Goal: Task Accomplishment & Management: Manage account settings

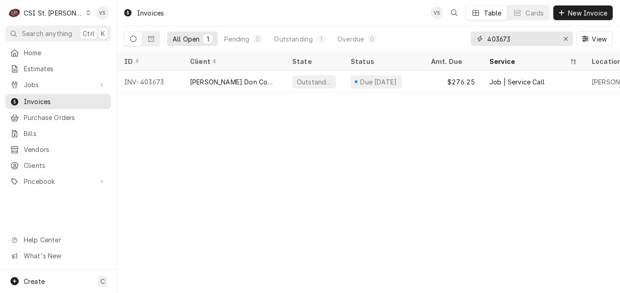
drag, startPoint x: 529, startPoint y: 39, endPoint x: 460, endPoint y: 41, distance: 69.9
click at [472, 42] on div "403673" at bounding box center [522, 39] width 102 height 15
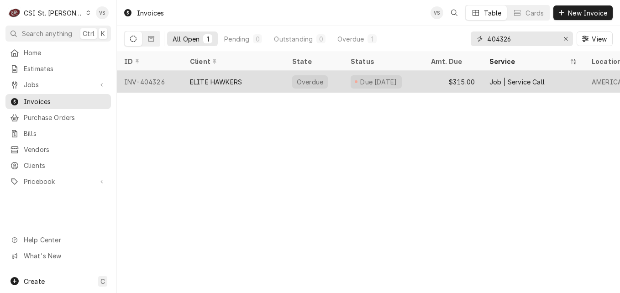
type input "404326"
click at [254, 83] on div "ELITE HAWKERS" at bounding box center [234, 82] width 102 height 22
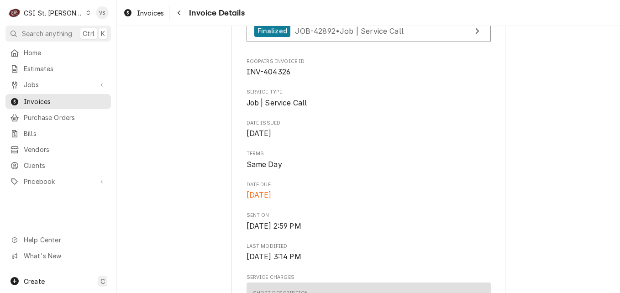
scroll to position [274, 0]
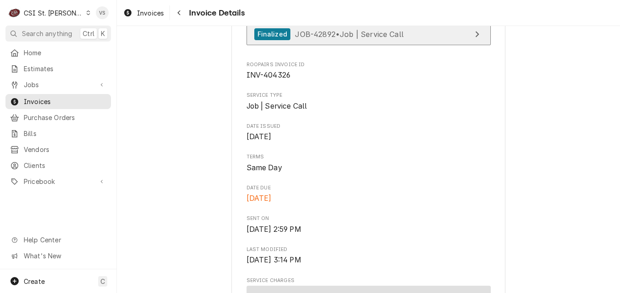
click at [365, 38] on span "JOB-42892 • Job | Service Call" at bounding box center [349, 33] width 109 height 9
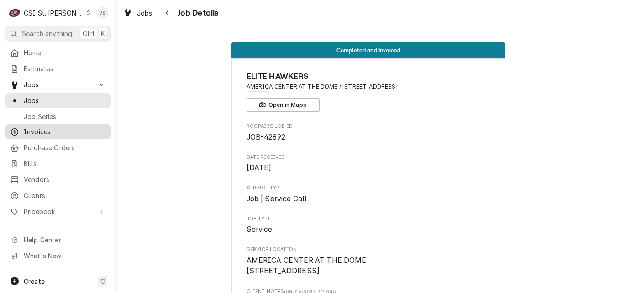
click at [42, 128] on span "Invoices" at bounding box center [65, 132] width 83 height 10
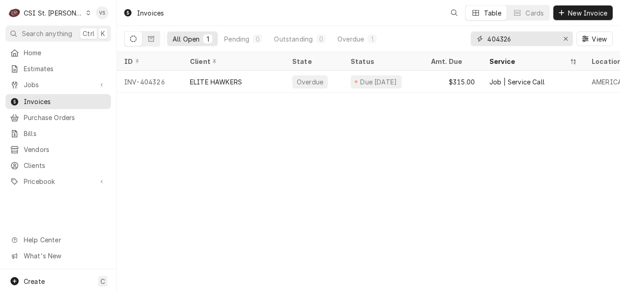
click at [517, 38] on input "404326" at bounding box center [521, 39] width 69 height 15
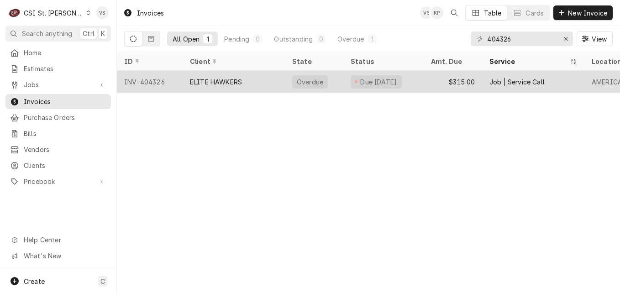
click at [263, 82] on div "ELITE HAWKERS" at bounding box center [234, 82] width 102 height 22
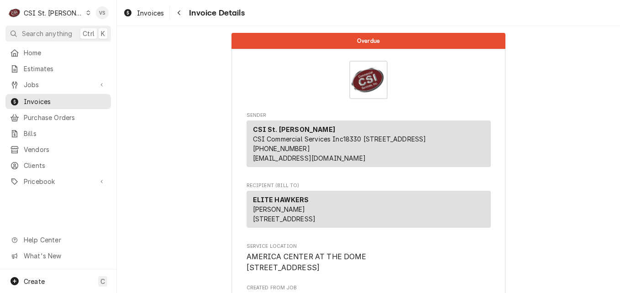
scroll to position [228, 0]
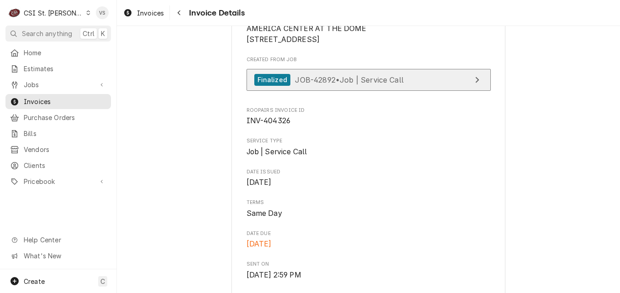
click at [354, 84] on span "JOB-42892 • Job | Service Call" at bounding box center [349, 79] width 109 height 9
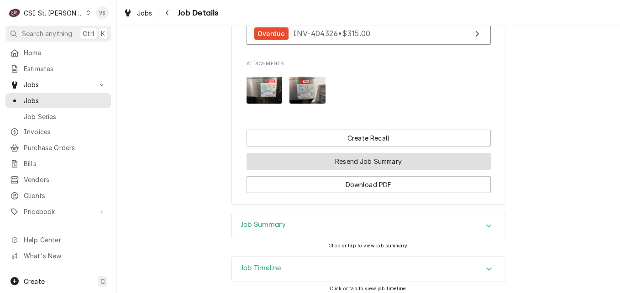
scroll to position [1033, 0]
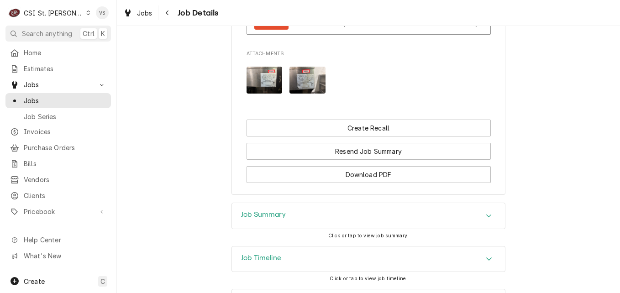
click at [274, 211] on div "Job Summary" at bounding box center [263, 216] width 45 height 11
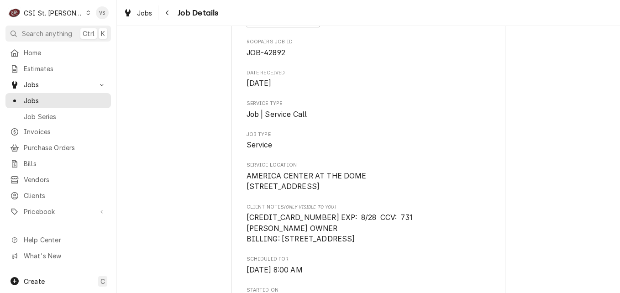
scroll to position [45, 0]
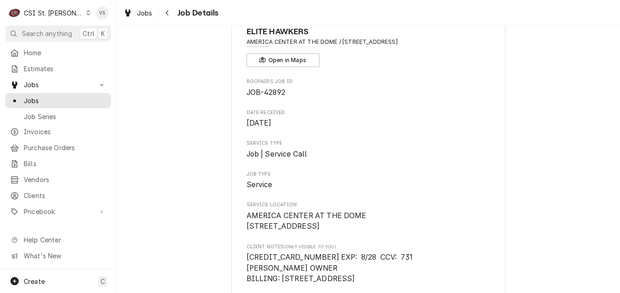
click at [87, 14] on icon "Dynamic Content Wrapper" at bounding box center [89, 13] width 4 height 5
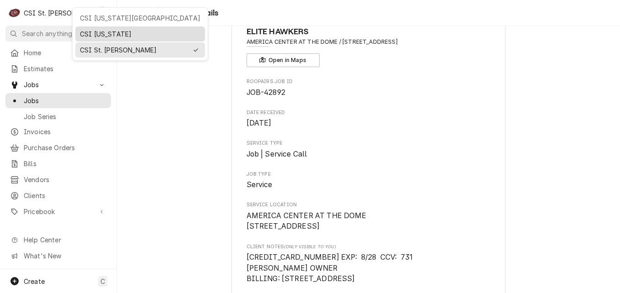
click at [93, 35] on div "CSI [US_STATE]" at bounding box center [140, 34] width 121 height 10
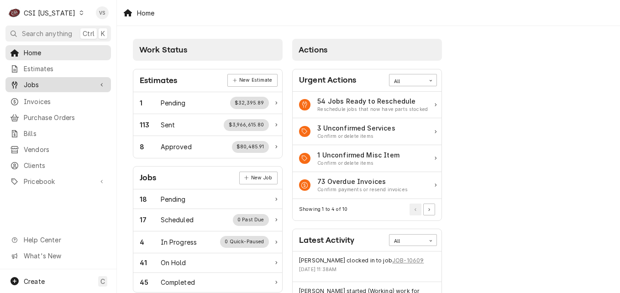
click at [38, 83] on span "Jobs" at bounding box center [58, 85] width 69 height 10
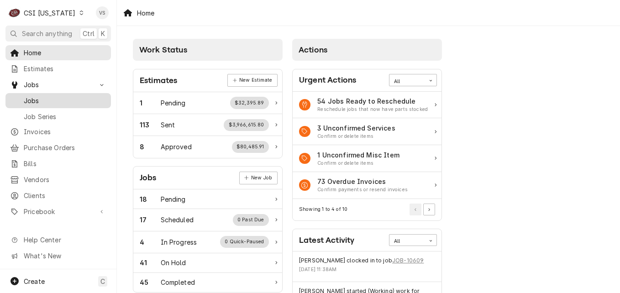
click at [34, 96] on span "Jobs" at bounding box center [65, 101] width 83 height 10
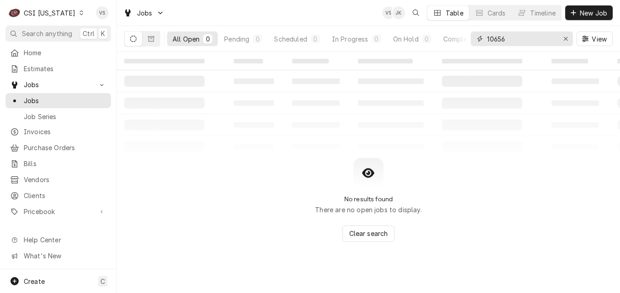
click at [501, 39] on input "10656" at bounding box center [521, 39] width 69 height 15
drag, startPoint x: 498, startPoint y: 40, endPoint x: 509, endPoint y: 40, distance: 10.5
click at [509, 40] on input "10656" at bounding box center [521, 39] width 69 height 15
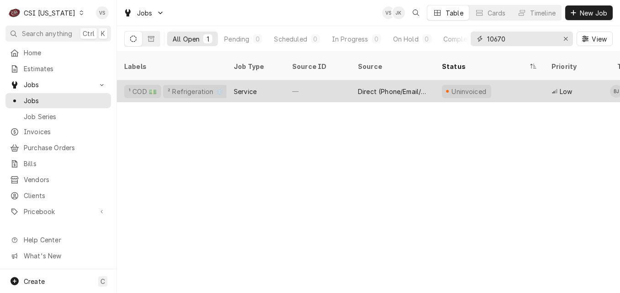
type input "10670"
click at [262, 80] on div "Service" at bounding box center [256, 91] width 58 height 22
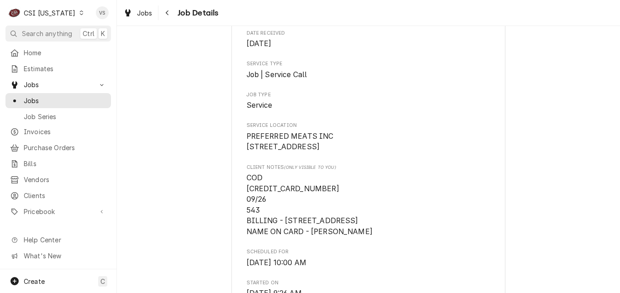
scroll to position [137, 0]
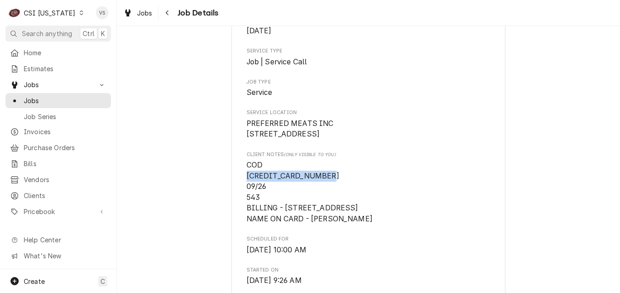
drag, startPoint x: 323, startPoint y: 184, endPoint x: 244, endPoint y: 184, distance: 79.5
click at [247, 184] on span "COD 5560-5311-0882-8844 09/26 543 BILLING - 7617 OLD STATE ROAD 60, SELLERSBURG…" at bounding box center [369, 192] width 244 height 65
drag, startPoint x: 244, startPoint y: 184, endPoint x: 257, endPoint y: 185, distance: 13.3
copy span "5560-5311-0882-8844"
drag, startPoint x: 381, startPoint y: 229, endPoint x: 309, endPoint y: 230, distance: 72.2
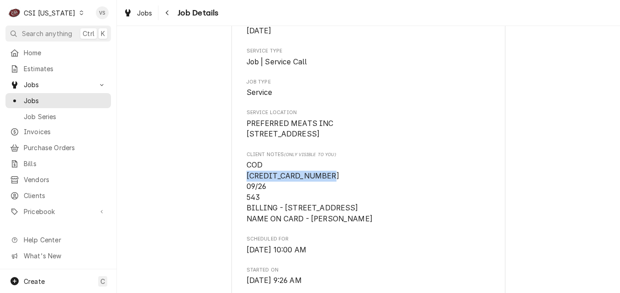
click at [309, 225] on span "COD [CREDIT_CARD_NUMBER] 09/26 543 BILLING - [STREET_ADDRESS] NAME ON CARD - [P…" at bounding box center [369, 192] width 244 height 65
copy span "[PERSON_NAME]"
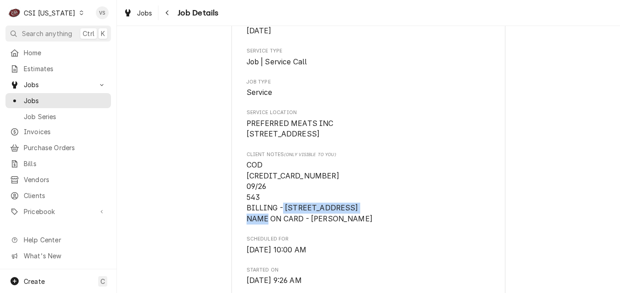
drag, startPoint x: 283, startPoint y: 219, endPoint x: 369, endPoint y: 217, distance: 86.4
click at [369, 217] on span "COD [CREDIT_CARD_NUMBER] 09/26 543 BILLING - [STREET_ADDRESS] NAME ON CARD - [P…" at bounding box center [310, 192] width 126 height 63
drag, startPoint x: 369, startPoint y: 217, endPoint x: 346, endPoint y: 219, distance: 22.9
copy span "7617 OLD STATE ROAD 60"
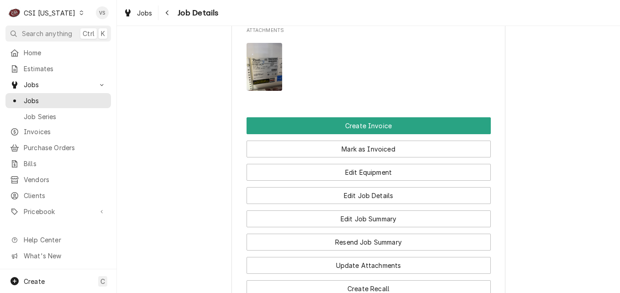
scroll to position [868, 0]
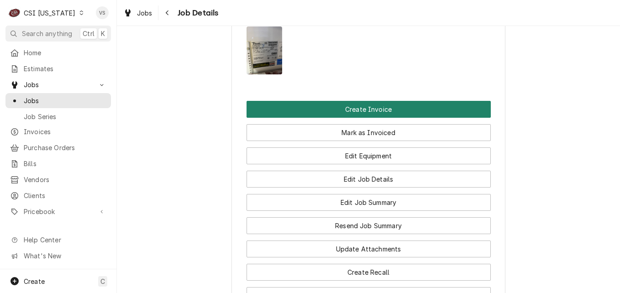
click at [295, 116] on button "Create Invoice" at bounding box center [369, 109] width 244 height 17
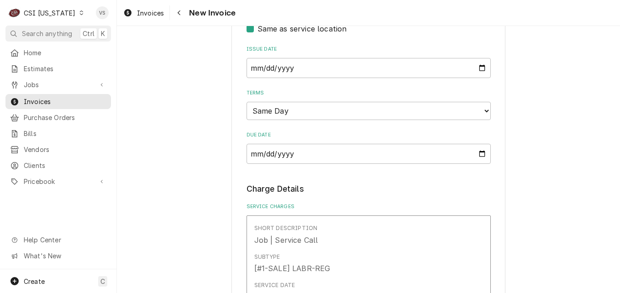
scroll to position [456, 0]
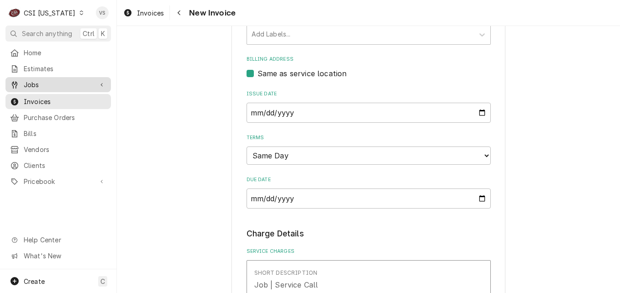
click at [26, 84] on span "Jobs" at bounding box center [58, 85] width 69 height 10
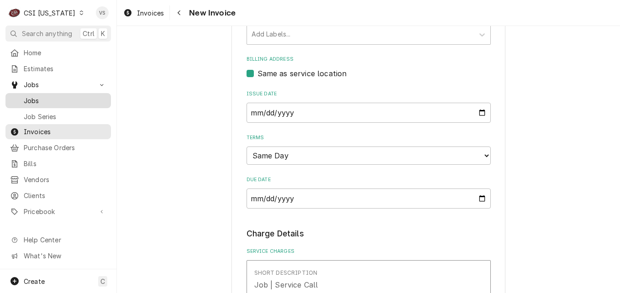
click at [42, 98] on span "Jobs" at bounding box center [65, 101] width 83 height 10
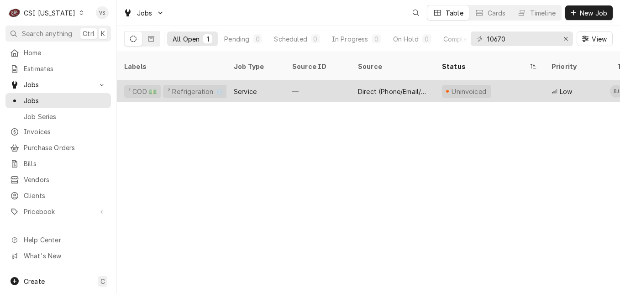
click at [309, 84] on div "—" at bounding box center [318, 91] width 66 height 22
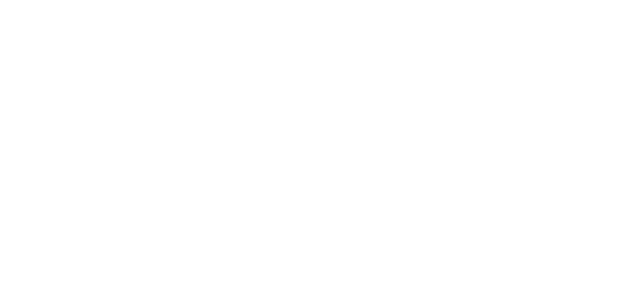
click at [272, 83] on div "Dynamic Content Wrapper" at bounding box center [310, 146] width 620 height 293
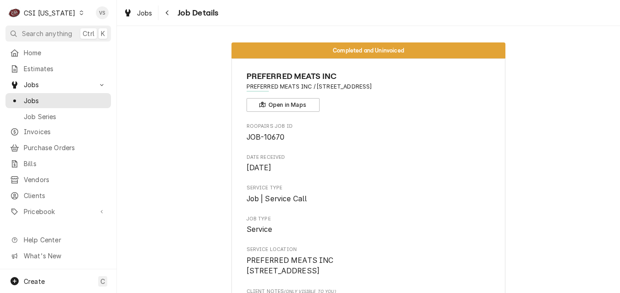
click at [272, 83] on span "PREFERRED MEATS INC / [STREET_ADDRESS]" at bounding box center [369, 87] width 244 height 8
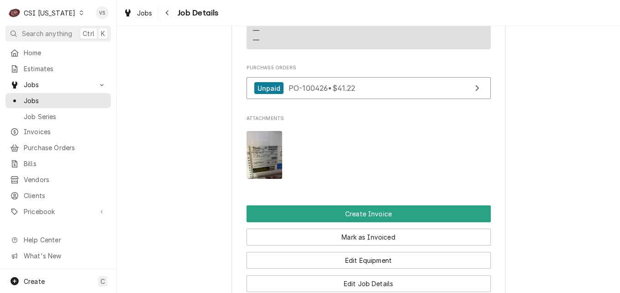
scroll to position [822, 0]
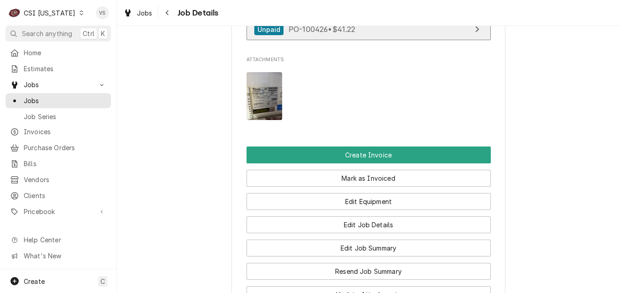
click at [313, 34] on span "PO-100426 • $41.22" at bounding box center [322, 29] width 67 height 9
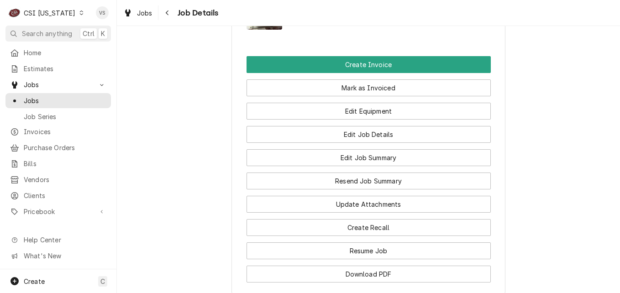
scroll to position [914, 0]
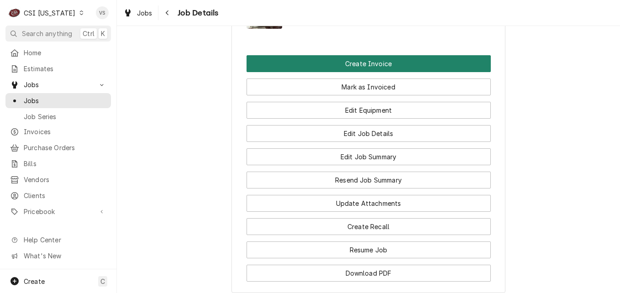
click at [343, 72] on button "Create Invoice" at bounding box center [369, 63] width 244 height 17
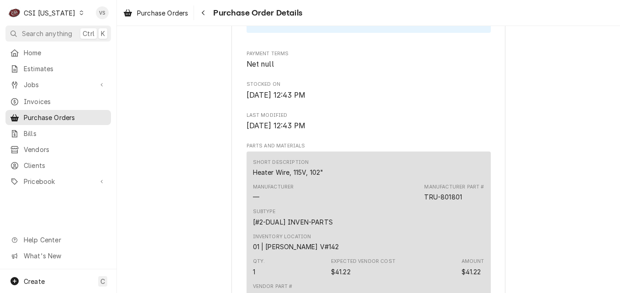
scroll to position [921, 0]
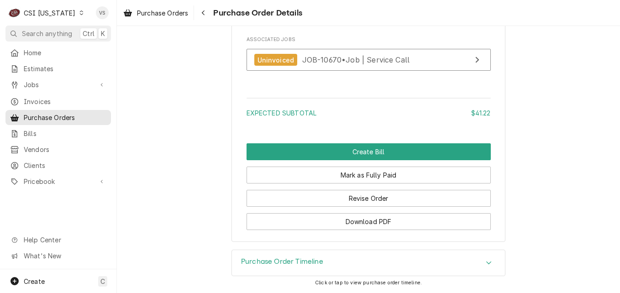
click at [487, 262] on icon "Accordion Header" at bounding box center [489, 263] width 5 height 3
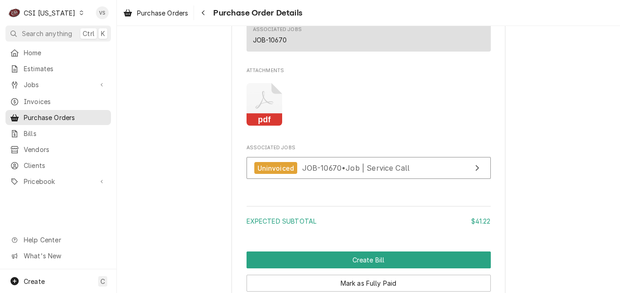
scroll to position [814, 0]
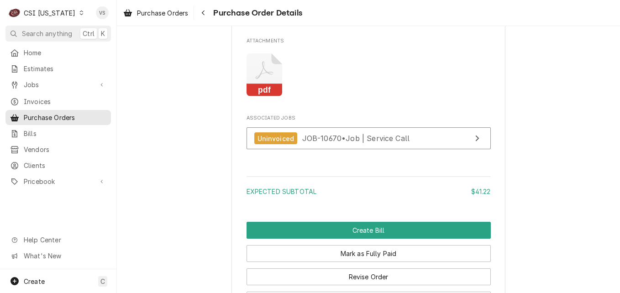
click at [267, 97] on icon "Attachments" at bounding box center [265, 74] width 36 height 43
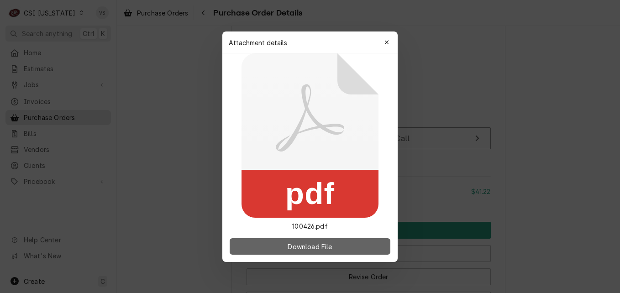
click at [342, 248] on button "Download File" at bounding box center [310, 246] width 161 height 16
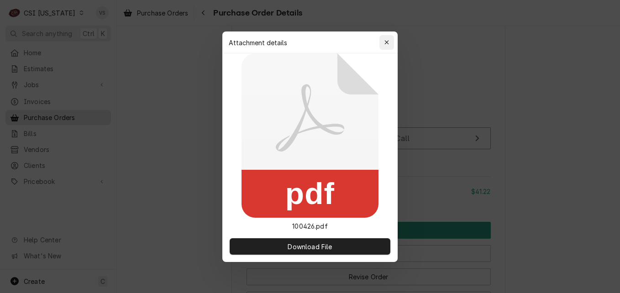
click at [382, 44] on button "button" at bounding box center [387, 42] width 15 height 15
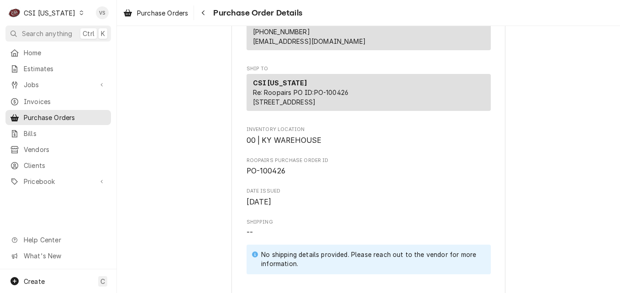
scroll to position [129, 0]
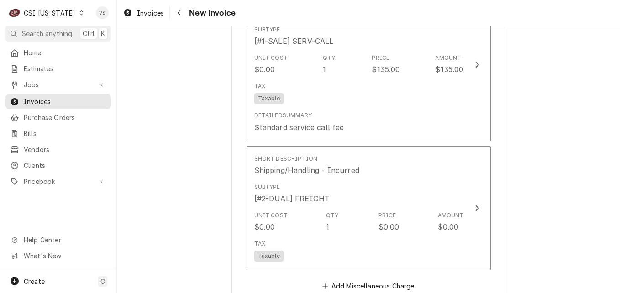
scroll to position [2284, 0]
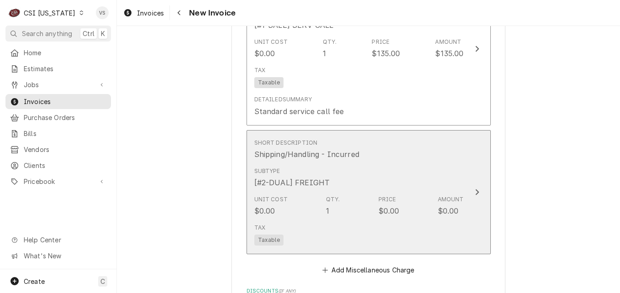
click at [441, 180] on div "Subtype [#2-DUAL] FREIGHT" at bounding box center [359, 178] width 210 height 28
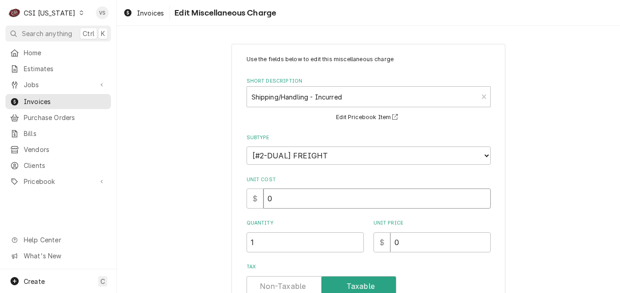
click at [259, 196] on div "$ 0" at bounding box center [369, 199] width 244 height 20
type textarea "x"
type input "1"
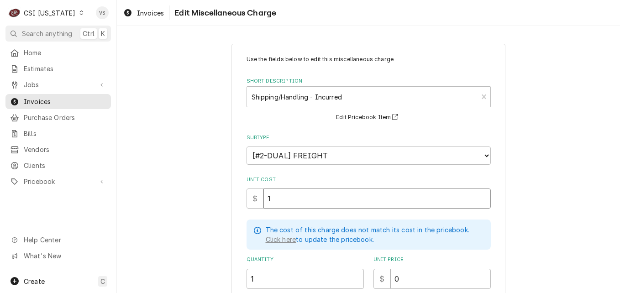
type textarea "x"
type input "18"
type textarea "x"
type input "18.2"
type textarea "x"
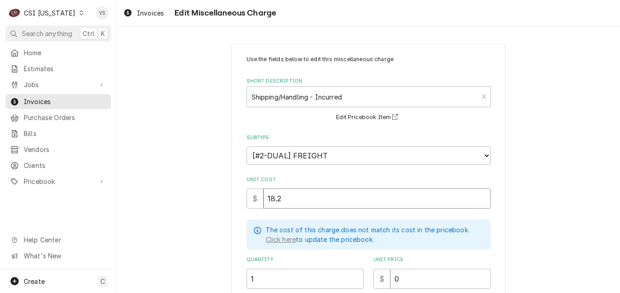
type input "18.27"
drag, startPoint x: 299, startPoint y: 198, endPoint x: 262, endPoint y: 199, distance: 37.0
click at [264, 199] on input "18.27" at bounding box center [378, 199] width 228 height 20
type textarea "x"
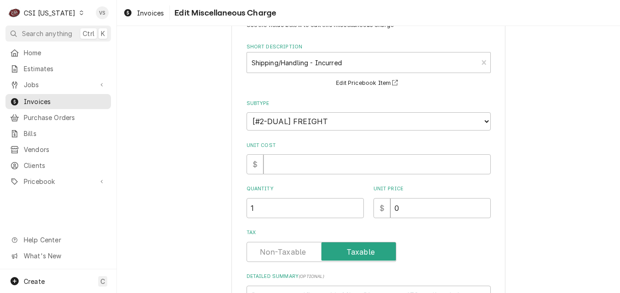
scroll to position [137, 0]
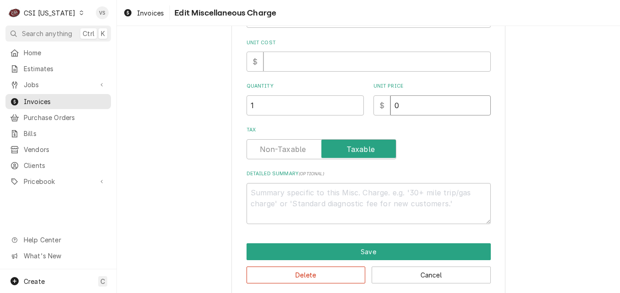
drag, startPoint x: 391, startPoint y: 105, endPoint x: 409, endPoint y: 104, distance: 18.3
click at [409, 104] on input "0" at bounding box center [441, 105] width 101 height 20
type textarea "x"
type input "1"
type textarea "x"
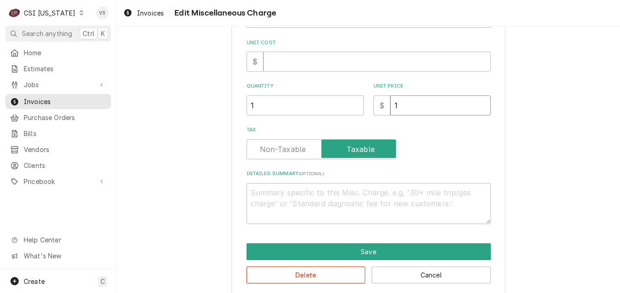
type input "18"
type textarea "x"
type input "18.2"
type textarea "x"
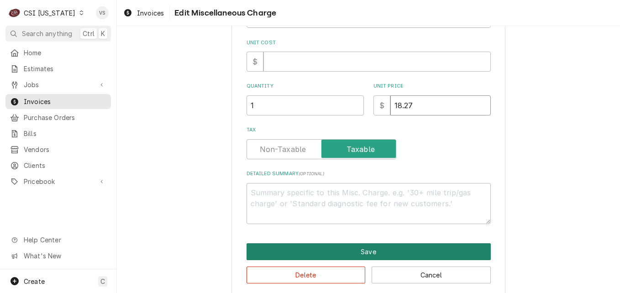
type input "18.27"
click at [374, 250] on button "Save" at bounding box center [369, 252] width 244 height 17
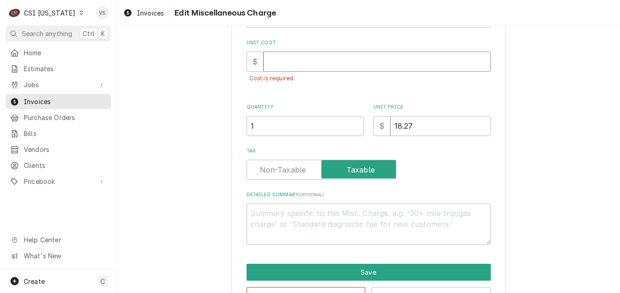
click at [286, 62] on input "Unit Cost" at bounding box center [378, 62] width 228 height 20
type textarea "x"
type input "1"
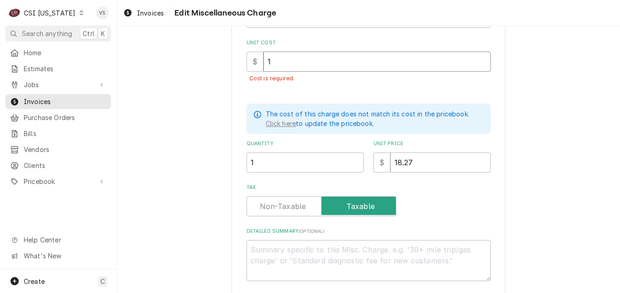
type textarea "x"
type input "18"
type textarea "x"
type input "18.2"
type textarea "x"
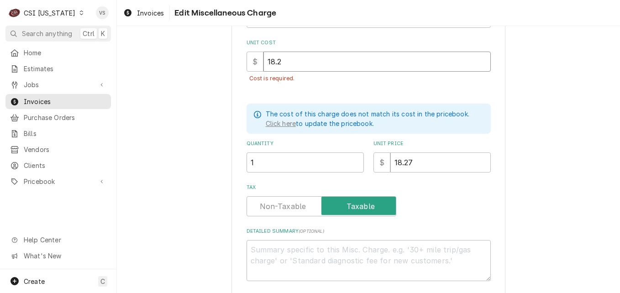
type input "18.27"
drag, startPoint x: 283, startPoint y: 63, endPoint x: 254, endPoint y: 63, distance: 29.2
click at [254, 63] on div "$ 18.27" at bounding box center [369, 62] width 244 height 20
type textarea "x"
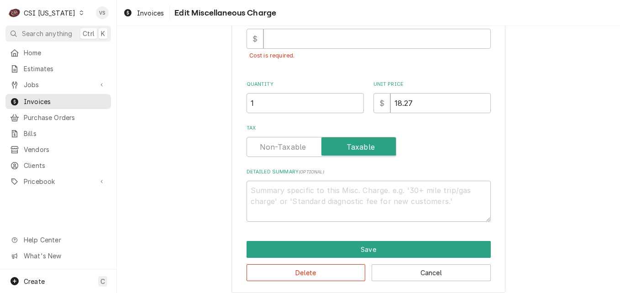
scroll to position [168, 0]
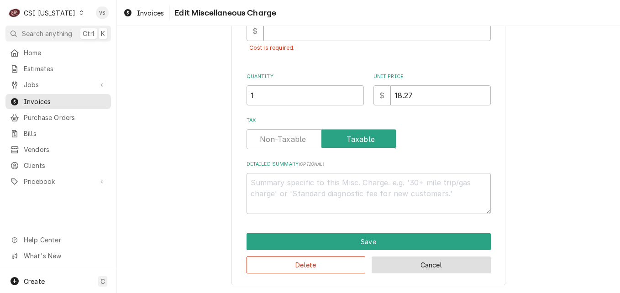
click at [410, 270] on button "Cancel" at bounding box center [431, 265] width 119 height 17
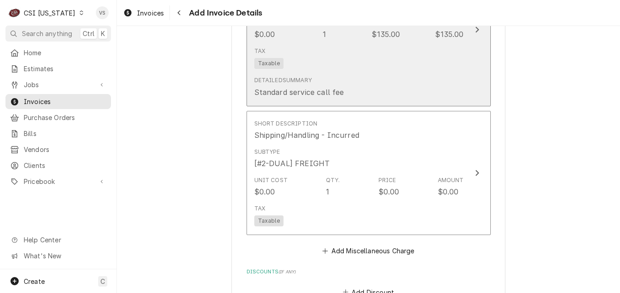
scroll to position [2387, 0]
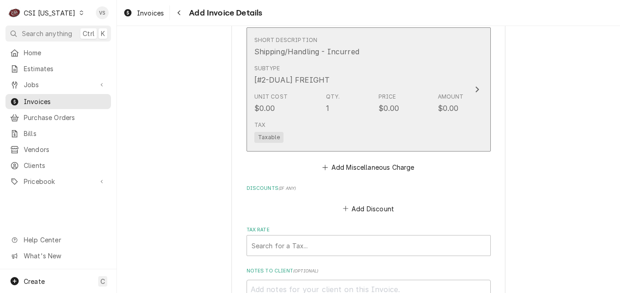
click at [425, 79] on div "Subtype [#2-DUAL] FREIGHT" at bounding box center [359, 75] width 210 height 28
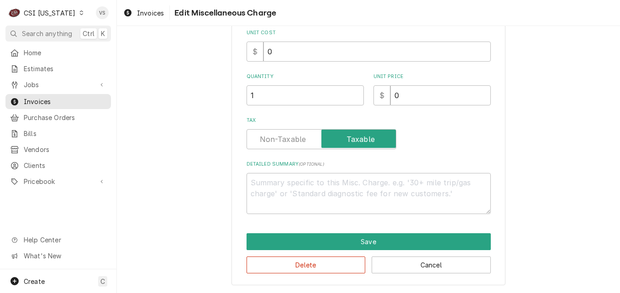
scroll to position [77, 0]
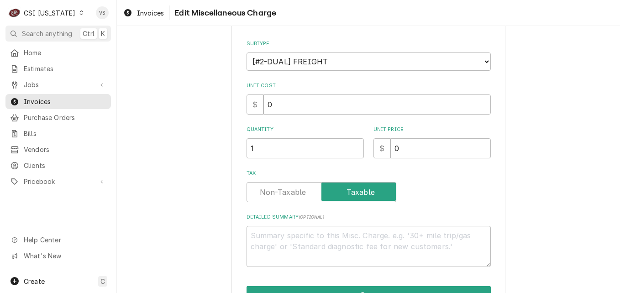
type textarea "x"
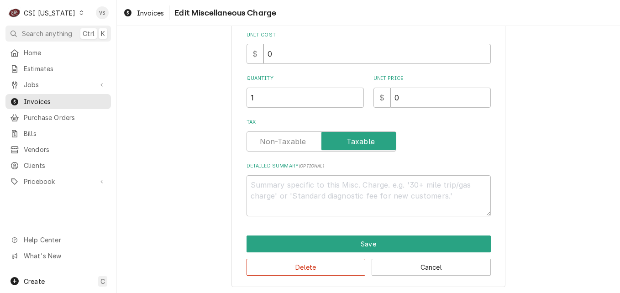
scroll to position [147, 0]
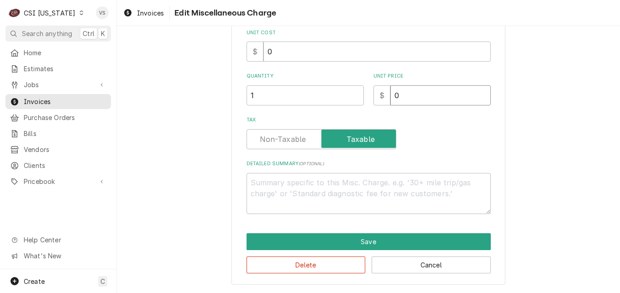
drag, startPoint x: 402, startPoint y: 95, endPoint x: 392, endPoint y: 96, distance: 9.6
click at [392, 96] on input "0" at bounding box center [441, 95] width 101 height 20
type input "18"
type textarea "x"
type input "18.2"
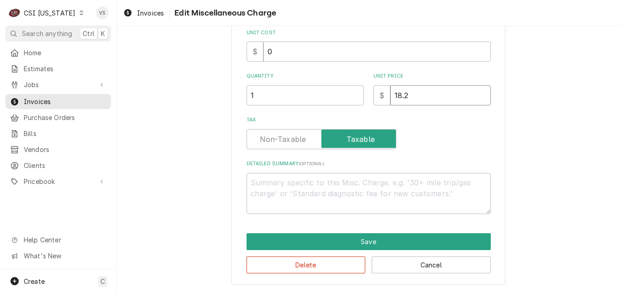
type textarea "x"
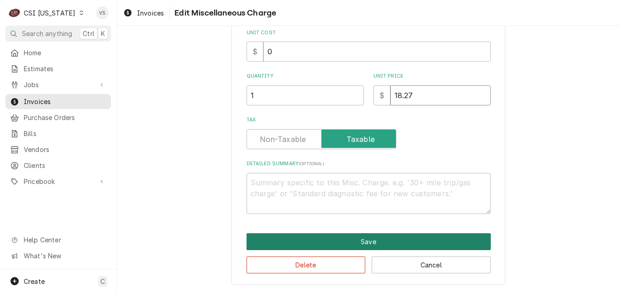
type input "18.27"
click at [335, 247] on button "Save" at bounding box center [369, 241] width 244 height 17
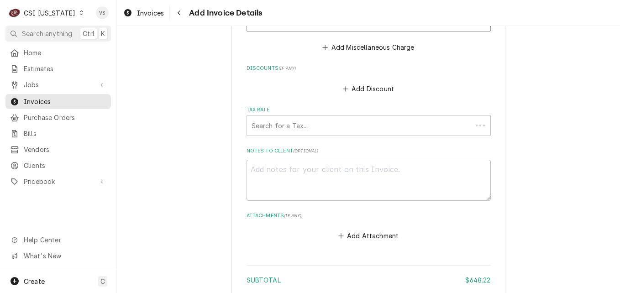
scroll to position [2518, 0]
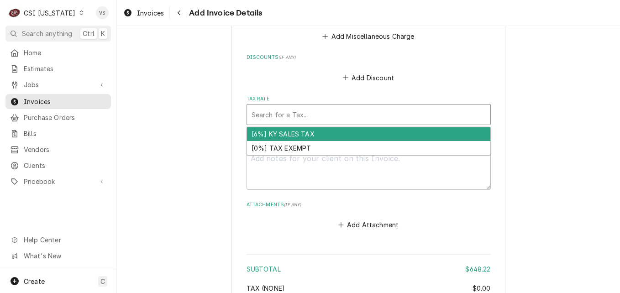
click at [261, 117] on div "Tax Rate" at bounding box center [369, 114] width 234 height 16
click at [269, 136] on div "[6%] KY SALES TAX" at bounding box center [369, 134] width 244 height 14
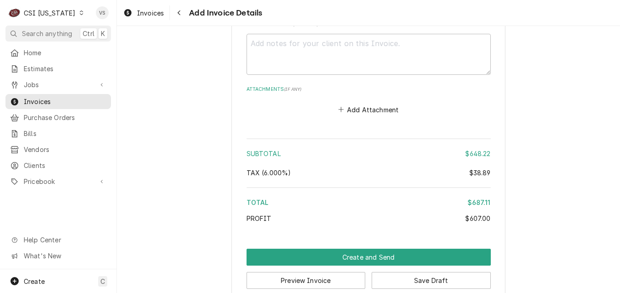
scroll to position [2664, 0]
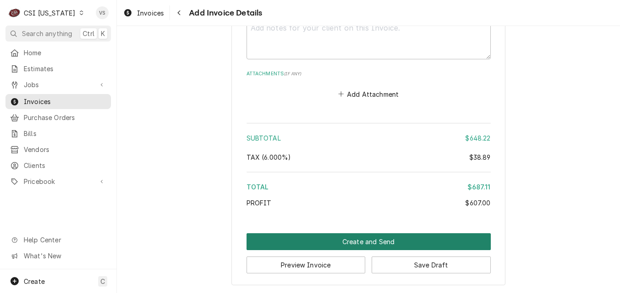
click at [325, 242] on button "Create and Send" at bounding box center [369, 241] width 244 height 17
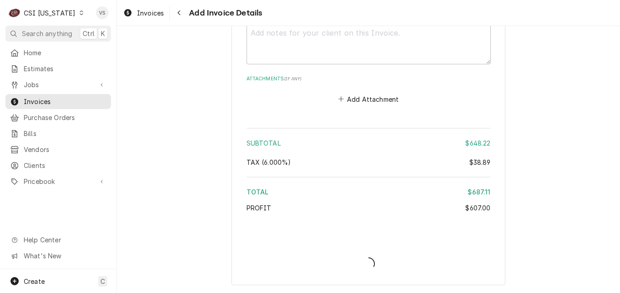
type textarea "x"
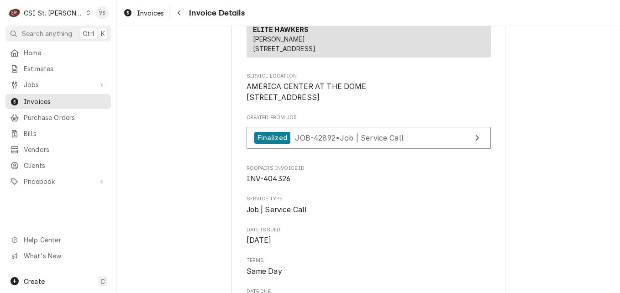
scroll to position [137, 0]
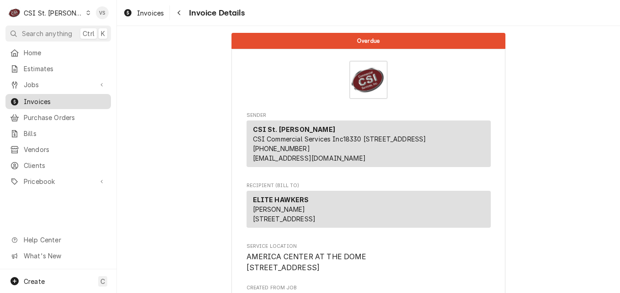
click at [82, 101] on span "Invoices" at bounding box center [65, 102] width 83 height 10
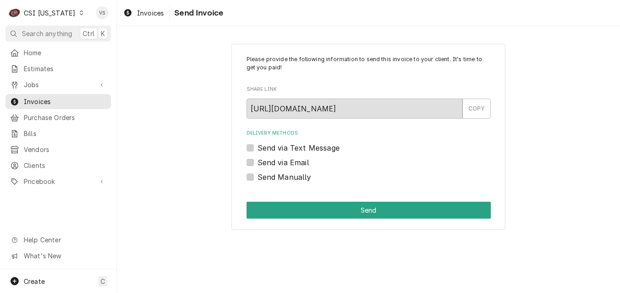
click at [258, 178] on label "Send Manually" at bounding box center [285, 177] width 54 height 11
click at [258, 178] on input "Send Manually" at bounding box center [380, 182] width 244 height 20
click at [258, 177] on label "Send Manually" at bounding box center [285, 177] width 54 height 11
click at [258, 177] on input "Send Manually" at bounding box center [380, 182] width 244 height 20
checkbox input "false"
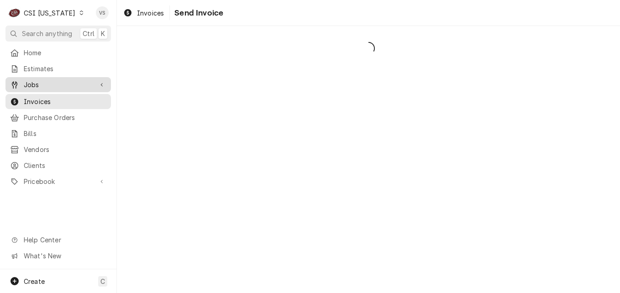
click at [53, 85] on span "Jobs" at bounding box center [58, 85] width 69 height 10
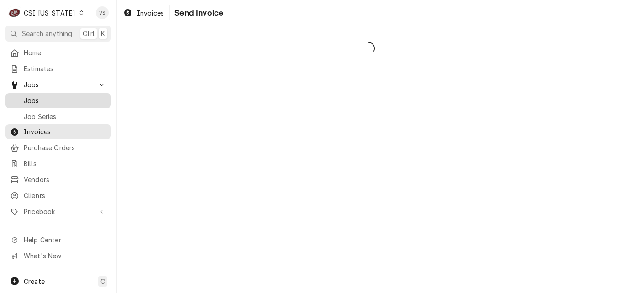
click at [47, 96] on span "Jobs" at bounding box center [65, 101] width 83 height 10
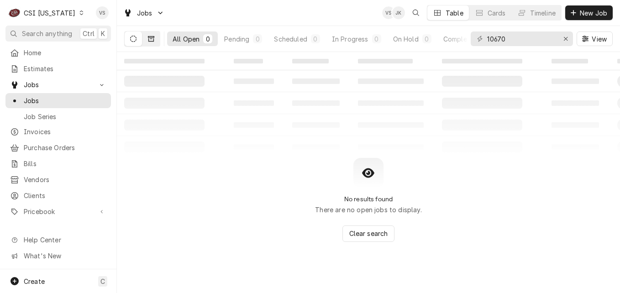
click at [155, 40] on button "Dynamic Content Wrapper" at bounding box center [151, 39] width 17 height 15
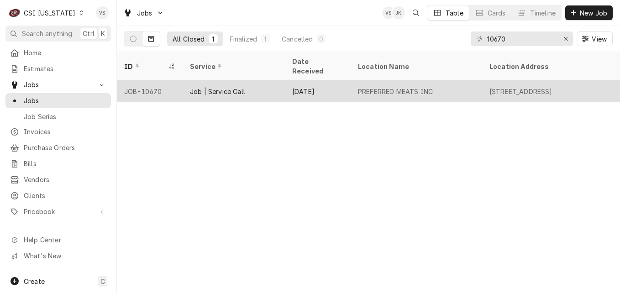
click at [260, 80] on div "Job | Service Call" at bounding box center [234, 91] width 102 height 22
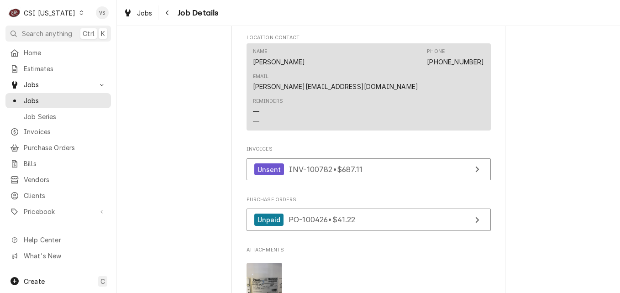
scroll to position [685, 0]
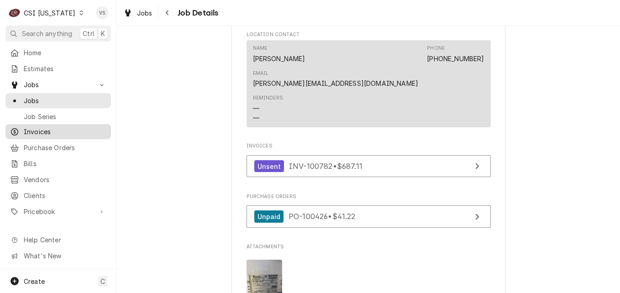
click at [41, 127] on span "Invoices" at bounding box center [65, 132] width 83 height 10
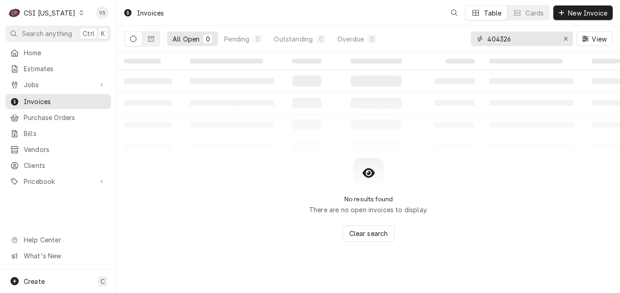
click at [461, 40] on div "All Open 0 Pending 0 Outstanding 0 Overdue 0 404326 View" at bounding box center [368, 39] width 489 height 26
click at [524, 39] on input "404326" at bounding box center [521, 39] width 69 height 15
type input "4"
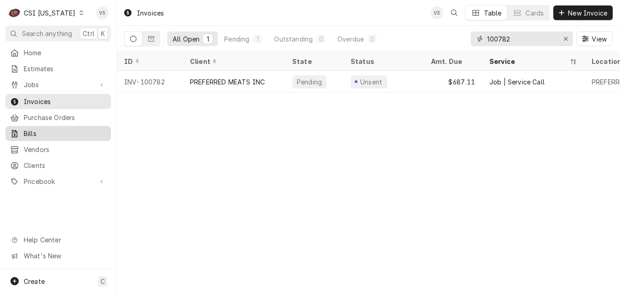
type input "100782"
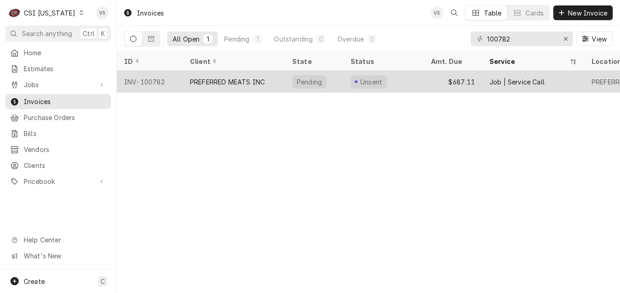
click at [274, 75] on div "PREFERRED MEATS INC" at bounding box center [234, 82] width 102 height 22
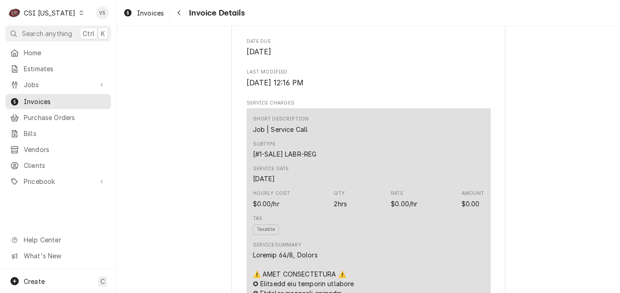
scroll to position [731, 0]
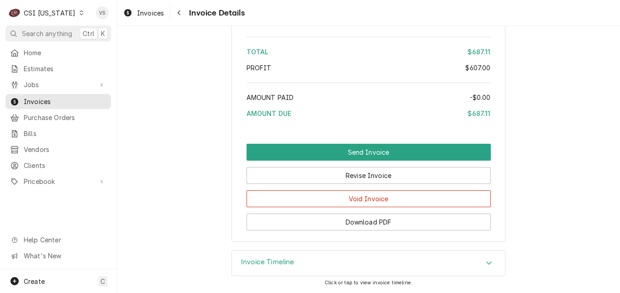
scroll to position [2692, 0]
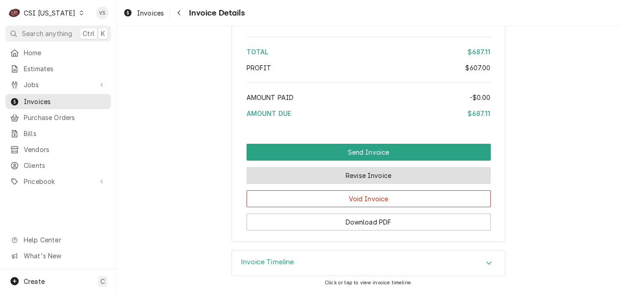
click at [326, 182] on button "Revise Invoice" at bounding box center [369, 175] width 244 height 17
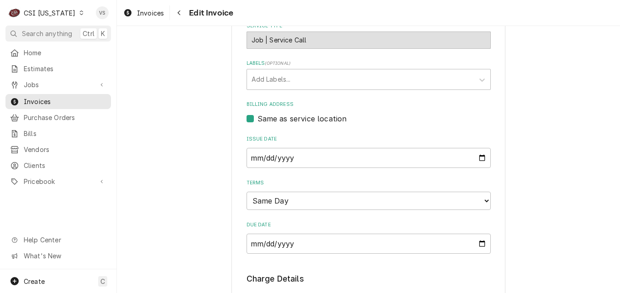
scroll to position [1142, 0]
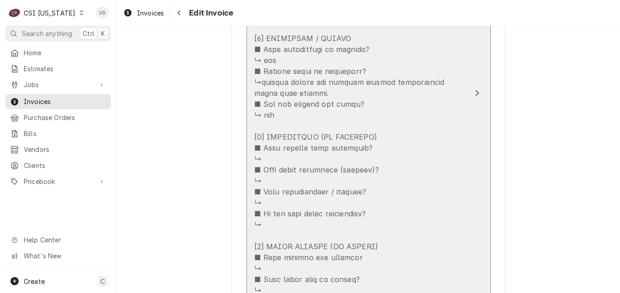
click at [405, 129] on div "Update Line Item" at bounding box center [359, 170] width 210 height 866
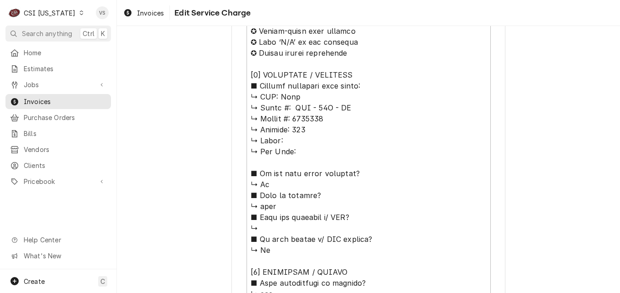
scroll to position [457, 0]
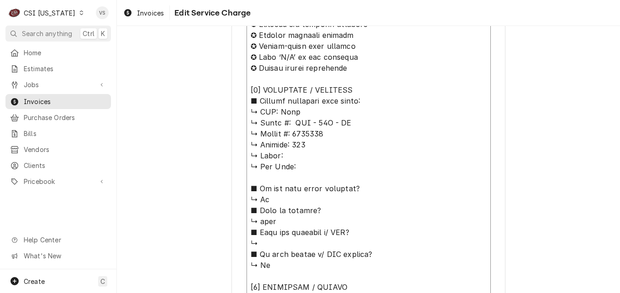
drag, startPoint x: 278, startPoint y: 111, endPoint x: 330, endPoint y: 133, distance: 57.1
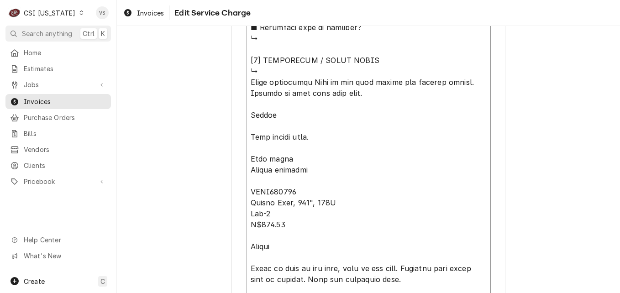
scroll to position [962, 0]
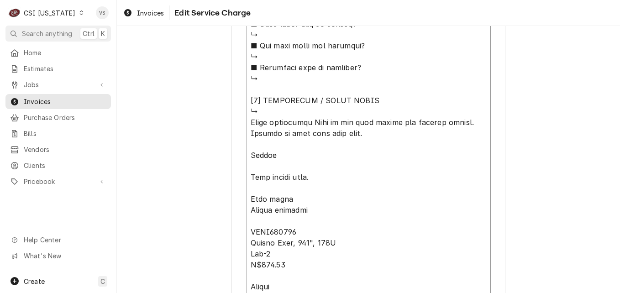
type textarea "x"
type textarea "Loremip 15/5, Dolors ⚠️ AMET CONSECTETURA ⚠️ ✪ Elitsedd eiu temporin utlabore ✪…"
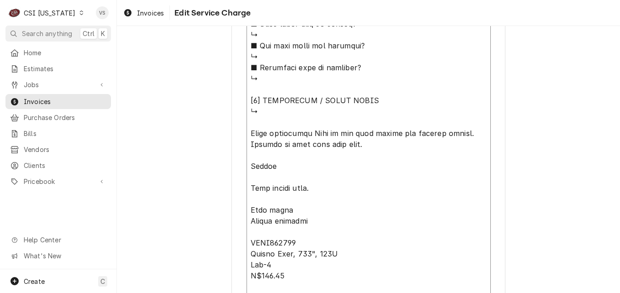
paste textarea "True ↳ 𝗠𝗼𝗱𝗲𝗹 #: GDM - 49F - LD ↳ 𝗦𝗲𝗿𝗶𝗮𝗹 #: 7865095"
type textarea "x"
type textarea "Loremip 15/5, Dolors ⚠️ AMET CONSECTETURA ⚠️ ✪ Elitsedd eiu temporin utlabore ✪…"
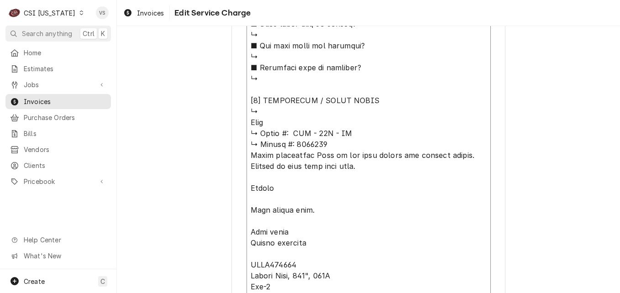
drag, startPoint x: 354, startPoint y: 133, endPoint x: 294, endPoint y: 132, distance: 59.9
type textarea "x"
type textarea "Arrived 10/2, Bryant ⚠️ 𝗙𝗢𝗥𝗠 𝗜𝗡𝗦𝗧𝗥𝗨𝗖𝗧𝗜𝗢𝗡𝗦 ⚠️ ✪ 𝗖𝗼𝗺𝗽𝗹𝗲𝘁𝗲 𝗮𝗹𝗹 𝗿𝗲𝗹𝗲𝘃𝗮𝗻𝘁 𝘀𝗲𝗰𝘁𝗶𝗼𝗻𝘀 ✪…"
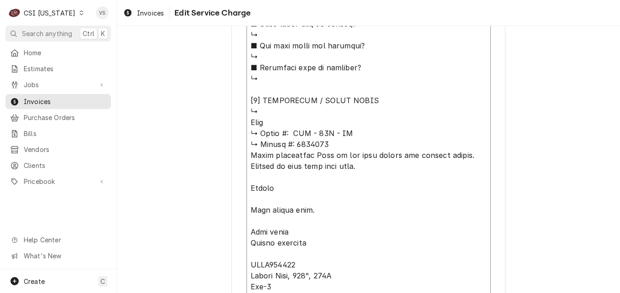
type textarea "x"
type textarea "Arrived 10/2, Bryant ⚠️ 𝗙𝗢𝗥𝗠 𝗜𝗡𝗦𝗧𝗥𝗨𝗖𝗧𝗜𝗢𝗡𝗦 ⚠️ ✪ 𝗖𝗼𝗺𝗽𝗹𝗲𝘁𝗲 𝗮𝗹𝗹 𝗿𝗲𝗹𝗲𝘃𝗮𝗻𝘁 𝘀𝗲𝗰𝘁𝗶𝗼𝗻𝘀 ✪…"
type textarea "x"
type textarea "Arrived 10/2, Bryant ⚠️ 𝗙𝗢𝗥𝗠 𝗜𝗡𝗦𝗧𝗥𝗨𝗖𝗧𝗜𝗢𝗡𝗦 ⚠️ ✪ 𝗖𝗼𝗺𝗽𝗹𝗲𝘁𝗲 𝗮𝗹𝗹 𝗿𝗲𝗹𝗲𝘃𝗮𝗻𝘁 𝘀𝗲𝗰𝘁𝗶𝗼𝗻𝘀 ✪…"
type textarea "x"
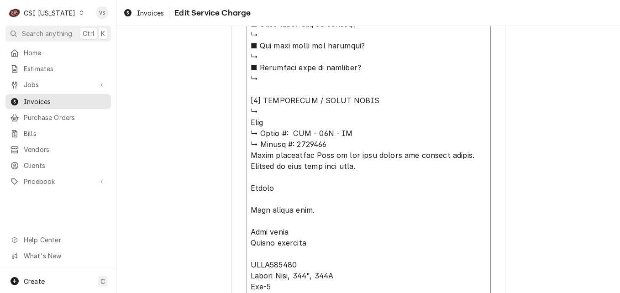
type textarea "Arrived 10/2, Bryant ⚠️ 𝗙𝗢𝗥𝗠 𝗜𝗡𝗦𝗧𝗥𝗨𝗖𝗧𝗜𝗢𝗡𝗦 ⚠️ ✪ 𝗖𝗼𝗺𝗽𝗹𝗲𝘁𝗲 𝗮𝗹𝗹 𝗿𝗲𝗹𝗲𝘃𝗮𝗻𝘁 𝘀𝗲𝗰𝘁𝗶𝗼𝗻𝘀 ✪…"
type textarea "x"
type textarea "Arrived 10/2, Bryant ⚠️ 𝗙𝗢𝗥𝗠 𝗜𝗡𝗦𝗧𝗥𝗨𝗖𝗧𝗜𝗢𝗡𝗦 ⚠️ ✪ 𝗖𝗼𝗺𝗽𝗹𝗲𝘁𝗲 𝗮𝗹𝗹 𝗿𝗲𝗹𝗲𝘃𝗮𝗻𝘁 𝘀𝗲𝗰𝘁𝗶𝗼𝗻𝘀 ✪…"
type textarea "x"
type textarea "Arrived 10/2, Bryant ⚠️ 𝗙𝗢𝗥𝗠 𝗜𝗡𝗦𝗧𝗥𝗨𝗖𝗧𝗜𝗢𝗡𝗦 ⚠️ ✪ 𝗖𝗼𝗺𝗽𝗹𝗲𝘁𝗲 𝗮𝗹𝗹 𝗿𝗲𝗹𝗲𝘃𝗮𝗻𝘁 𝘀𝗲𝗰𝘁𝗶𝗼𝗻𝘀 ✪…"
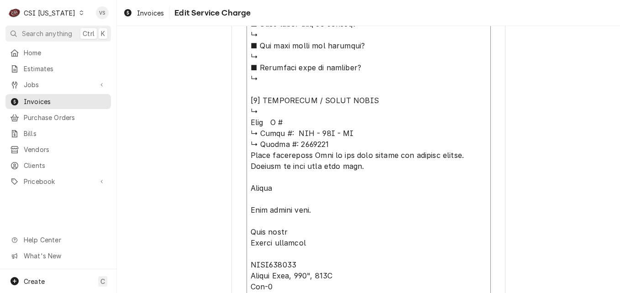
paste textarea "GDM - 49F - LD"
type textarea "x"
type textarea "Arrived 10/2, Bryant ⚠️ 𝗙𝗢𝗥𝗠 𝗜𝗡𝗦𝗧𝗥𝗨𝗖𝗧𝗜𝗢𝗡𝗦 ⚠️ ✪ 𝗖𝗼𝗺𝗽𝗹𝗲𝘁𝗲 𝗮𝗹𝗹 𝗿𝗲𝗹𝗲𝘃𝗮𝗻𝘁 𝘀𝗲𝗰𝘁𝗶𝗼𝗻𝘀 ✪…"
drag, startPoint x: 249, startPoint y: 133, endPoint x: 373, endPoint y: 139, distance: 124.4
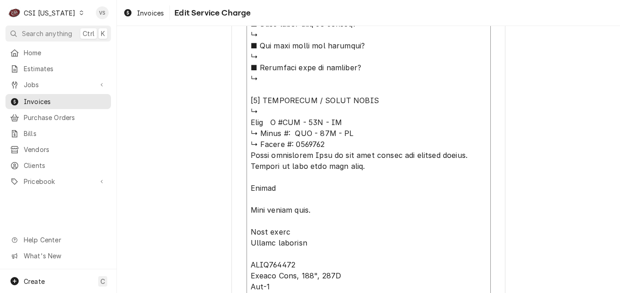
drag, startPoint x: 346, startPoint y: 132, endPoint x: 249, endPoint y: 129, distance: 96.9
type textarea "x"
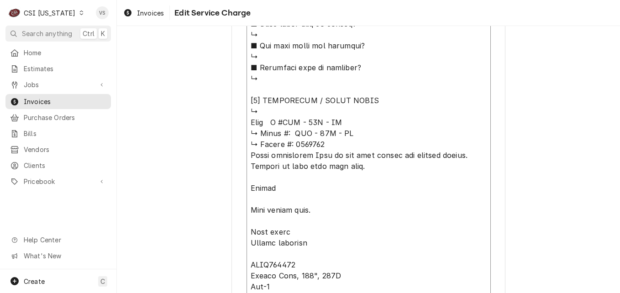
type textarea "Arrived 10/2, Bryant ⚠️ 𝗙𝗢𝗥𝗠 𝗜𝗡𝗦𝗧𝗥𝗨𝗖𝗧𝗜𝗢𝗡𝗦 ⚠️ ✪ 𝗖𝗼𝗺𝗽𝗹𝗲𝘁𝗲 𝗮𝗹𝗹 𝗿𝗲𝗹𝗲𝘃𝗮𝗻𝘁 𝘀𝗲𝗰𝘁𝗶𝗼𝗻𝘀 ✪…"
type textarea "x"
type textarea "Arrived 10/2, Bryant ⚠️ 𝗙𝗢𝗥𝗠 𝗜𝗡𝗦𝗧𝗥𝗨𝗖𝗧𝗜𝗢𝗡𝗦 ⚠️ ✪ 𝗖𝗼𝗺𝗽𝗹𝗲𝘁𝗲 𝗮𝗹𝗹 𝗿𝗲𝗹𝗲𝘃𝗮𝗻𝘁 𝘀𝗲𝗰𝘁𝗶𝗼𝗻𝘀 ✪…"
type textarea "x"
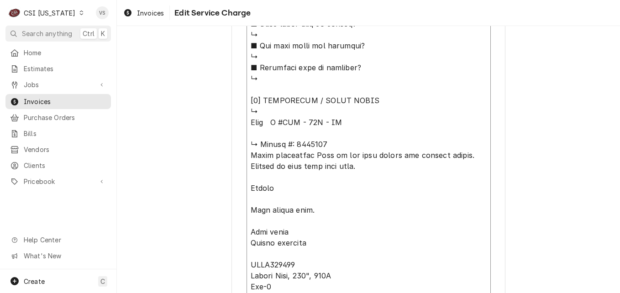
type textarea "Arrived 10/2, Bryant ⚠️ 𝗙𝗢𝗥𝗠 𝗜𝗡𝗦𝗧𝗥𝗨𝗖𝗧𝗜𝗢𝗡𝗦 ⚠️ ✪ 𝗖𝗼𝗺𝗽𝗹𝗲𝘁𝗲 𝗮𝗹𝗹 𝗿𝗲𝗹𝗲𝘃𝗮𝗻𝘁 𝘀𝗲𝗰𝘁𝗶𝗼𝗻𝘀 ✪…"
type textarea "x"
type textarea "Arrived 10/2, Bryant ⚠️ 𝗙𝗢𝗥𝗠 𝗜𝗡𝗦𝗧𝗥𝗨𝗖𝗧𝗜𝗢𝗡𝗦 ⚠️ ✪ 𝗖𝗼𝗺𝗽𝗹𝗲𝘁𝗲 𝗮𝗹𝗹 𝗿𝗲𝗹𝗲𝘃𝗮𝗻𝘁 𝘀𝗲𝗰𝘁𝗶𝗼𝗻𝘀 ✪…"
type textarea "x"
type textarea "Arrived 10/2, Bryant ⚠️ 𝗙𝗢𝗥𝗠 𝗜𝗡𝗦𝗧𝗥𝗨𝗖𝗧𝗜𝗢𝗡𝗦 ⚠️ ✪ 𝗖𝗼𝗺𝗽𝗹𝗲𝘁𝗲 𝗮𝗹𝗹 𝗿𝗲𝗹𝗲𝘃𝗮𝗻𝘁 𝘀𝗲𝗰𝘁𝗶𝗼𝗻𝘀 ✪…"
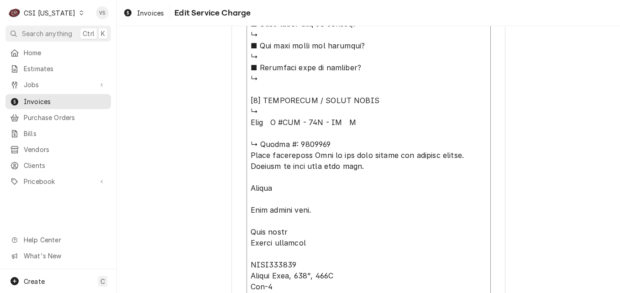
type textarea "x"
type textarea "Arrived 10/2, Bryant ⚠️ 𝗙𝗢𝗥𝗠 𝗜𝗡𝗦𝗧𝗥𝗨𝗖𝗧𝗜𝗢𝗡𝗦 ⚠️ ✪ 𝗖𝗼𝗺𝗽𝗹𝗲𝘁𝗲 𝗮𝗹𝗹 𝗿𝗲𝗹𝗲𝘃𝗮𝗻𝘁 𝘀𝗲𝗰𝘁𝗶𝗼𝗻𝘀 ✪…"
type textarea "x"
type textarea "Arrived 10/2, Bryant ⚠️ 𝗙𝗢𝗥𝗠 𝗜𝗡𝗦𝗧𝗥𝗨𝗖𝗧𝗜𝗢𝗡𝗦 ⚠️ ✪ 𝗖𝗼𝗺𝗽𝗹𝗲𝘁𝗲 𝗮𝗹𝗹 𝗿𝗲𝗹𝗲𝘃𝗮𝗻𝘁 𝘀𝗲𝗰𝘁𝗶𝗼𝗻𝘀 ✪…"
type textarea "x"
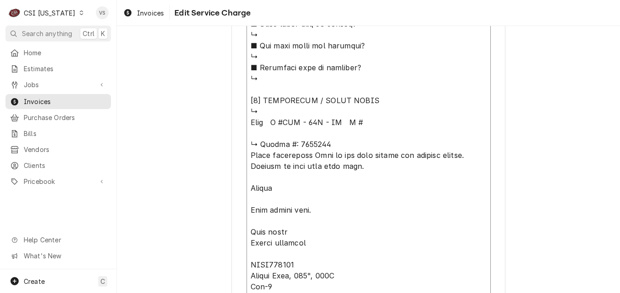
type textarea "Arrived 10/2, Bryant ⚠️ 𝗙𝗢𝗥𝗠 𝗜𝗡𝗦𝗧𝗥𝗨𝗖𝗧𝗜𝗢𝗡𝗦 ⚠️ ✪ 𝗖𝗼𝗺𝗽𝗹𝗲𝘁𝗲 𝗮𝗹𝗹 𝗿𝗲𝗹𝗲𝘃𝗮𝗻𝘁 𝘀𝗲𝗰𝘁𝗶𝗼𝗻𝘀 ✪…"
type textarea "x"
type textarea "Arrived 10/2, Bryant ⚠️ 𝗙𝗢𝗥𝗠 𝗜𝗡𝗦𝗧𝗥𝗨𝗖𝗧𝗜𝗢𝗡𝗦 ⚠️ ✪ 𝗖𝗼𝗺𝗽𝗹𝗲𝘁𝗲 𝗮𝗹𝗹 𝗿𝗲𝗹𝗲𝘃𝗮𝗻𝘁 𝘀𝗲𝗰𝘁𝗶𝗼𝗻𝘀 ✪…"
type textarea "x"
type textarea "Arrived 10/2, Bryant ⚠️ 𝗙𝗢𝗥𝗠 𝗜𝗡𝗦𝗧𝗥𝗨𝗖𝗧𝗜𝗢𝗡𝗦 ⚠️ ✪ 𝗖𝗼𝗺𝗽𝗹𝗲𝘁𝗲 𝗮𝗹𝗹 𝗿𝗲𝗹𝗲𝘃𝗮𝗻𝘁 𝘀𝗲𝗰𝘁𝗶𝗼𝗻𝘀 ✪…"
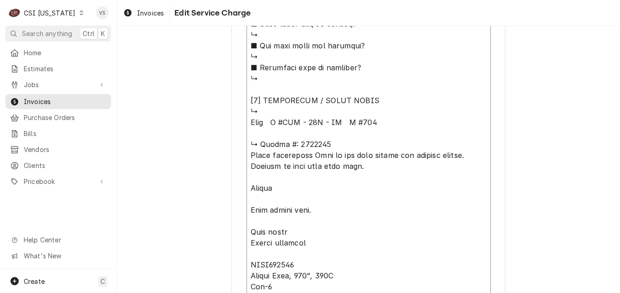
type textarea "x"
type textarea "Arrived 10/2, Bryant ⚠️ 𝗙𝗢𝗥𝗠 𝗜𝗡𝗦𝗧𝗥𝗨𝗖𝗧𝗜𝗢𝗡𝗦 ⚠️ ✪ 𝗖𝗼𝗺𝗽𝗹𝗲𝘁𝗲 𝗮𝗹𝗹 𝗿𝗲𝗹𝗲𝘃𝗮𝗻𝘁 𝘀𝗲𝗰𝘁𝗶𝗼𝗻𝘀 ✪…"
type textarea "x"
type textarea "Arrived 10/2, Bryant ⚠️ 𝗙𝗢𝗥𝗠 𝗜𝗡𝗦𝗧𝗥𝗨𝗖𝗧𝗜𝗢𝗡𝗦 ⚠️ ✪ 𝗖𝗼𝗺𝗽𝗹𝗲𝘁𝗲 𝗮𝗹𝗹 𝗿𝗲𝗹𝗲𝘃𝗮𝗻𝘁 𝘀𝗲𝗰𝘁𝗶𝗼𝗻𝘀 ✪…"
type textarea "x"
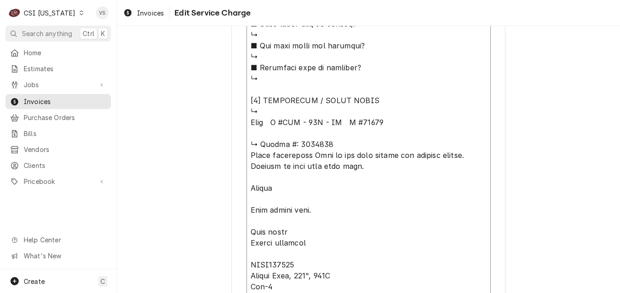
type textarea "Arrived 10/2, Bryant ⚠️ 𝗙𝗢𝗥𝗠 𝗜𝗡𝗦𝗧𝗥𝗨𝗖𝗧𝗜𝗢𝗡𝗦 ⚠️ ✪ 𝗖𝗼𝗺𝗽𝗹𝗲𝘁𝗲 𝗮𝗹𝗹 𝗿𝗲𝗹𝗲𝘃𝗮𝗻𝘁 𝘀𝗲𝗰𝘁𝗶𝗼𝗻𝘀 ✪…"
type textarea "x"
type textarea "Arrived 10/2, Bryant ⚠️ 𝗙𝗢𝗥𝗠 𝗜𝗡𝗦𝗧𝗥𝗨𝗖𝗧𝗜𝗢𝗡𝗦 ⚠️ ✪ 𝗖𝗼𝗺𝗽𝗹𝗲𝘁𝗲 𝗮𝗹𝗹 𝗿𝗲𝗹𝗲𝘃𝗮𝗻𝘁 𝘀𝗲𝗰𝘁𝗶𝗼𝗻𝘀 ✪…"
drag, startPoint x: 335, startPoint y: 143, endPoint x: 250, endPoint y: 136, distance: 84.8
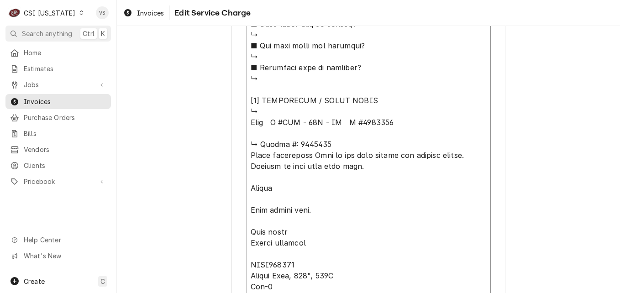
type textarea "x"
type textarea "Arrived 10/2, Bryant ⚠️ 𝗙𝗢𝗥𝗠 𝗜𝗡𝗦𝗧𝗥𝗨𝗖𝗧𝗜𝗢𝗡𝗦 ⚠️ ✪ 𝗖𝗼𝗺𝗽𝗹𝗲𝘁𝗲 𝗮𝗹𝗹 𝗿𝗲𝗹𝗲𝘃𝗮𝗻𝘁 𝘀𝗲𝗰𝘁𝗶𝗼𝗻𝘀 ✪…"
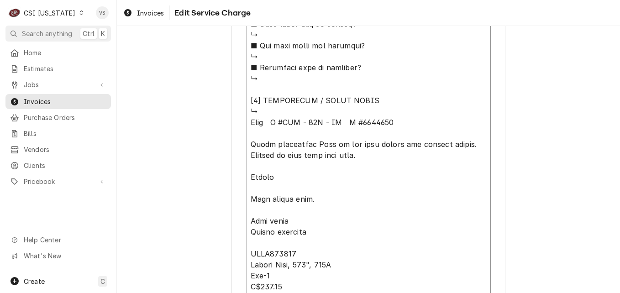
type textarea "x"
type textarea "Arrived 10/2, Bryant ⚠️ 𝗙𝗢𝗥𝗠 𝗜𝗡𝗦𝗧𝗥𝗨𝗖𝗧𝗜𝗢𝗡𝗦 ⚠️ ✪ 𝗖𝗼𝗺𝗽𝗹𝗲𝘁𝗲 𝗮𝗹𝗹 𝗿𝗲𝗹𝗲𝘃𝗮𝗻𝘁 𝘀𝗲𝗰𝘁𝗶𝗼𝗻𝘀 ✪…"
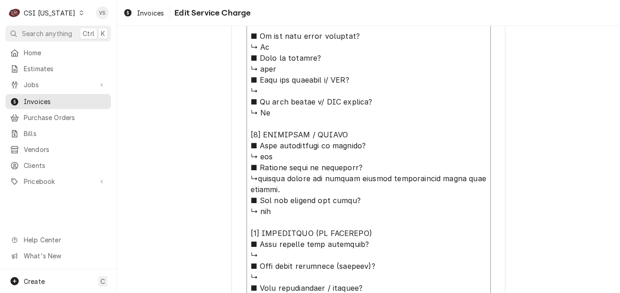
scroll to position [596, 0]
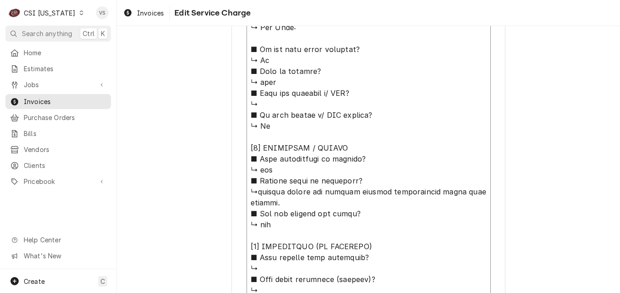
drag, startPoint x: 255, startPoint y: 193, endPoint x: 334, endPoint y: 198, distance: 79.2
click at [334, 198] on textarea "Service Summary ( optional )" at bounding box center [369, 284] width 244 height 885
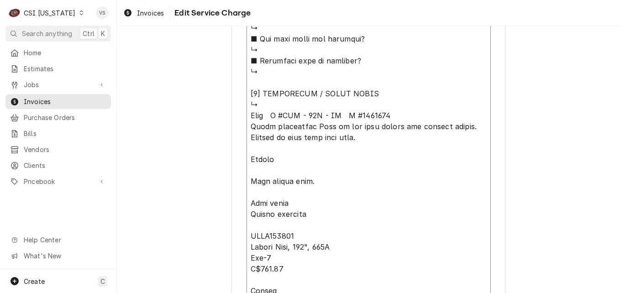
scroll to position [962, 0]
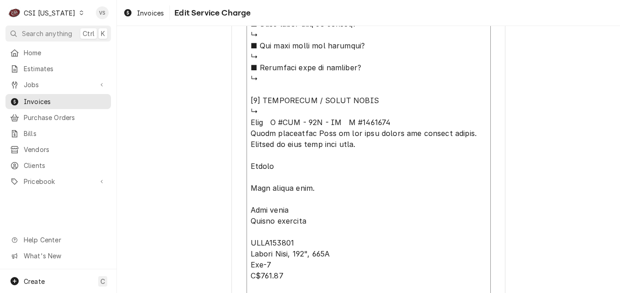
drag, startPoint x: 248, startPoint y: 132, endPoint x: 315, endPoint y: 154, distance: 70.5
paste textarea "mullion heater not working causing condensation along door gaskets."
type textarea "x"
type textarea "Arrived 10/2, Bryant ⚠️ 𝗙𝗢𝗥𝗠 𝗜𝗡𝗦𝗧𝗥𝗨𝗖𝗧𝗜𝗢𝗡𝗦 ⚠️ ✪ 𝗖𝗼𝗺𝗽𝗹𝗲𝘁𝗲 𝗮𝗹𝗹 𝗿𝗲𝗹𝗲𝘃𝗮𝗻𝘁 𝘀𝗲𝗰𝘁𝗶𝗼𝗻𝘀 ✪…"
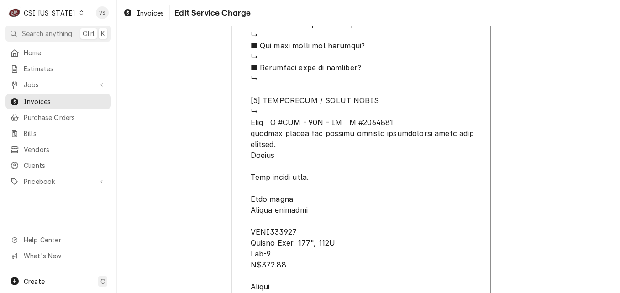
drag, startPoint x: 248, startPoint y: 133, endPoint x: 256, endPoint y: 134, distance: 8.3
drag, startPoint x: 249, startPoint y: 134, endPoint x: 254, endPoint y: 132, distance: 6.2
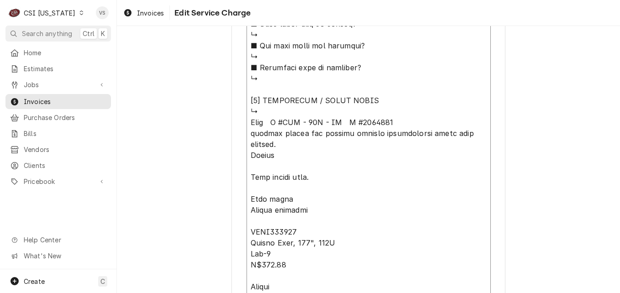
type textarea "x"
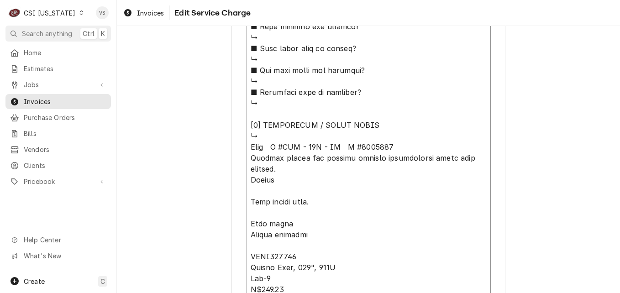
scroll to position [1099, 0]
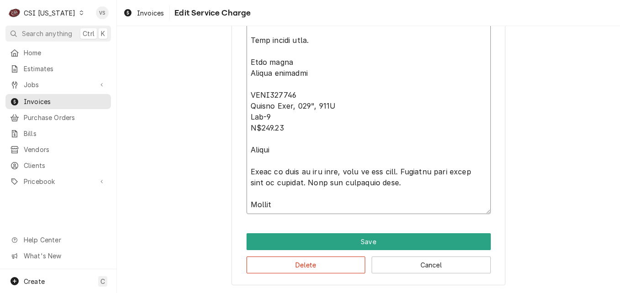
drag, startPoint x: 249, startPoint y: 211, endPoint x: 363, endPoint y: 189, distance: 116.3
type textarea "Arrived 10/2, Bryant ⚠️ 𝗙𝗢𝗥𝗠 𝗜𝗡𝗦𝗧𝗥𝗨𝗖𝗧𝗜𝗢𝗡𝗦 ⚠️ ✪ 𝗖𝗼𝗺𝗽𝗹𝗲𝘁𝗲 𝗮𝗹𝗹 𝗿𝗲𝗹𝗲𝘃𝗮𝗻𝘁 𝘀𝗲𝗰𝘁𝗶𝗼𝗻𝘀 ✪…"
click at [334, 270] on button "Delete" at bounding box center [306, 265] width 119 height 17
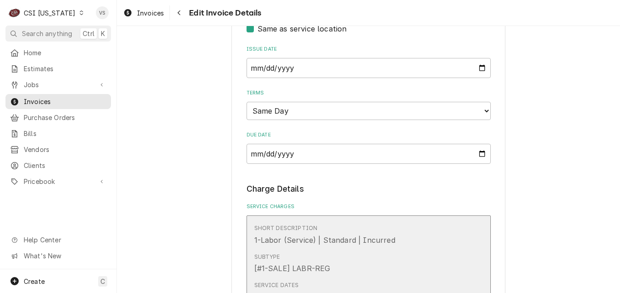
scroll to position [731, 0]
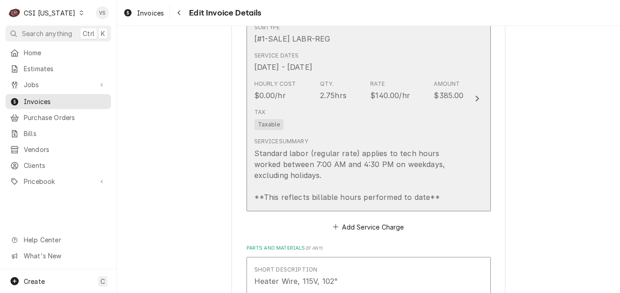
click at [408, 137] on div "Service Summary Standard labor (regular rate) applies to tech hours worked betw…" at bounding box center [359, 170] width 210 height 72
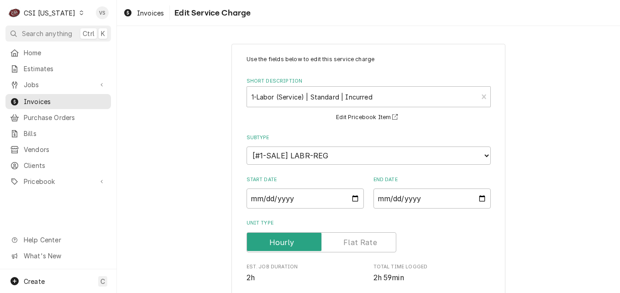
scroll to position [276, 0]
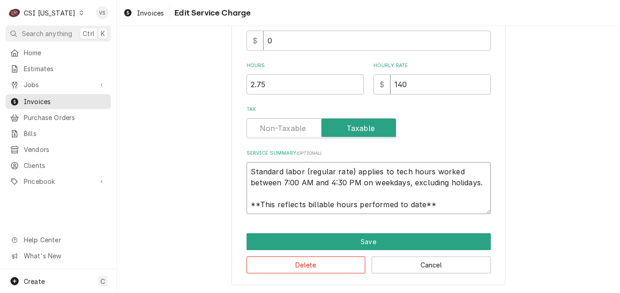
click at [249, 170] on textarea "Standard labor (regular rate) applies to tech hours worked between 7:00 AM and …" at bounding box center [369, 188] width 244 height 52
click at [249, 169] on textarea "Standard labor (regular rate) applies to tech hours worked between 7:00 AM and …" at bounding box center [369, 188] width 244 height 52
click at [248, 170] on textarea "Standard labor (regular rate) applies to tech hours worked between 7:00 AM and …" at bounding box center [369, 188] width 244 height 52
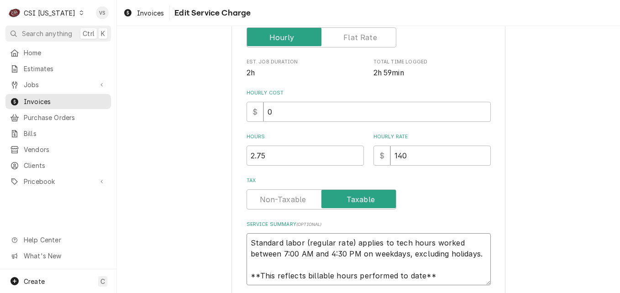
scroll to position [185, 0]
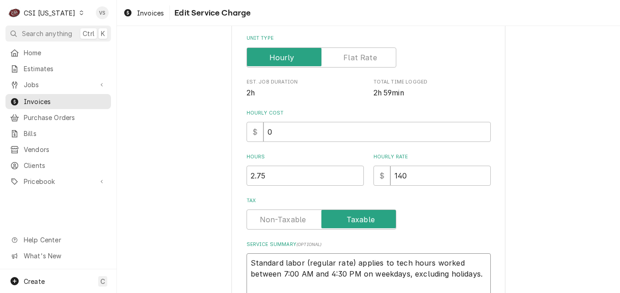
click at [248, 263] on textarea "Standard labor (regular rate) applies to tech hours worked between 7:00 AM and …" at bounding box center [369, 280] width 244 height 52
type textarea "x"
type textarea "Standard labor (regular rate) applies to tech hours worked between 7:00 AM and …"
click at [252, 257] on textarea "Standard labor (regular rate) applies to tech hours worked between 7:00 AM and …" at bounding box center [369, 285] width 244 height 63
paste textarea "True M #GDM - 49F - LD S #7865095 Mullion heater not working causing condensati…"
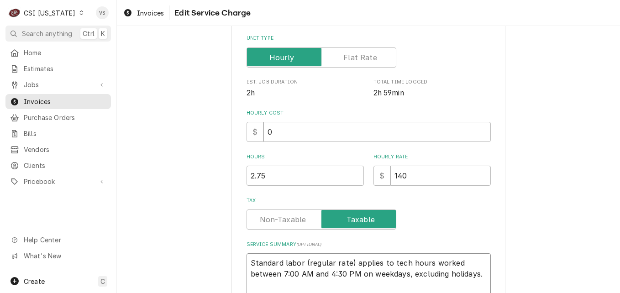
type textarea "x"
type textarea "True M #GDM - 49F - LD S #7865095 Mullion heater not working causing condensati…"
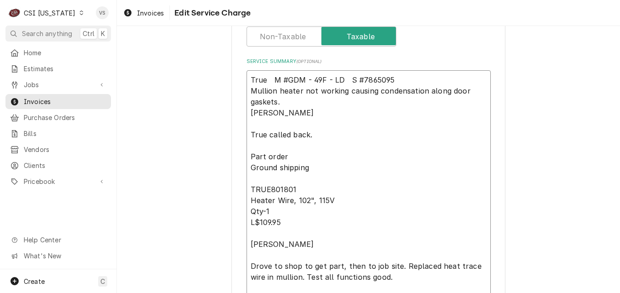
click at [250, 132] on textarea "True M #GDM - 49F - LD S #7865095 Mullion heater not working causing condensati…" at bounding box center [369, 205] width 244 height 271
drag, startPoint x: 246, startPoint y: 114, endPoint x: 300, endPoint y: 244, distance: 141.3
click at [300, 244] on textarea "True M #GDM - 49F - LD S #7865095 Mullion heater not working causing condensati…" at bounding box center [369, 205] width 244 height 271
type textarea "x"
type textarea "True M #GDM - 49F - LD S #7865095 Mullion heater not working causing condensati…"
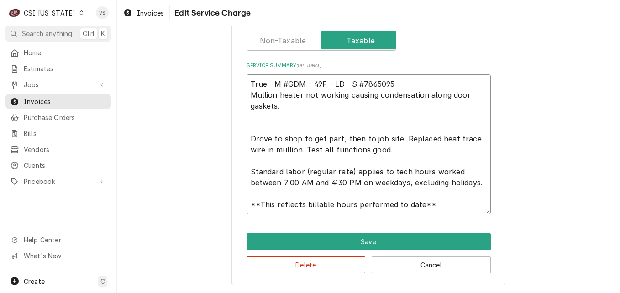
scroll to position [364, 0]
click at [291, 105] on textarea "True M #GDM - 49F - LD S #7865095 Mullion heater not working causing condensati…" at bounding box center [369, 144] width 244 height 140
type textarea "x"
type textarea "True M #GDM - 49F - LD S #7865095 Mullion heater not working causing condensati…"
type textarea "x"
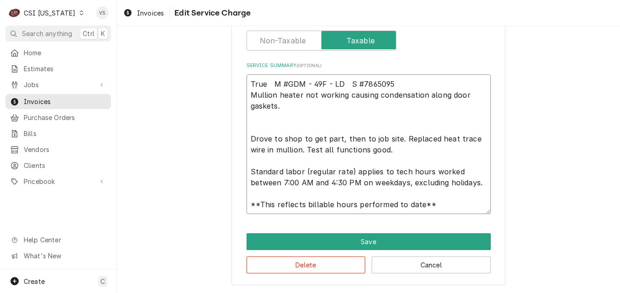
type textarea "True M #GDM - 49F - LD S #7865095 Mullion heater not working causing condensati…"
type textarea "x"
type textarea "True M #GDM - 49F - LD S #7865095 Mullion heater not working causing condensati…"
type textarea "x"
type textarea "True M #GDM - 49F - LD S #7865095 Mullion heater not working causing condensati…"
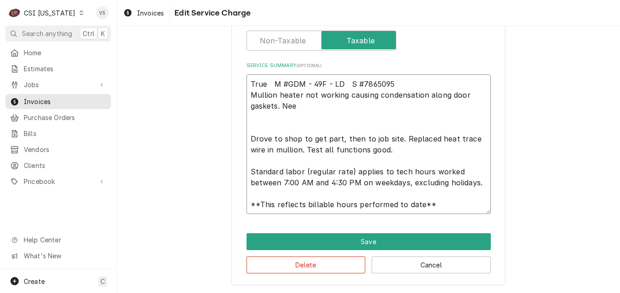
type textarea "x"
type textarea "True M #GDM - 49F - LD S #7865095 Mullion heater not working causing condensati…"
type textarea "x"
type textarea "True M #GDM - 49F - LD S #7865095 Mullion heater not working causing condensati…"
type textarea "x"
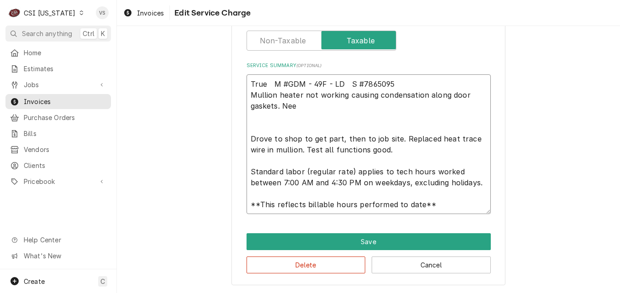
type textarea "True M #GDM - 49F - LD S #7865095 Mullion heater not working causing condensati…"
type textarea "x"
type textarea "True M #GDM - 49F - LD S #7865095 Mullion heater not working causing condensati…"
type textarea "x"
type textarea "True M #GDM - 49F - LD S #7865095 Mullion heater not working causing condensati…"
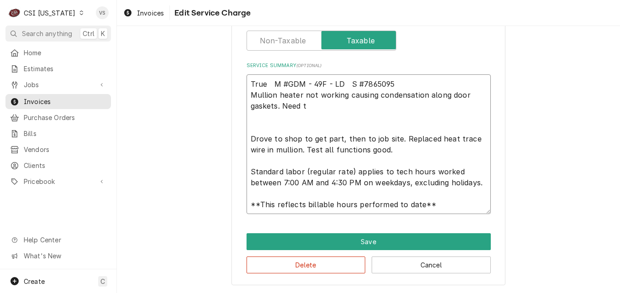
type textarea "x"
type textarea "True M #GDM - 49F - LD S #7865095 Mullion heater not working causing condensati…"
type textarea "x"
type textarea "True M #GDM - 49F - LD S #7865095 Mullion heater not working causing condensati…"
type textarea "x"
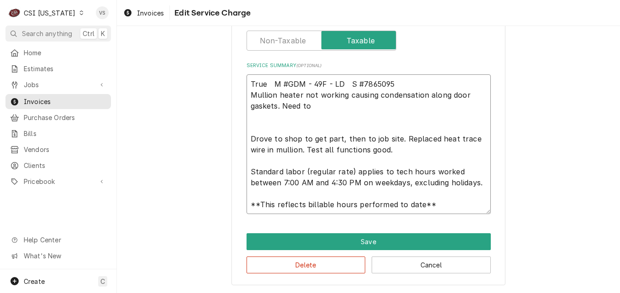
type textarea "True M #GDM - 49F - LD S #7865095 Mullion heater not working causing condensati…"
type textarea "x"
type textarea "True M #GDM - 49F - LD S #7865095 Mullion heater not working causing condensati…"
type textarea "x"
type textarea "True M #GDM - 49F - LD S #7865095 Mullion heater not working causing condensati…"
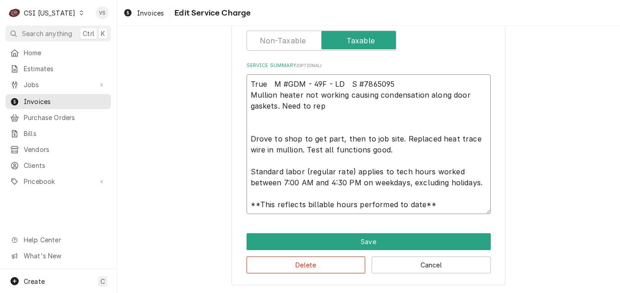
type textarea "x"
type textarea "True M #GDM - 49F - LD S #7865095 Mullion heater not working causing condensati…"
type textarea "x"
type textarea "True M #GDM - 49F - LD S #7865095 Mullion heater not working causing condensati…"
type textarea "x"
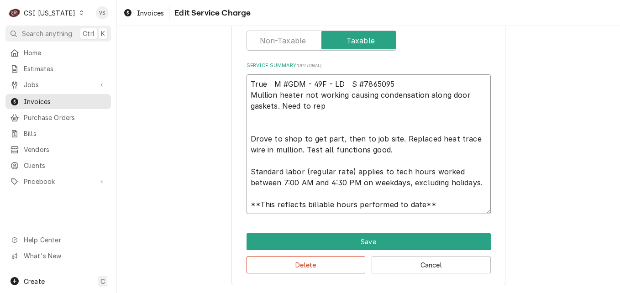
type textarea "True M #GDM - 49F - LD S #7865095 Mullion heater not working causing condensati…"
type textarea "x"
type textarea "True M #GDM - 49F - LD S #7865095 Mullion heater not working causing condensati…"
type textarea "x"
type textarea "True M #GDM - 49F - LD S #7865095 Mullion heater not working causing condensati…"
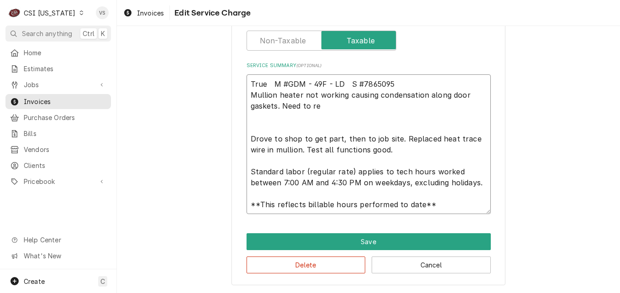
type textarea "x"
type textarea "True M #GDM - 49F - LD S #7865095 Mullion heater not working causing condensati…"
type textarea "x"
type textarea "True M #GDM - 49F - LD S #7865095 Mullion heater not working causing condensati…"
type textarea "x"
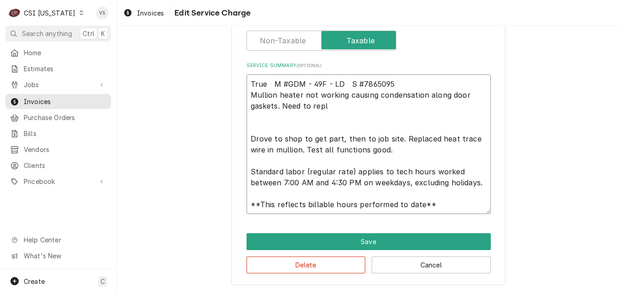
type textarea "True M #GDM - 49F - LD S #7865095 Mullion heater not working causing condensati…"
type textarea "x"
type textarea "True M #GDM - 49F - LD S #7865095 Mullion heater not working causing condensati…"
type textarea "x"
type textarea "True M #GDM - 49F - LD S #7865095 Mullion heater not working causing condensati…"
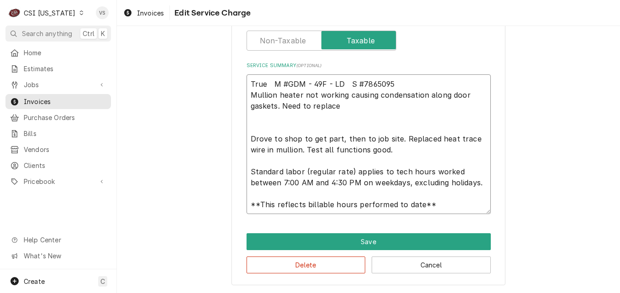
type textarea "x"
type textarea "True M #GDM - 49F - LD S #7865095 Mullion heater not working causing condensati…"
type textarea "x"
type textarea "True M #GDM - 49F - LD S #7865095 Mullion heater not working causing condensati…"
type textarea "x"
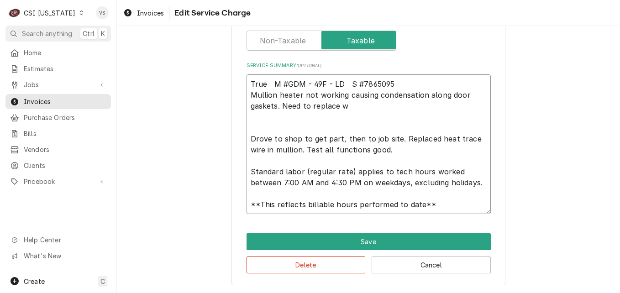
type textarea "True M #GDM - 49F - LD S #7865095 Mullion heater not working causing condensati…"
type textarea "x"
type textarea "True M #GDM - 49F - LD S #7865095 Mullion heater not working causing condensati…"
type textarea "x"
type textarea "True M #GDM - 49F - LD S #7865095 Mullion heater not working causing condensati…"
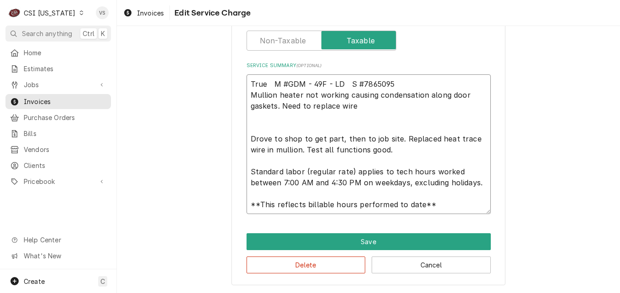
type textarea "x"
type textarea "True M #GDM - 49F - LD S #7865095 Mullion heater not working causing condensati…"
type textarea "x"
type textarea "True M #GDM - 49F - LD S #7865095 Mullion heater not working causing condensati…"
type textarea "x"
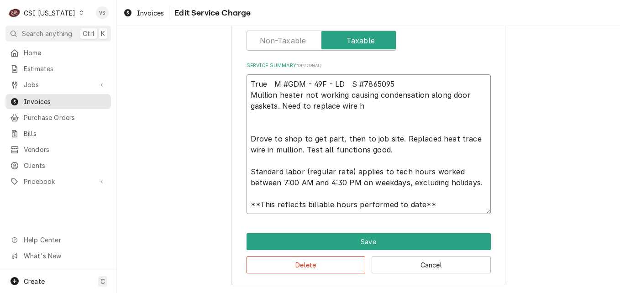
type textarea "True M #GDM - 49F - LD S #7865095 Mullion heater not working causing condensati…"
type textarea "x"
type textarea "True M #GDM - 49F - LD S #7865095 Mullion heater not working causing condensati…"
type textarea "x"
type textarea "True M #GDM - 49F - LD S #7865095 Mullion heater not working causing condensati…"
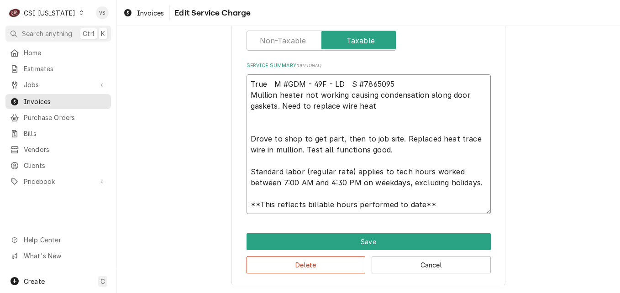
type textarea "x"
type textarea "True M #GDM - 49F - LD S #7865095 Mullion heater not working causing condensati…"
type textarea "x"
type textarea "True M #GDM - 49F - LD S #7865095 Mullion heater not working causing condensati…"
click at [248, 139] on textarea "True M #GDM - 49F - LD S #7865095 Mullion heater not working causing condensati…" at bounding box center [369, 144] width 244 height 140
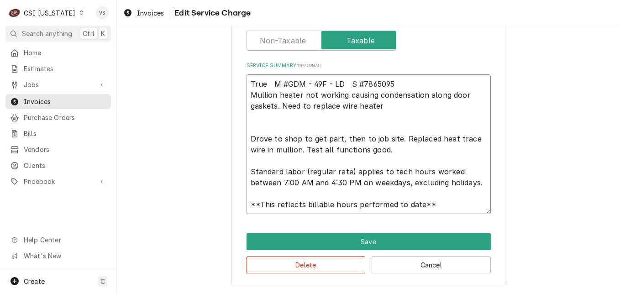
click at [397, 108] on textarea "True M #GDM - 49F - LD S #7865095 Mullion heater not working causing condensati…" at bounding box center [369, 144] width 244 height 140
type textarea "x"
type textarea "True M #GDM - 49F - LD S #7865095 Mullion heater not working causing condensati…"
type textarea "x"
type textarea "True M #GDM - 49F - LD S #7865095 Mullion heater not working causing condensati…"
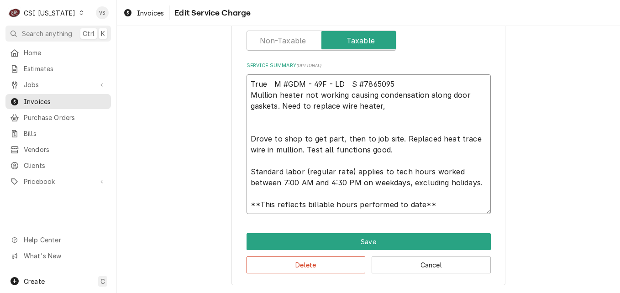
type textarea "x"
type textarea "True M #GDM - 49F - LD S #7865095 Mullion heater not working causing condensati…"
type textarea "x"
type textarea "True M #GDM - 49F - LD S #7865095 Mullion heater not working causing condensati…"
type textarea "x"
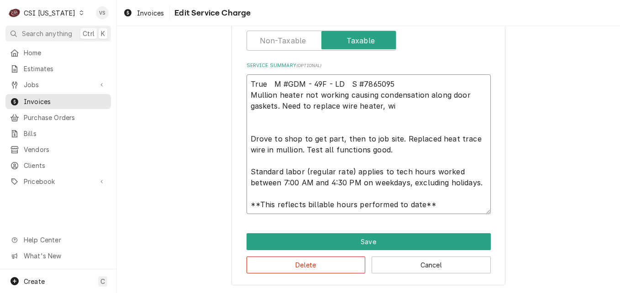
type textarea "True M #GDM - 49F - LD S #7865095 Mullion heater not working causing condensati…"
type textarea "x"
type textarea "True M #GDM - 49F - LD S #7865095 Mullion heater not working causing condensati…"
type textarea "x"
type textarea "True M #GDM - 49F - LD S #7865095 Mullion heater not working causing condensati…"
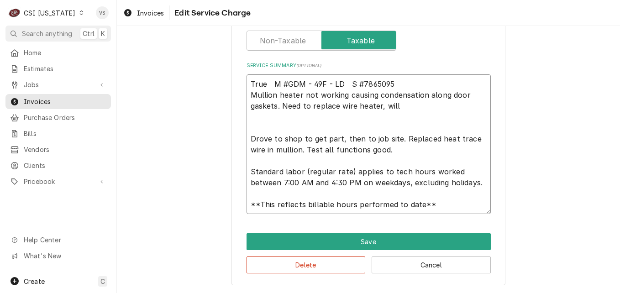
type textarea "x"
type textarea "True M #GDM - 49F - LD S #7865095 Mullion heater not working causing condensati…"
type textarea "x"
type textarea "True M #GDM - 49F - LD S #7865095 Mullion heater not working causing condensati…"
type textarea "x"
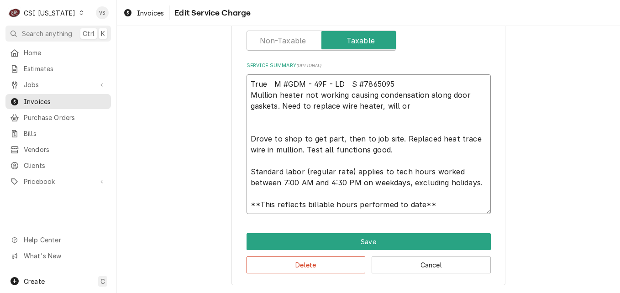
type textarea "True M #GDM - 49F - LD S #7865095 Mullion heater not working causing condensati…"
type textarea "x"
type textarea "True M #GDM - 49F - LD S #7865095 Mullion heater not working causing condensati…"
type textarea "x"
type textarea "True M #GDM - 49F - LD S #7865095 Mullion heater not working causing condensati…"
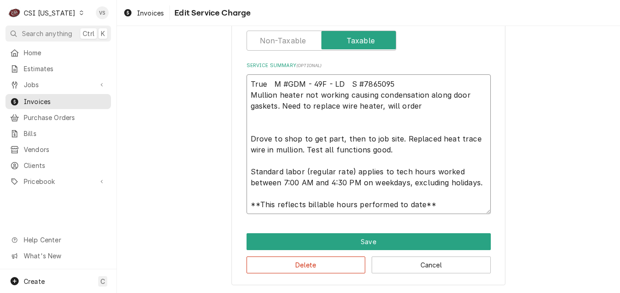
type textarea "x"
type textarea "True M #GDM - 49F - LD S #7865095 Mullion heater not working causing condensati…"
type textarea "x"
type textarea "True M #GDM - 49F - LD S #7865095 Mullion heater not working causing condensati…"
type textarea "x"
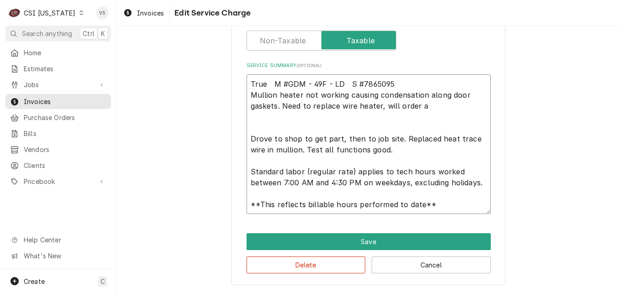
type textarea "True M #GDM - 49F - LD S #7865095 Mullion heater not working causing condensati…"
type textarea "x"
type textarea "True M #GDM - 49F - LD S #7865095 Mullion heater not working causing condensati…"
type textarea "x"
type textarea "True M #GDM - 49F - LD S #7865095 Mullion heater not working causing condensati…"
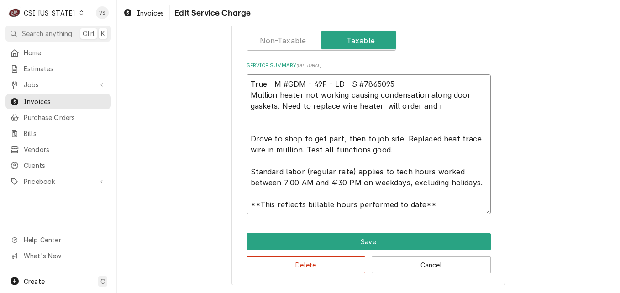
type textarea "x"
type textarea "True M #GDM - 49F - LD S #7865095 Mullion heater not working causing condensati…"
type textarea "x"
type textarea "True M #GDM - 49F - LD S #7865095 Mullion heater not working causing condensati…"
type textarea "x"
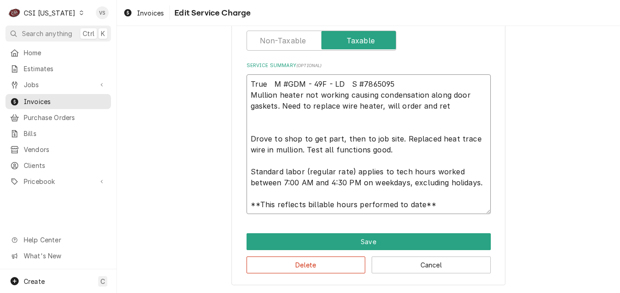
type textarea "True M #GDM - 49F - LD S #7865095 Mullion heater not working causing condensati…"
type textarea "x"
type textarea "True M #GDM - 49F - LD S #7865095 Mullion heater not working causing condensati…"
type textarea "x"
type textarea "True M #GDM - 49F - LD S #7865095 Mullion heater not working causing condensati…"
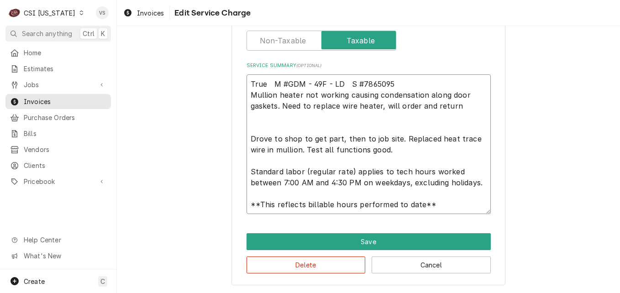
type textarea "x"
type textarea "True M #GDM - 49F - LD S #7865095 Mullion heater not working causing condensati…"
click at [285, 124] on textarea "True M #GDM - 49F - LD S #7865095 Mullion heater not working causing condensati…" at bounding box center [369, 144] width 244 height 140
type textarea "x"
type textarea "True M #GDM - 49F - LD S #7865095 Mullion heater not working causing condensati…"
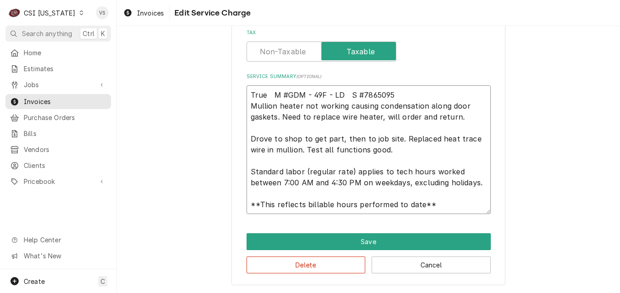
scroll to position [353, 0]
click at [337, 116] on textarea "True M #GDM - 49F - LD S #7865095 Mullion heater not working causing condensati…" at bounding box center [369, 149] width 244 height 129
drag, startPoint x: 339, startPoint y: 116, endPoint x: 376, endPoint y: 116, distance: 36.5
click at [376, 116] on textarea "True M #GDM - 49F - LD S #7865095 Mullion heater not working causing condensati…" at bounding box center [369, 149] width 244 height 129
type textarea "x"
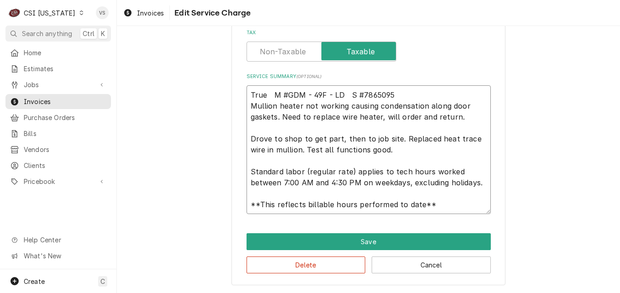
type textarea "True M #GDM - 49F - LD S #7865095 Mullion heater not working causing condensati…"
type textarea "x"
type textarea "True M #GDM - 49F - LD S #7865095 Mullion heater not working causing condensati…"
type textarea "x"
type textarea "True M #GDM - 49F - LD S #7865095 Mullion heater not working causing condensati…"
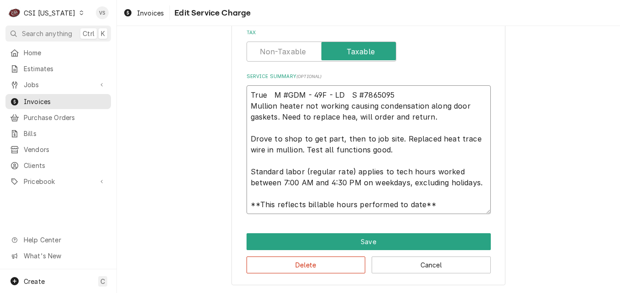
type textarea "x"
type textarea "True M #GDM - 49F - LD S #7865095 Mullion heater not working causing condensati…"
type textarea "x"
type textarea "True M #GDM - 49F - LD S #7865095 Mullion heater not working causing condensati…"
type textarea "x"
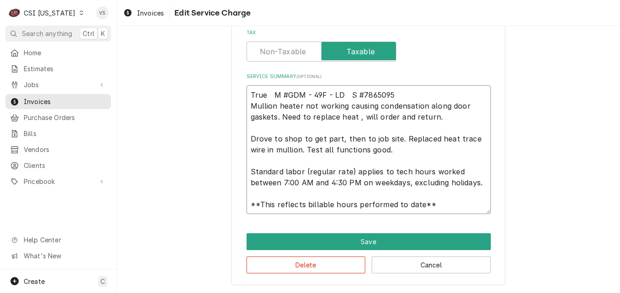
type textarea "True M #GDM - 49F - LD S #7865095 Mullion heater not working causing condensati…"
type textarea "x"
type textarea "True M #GDM - 49F - LD S #7865095 Mullion heater not working causing condensati…"
type textarea "x"
type textarea "True M #GDM - 49F - LD S #7865095 Mullion heater not working causing condensati…"
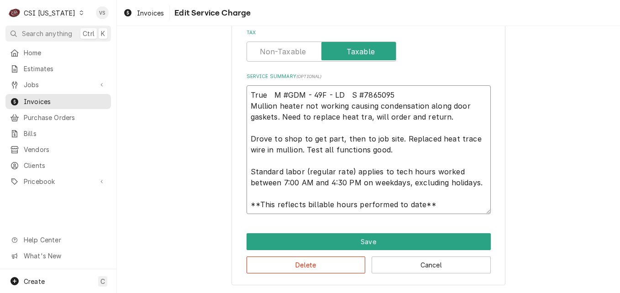
type textarea "x"
type textarea "True M #GDM - 49F - LD S #7865095 Mullion heater not working causing condensati…"
type textarea "x"
type textarea "True M #GDM - 49F - LD S #7865095 Mullion heater not working causing condensati…"
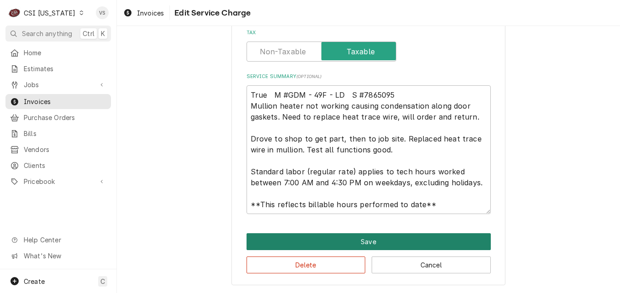
click at [365, 239] on button "Save" at bounding box center [369, 241] width 244 height 17
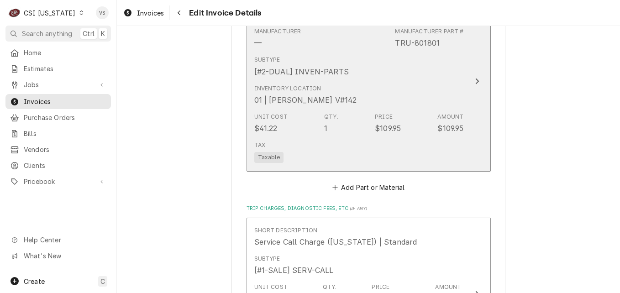
scroll to position [1731, 0]
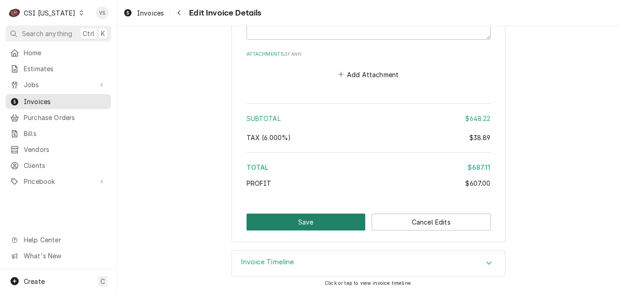
click at [310, 225] on button "Save" at bounding box center [306, 222] width 119 height 17
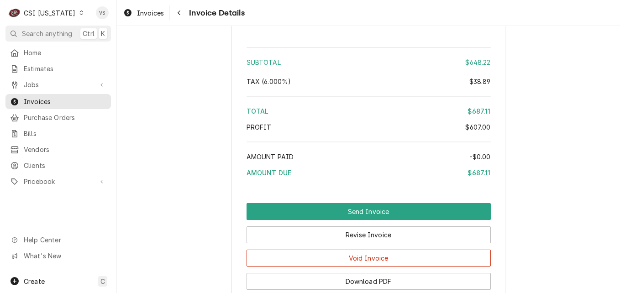
scroll to position [1858, 0]
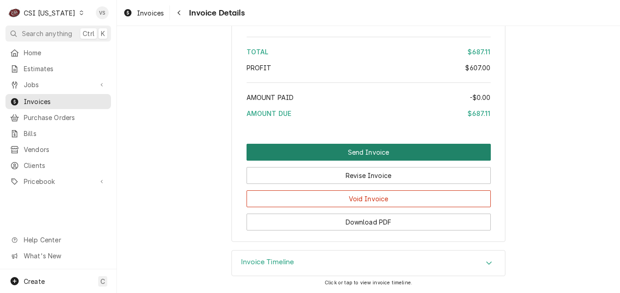
click at [342, 151] on button "Send Invoice" at bounding box center [369, 152] width 244 height 17
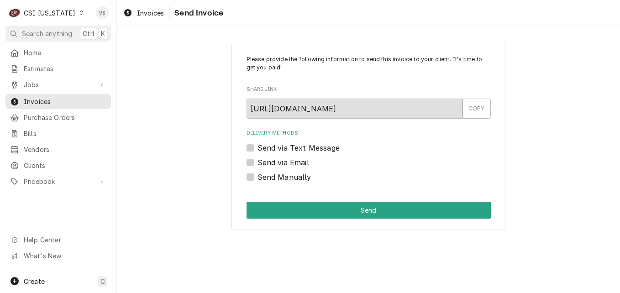
click at [258, 178] on label "Send Manually" at bounding box center [285, 177] width 54 height 11
click at [258, 178] on input "Send Manually" at bounding box center [380, 182] width 244 height 20
checkbox input "true"
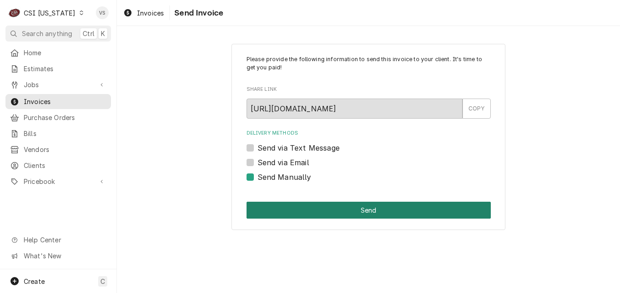
click at [264, 204] on button "Send" at bounding box center [369, 210] width 244 height 17
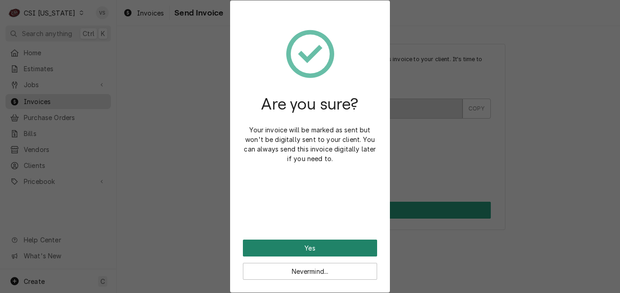
click at [305, 251] on button "Yes" at bounding box center [310, 248] width 134 height 17
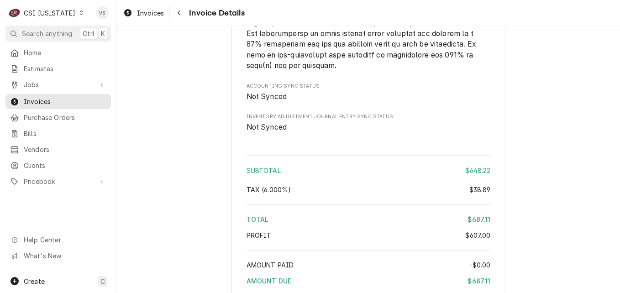
scroll to position [1888, 0]
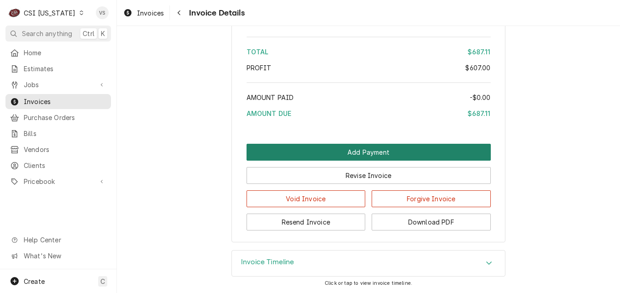
click at [334, 154] on button "Add Payment" at bounding box center [369, 152] width 244 height 17
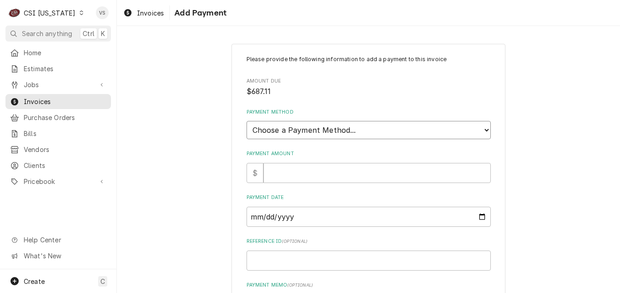
click at [292, 127] on select "Choose a Payment Method... Cash Check Credit/Debit Card ACH/eCheck Other" at bounding box center [369, 130] width 244 height 18
select select "3"
click at [247, 121] on select "Choose a Payment Method... Cash Check Credit/Debit Card ACH/eCheck Other" at bounding box center [369, 130] width 244 height 18
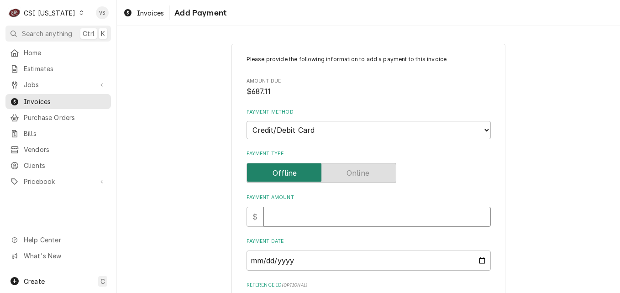
click at [275, 216] on input "Payment Amount" at bounding box center [378, 217] width 228 height 20
type textarea "x"
type input "6"
type textarea "x"
type input "68"
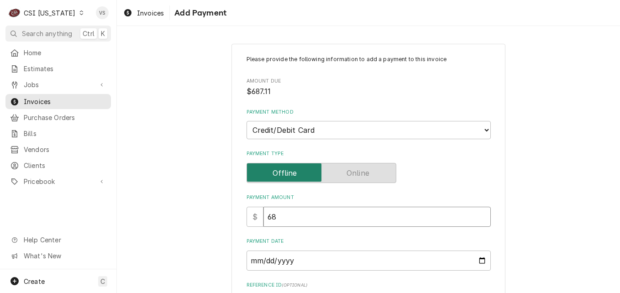
type textarea "x"
type input "687"
type textarea "x"
type input "687.1"
type textarea "x"
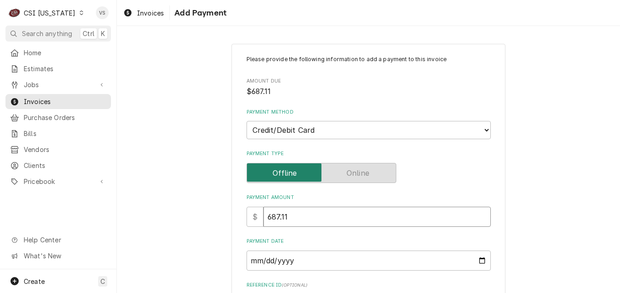
type input "687.11"
click at [477, 262] on input "Payment Date" at bounding box center [369, 261] width 244 height 20
type textarea "x"
type input "[DATE]"
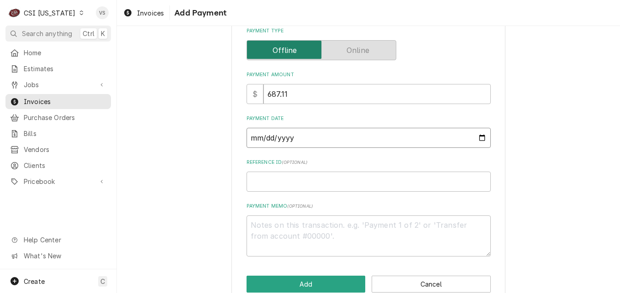
scroll to position [142, 0]
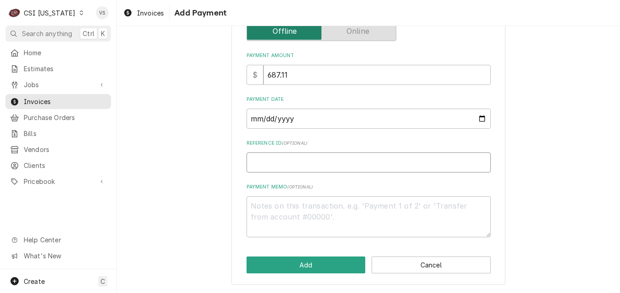
click at [253, 161] on input "Reference ID ( optional )" at bounding box center [369, 163] width 244 height 20
type textarea "x"
type input "0"
type textarea "x"
type input "00"
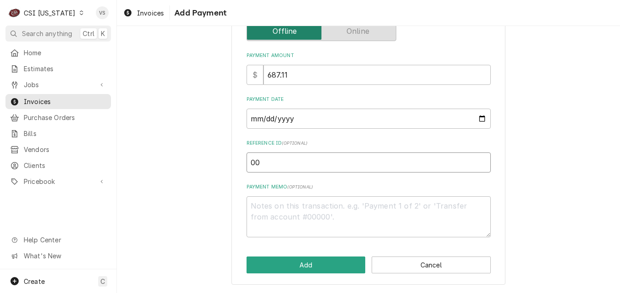
type textarea "x"
type input "003"
type textarea "x"
type input "0033"
type textarea "x"
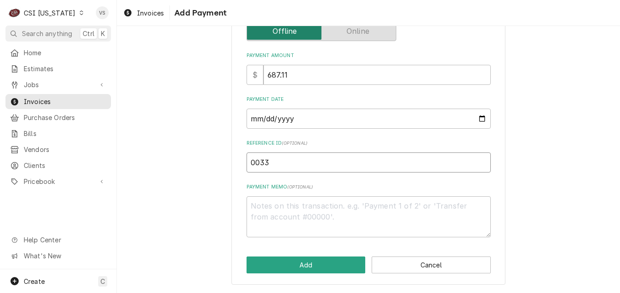
type input "00332"
type textarea "x"
type input "00332G"
click at [270, 201] on textarea "Payment Memo ( optional )" at bounding box center [369, 216] width 244 height 41
type textarea "x"
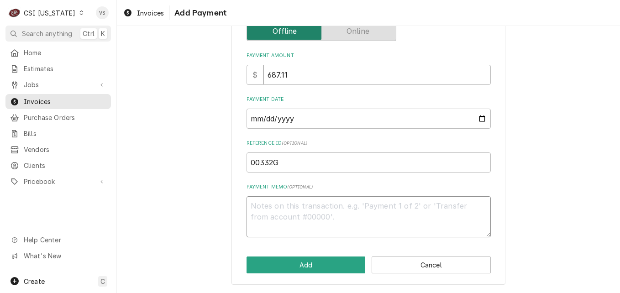
type textarea "M"
type textarea "x"
type textarea "MC"
type textarea "x"
type textarea "MC"
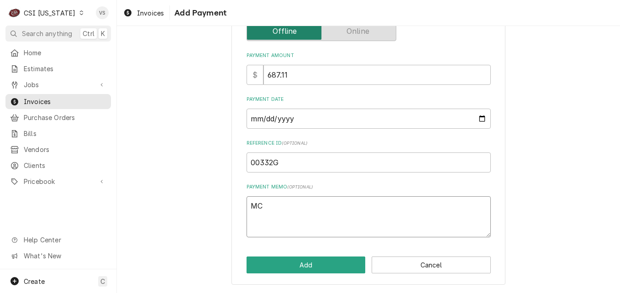
type textarea "x"
type textarea "MC 8"
type textarea "x"
type textarea "MC 88"
type textarea "x"
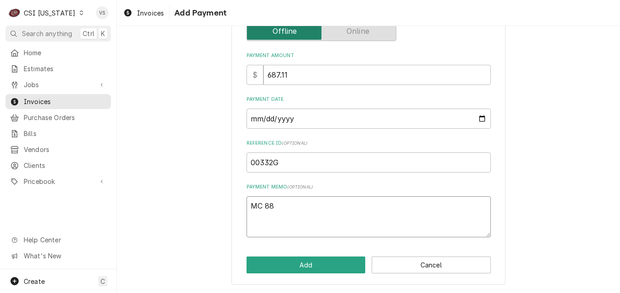
type textarea "MC 884"
type textarea "x"
type textarea "MC 8844"
click at [317, 263] on button "Add" at bounding box center [306, 265] width 119 height 17
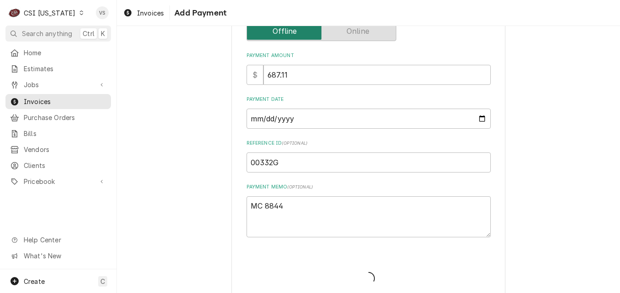
type textarea "x"
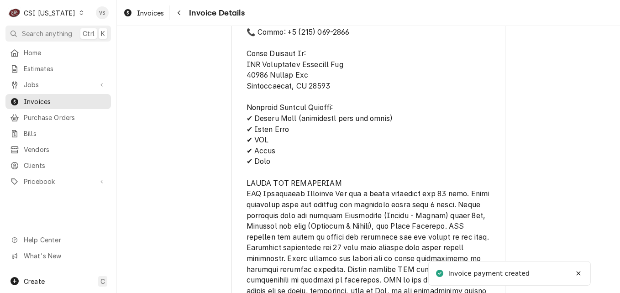
scroll to position [1995, 0]
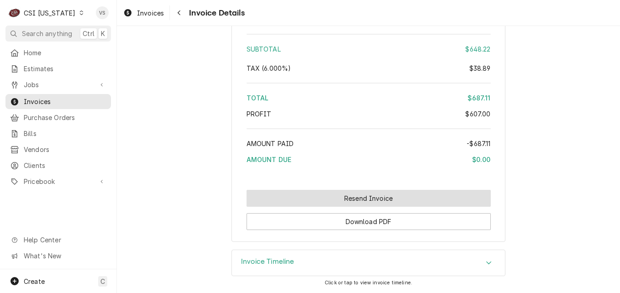
click at [360, 197] on button "Resend Invoice" at bounding box center [369, 198] width 244 height 17
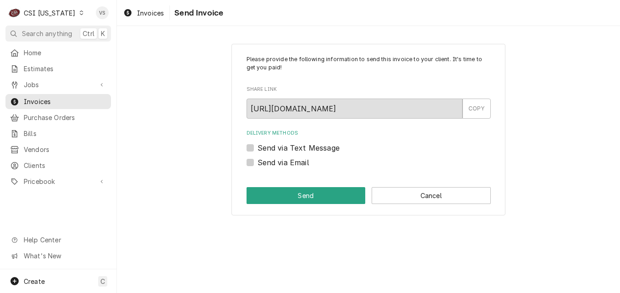
click at [258, 163] on label "Send via Email" at bounding box center [284, 162] width 52 height 11
click at [258, 163] on input "Send via Email" at bounding box center [380, 167] width 244 height 20
checkbox input "true"
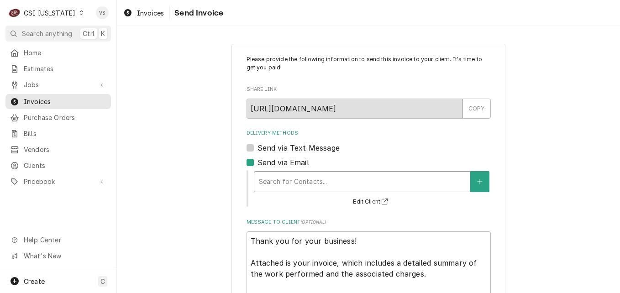
click at [294, 186] on div "Delivery Methods" at bounding box center [362, 182] width 206 height 16
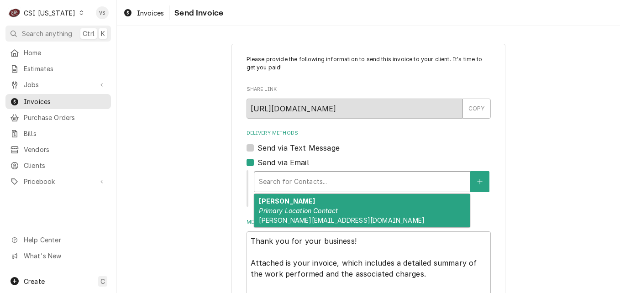
click at [297, 205] on strong "[PERSON_NAME]" at bounding box center [287, 201] width 56 height 8
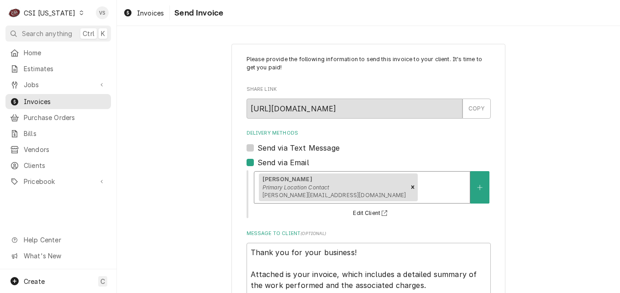
scroll to position [79, 0]
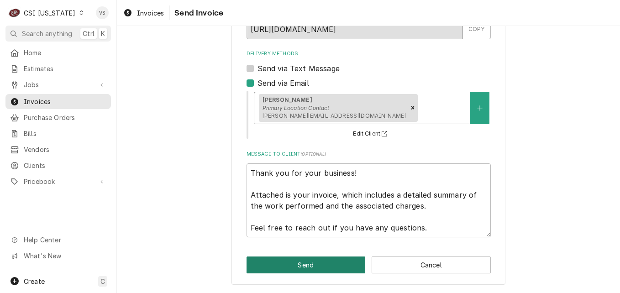
click at [314, 268] on button "Send" at bounding box center [306, 265] width 119 height 17
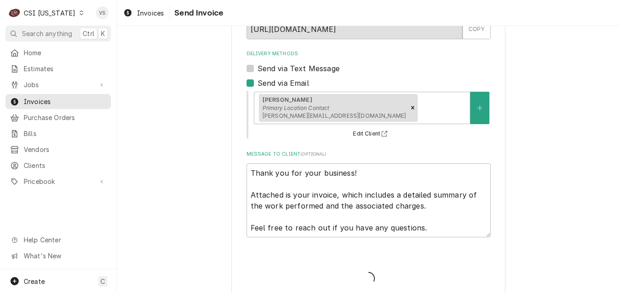
type textarea "x"
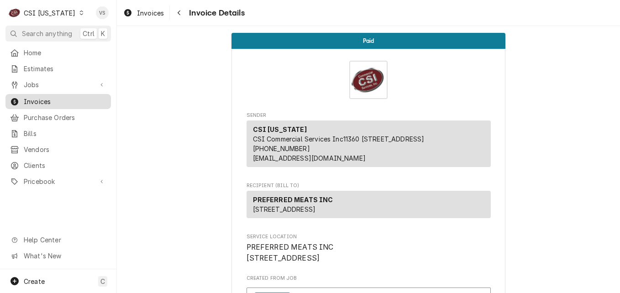
click at [78, 101] on span "Invoices" at bounding box center [65, 102] width 83 height 10
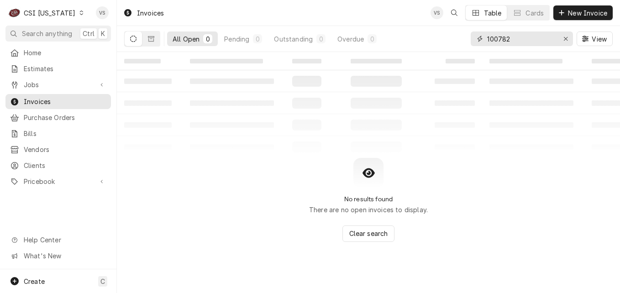
click at [509, 37] on input "100782" at bounding box center [521, 39] width 69 height 15
type input "100781"
click at [149, 42] on icon "Dynamic Content Wrapper" at bounding box center [151, 38] width 6 height 5
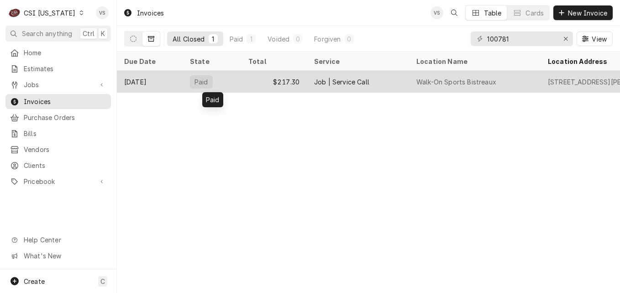
click at [235, 84] on div "Paid" at bounding box center [212, 82] width 58 height 22
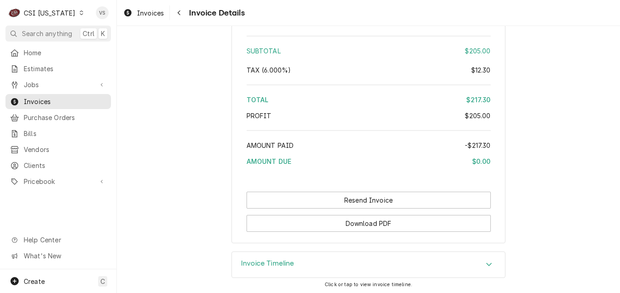
scroll to position [1719, 0]
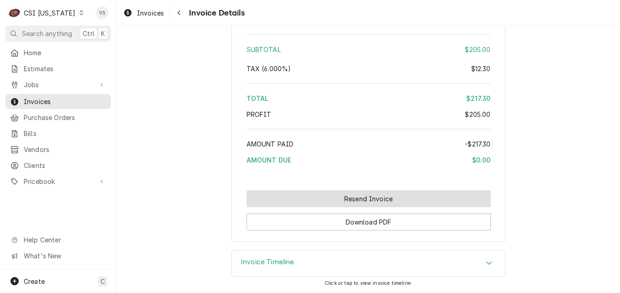
click at [356, 201] on button "Resend Invoice" at bounding box center [369, 199] width 244 height 17
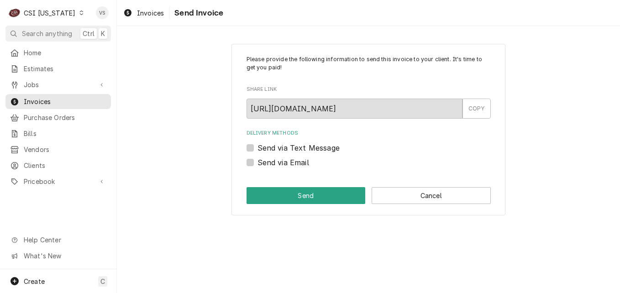
click at [258, 164] on label "Send via Email" at bounding box center [284, 162] width 52 height 11
click at [258, 164] on input "Send via Email" at bounding box center [380, 167] width 244 height 20
checkbox input "true"
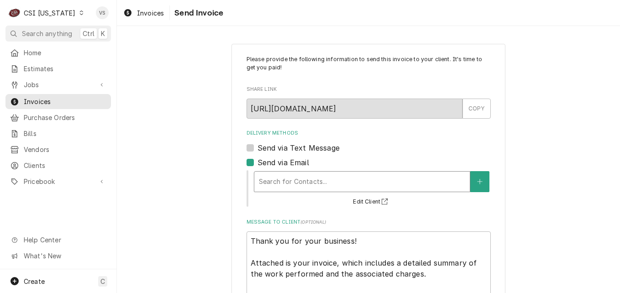
click at [292, 185] on div "Delivery Methods" at bounding box center [362, 182] width 206 height 16
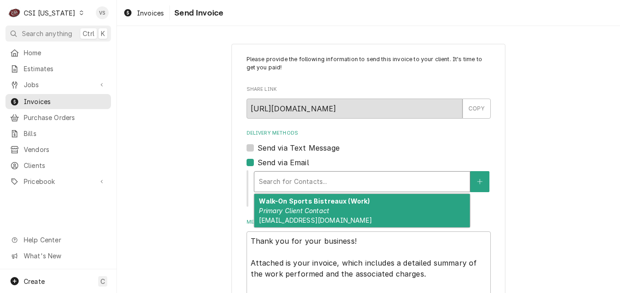
click at [301, 211] on em "Primary Client Contact" at bounding box center [294, 211] width 70 height 8
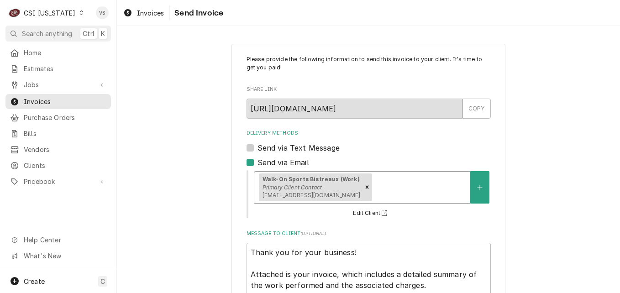
scroll to position [79, 0]
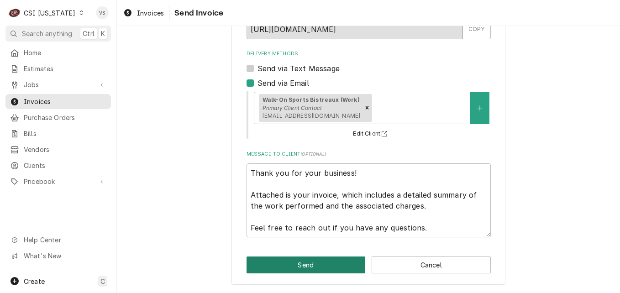
click at [305, 262] on button "Send" at bounding box center [306, 265] width 119 height 17
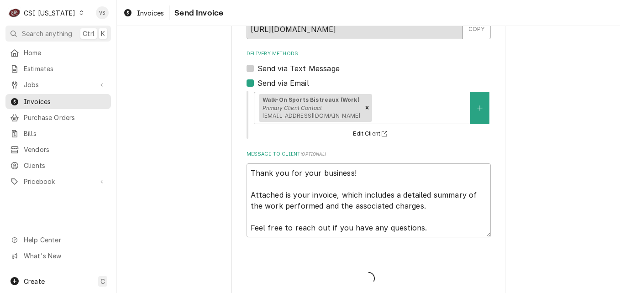
type textarea "x"
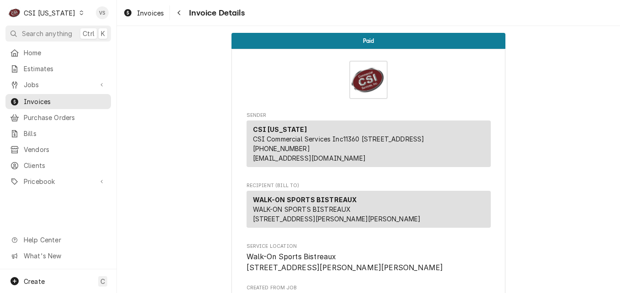
click at [79, 12] on icon "Dynamic Content Wrapper" at bounding box center [81, 13] width 4 height 5
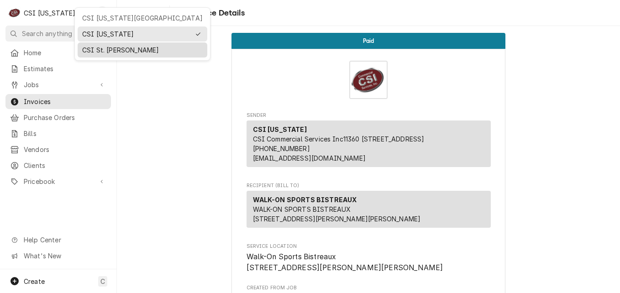
click at [92, 48] on div "CSI St. [PERSON_NAME]" at bounding box center [142, 50] width 121 height 10
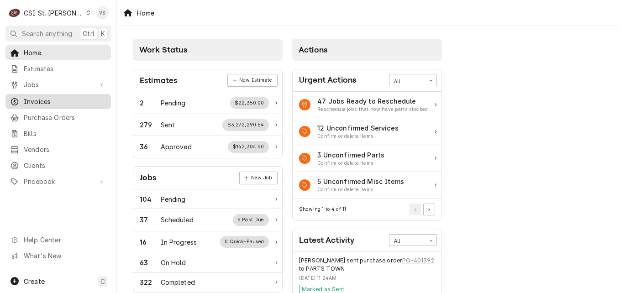
click at [49, 99] on span "Invoices" at bounding box center [65, 102] width 83 height 10
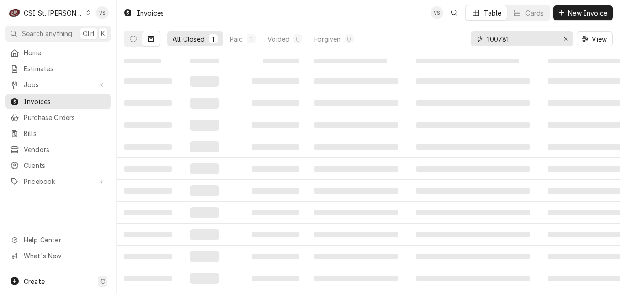
drag, startPoint x: 521, startPoint y: 39, endPoint x: 471, endPoint y: 40, distance: 49.8
click at [480, 39] on div "100781" at bounding box center [522, 39] width 102 height 15
click at [510, 36] on input "100781" at bounding box center [521, 39] width 69 height 15
type input "4"
click at [488, 37] on input "326" at bounding box center [521, 39] width 69 height 15
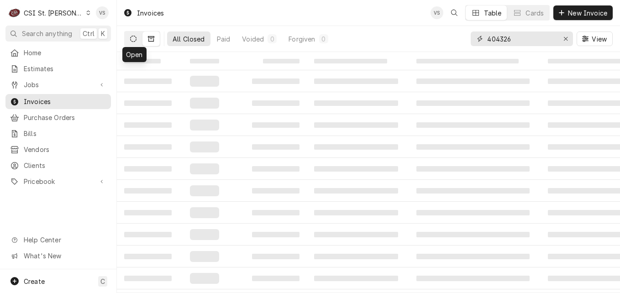
type input "404326"
click at [133, 42] on button "Dynamic Content Wrapper" at bounding box center [133, 39] width 17 height 15
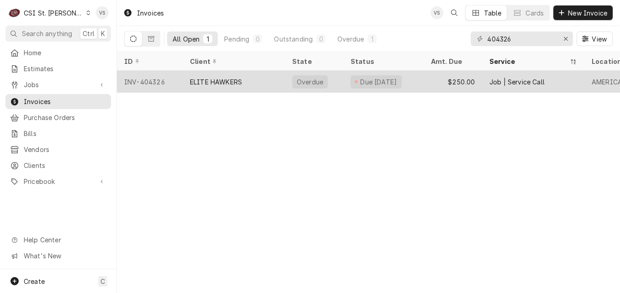
click at [213, 79] on div "ELITE HAWKERS" at bounding box center [216, 82] width 52 height 10
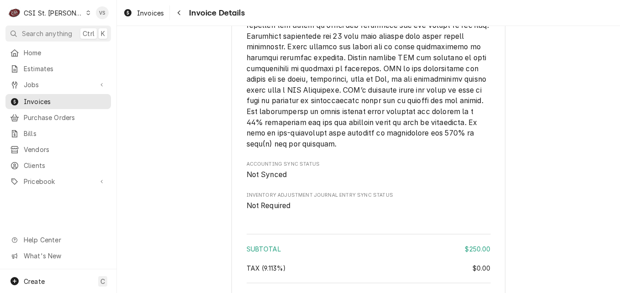
scroll to position [1319, 0]
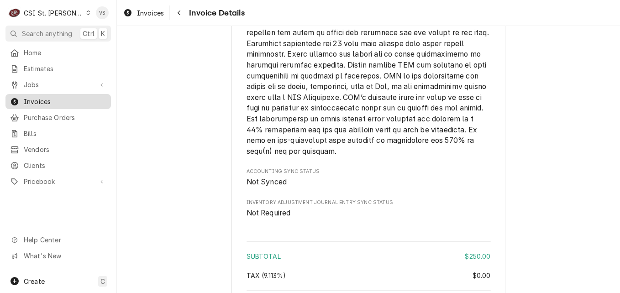
click at [58, 99] on span "Invoices" at bounding box center [65, 102] width 83 height 10
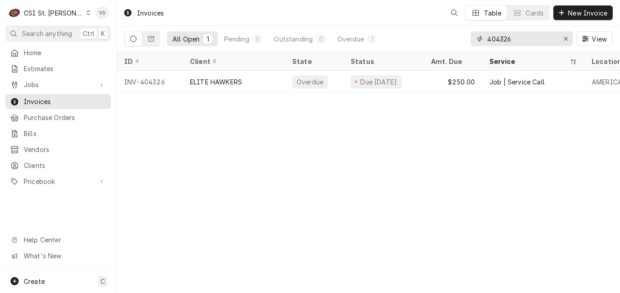
click at [520, 39] on input "404326" at bounding box center [521, 39] width 69 height 15
click at [86, 15] on icon "Dynamic Content Wrapper" at bounding box center [88, 13] width 4 height 5
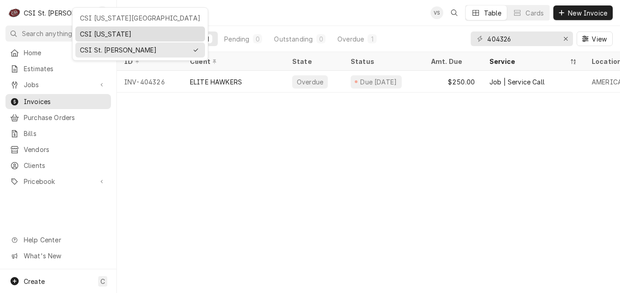
click at [106, 31] on div "CSI [US_STATE]" at bounding box center [140, 34] width 121 height 10
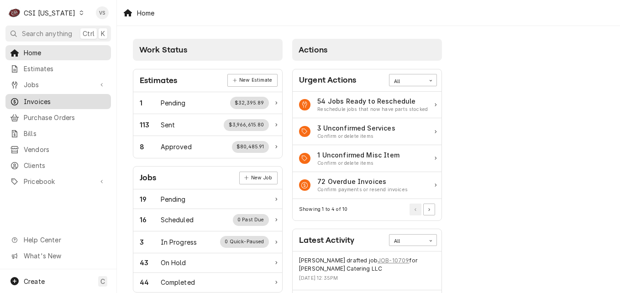
click at [43, 98] on span "Invoices" at bounding box center [65, 102] width 83 height 10
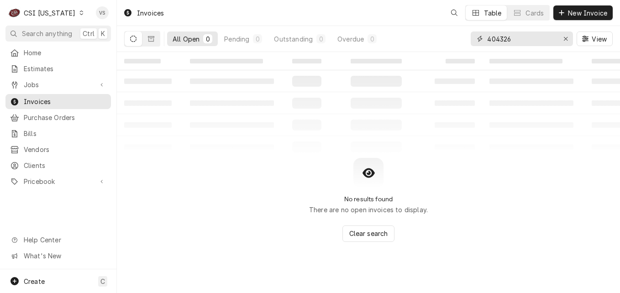
click at [447, 42] on div "All Open 0 Pending 0 Outstanding 0 Overdue 0 404326 View" at bounding box center [368, 39] width 489 height 26
click at [515, 39] on input "404326" at bounding box center [521, 39] width 69 height 15
type input "4"
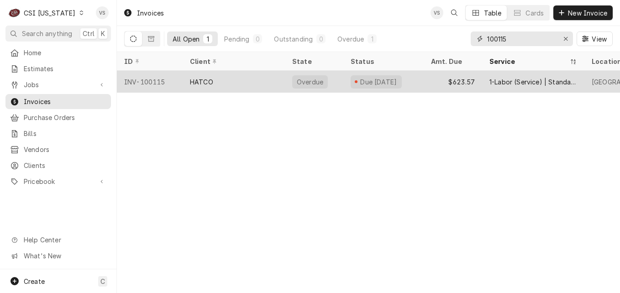
type input "100115"
click at [261, 82] on div "HATCO" at bounding box center [234, 82] width 102 height 22
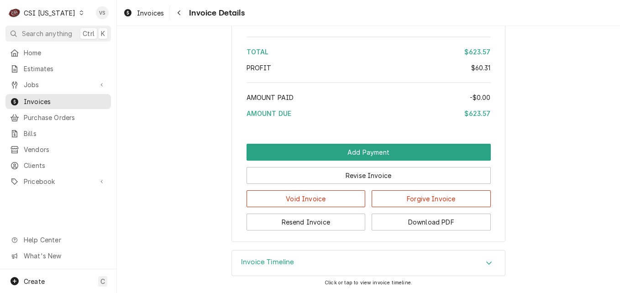
scroll to position [1791, 0]
click at [486, 265] on icon "Accordion Header" at bounding box center [489, 262] width 6 height 7
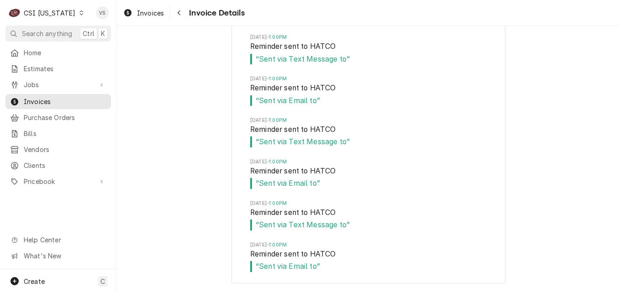
scroll to position [3611, 0]
click at [83, 100] on span "Invoices" at bounding box center [65, 102] width 83 height 10
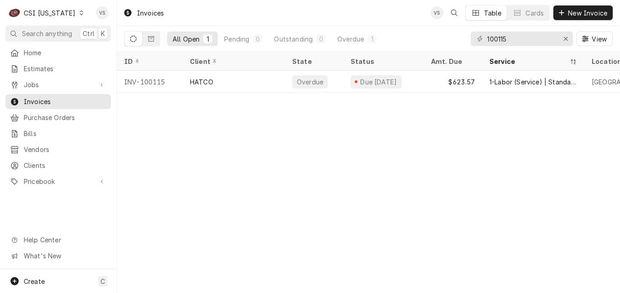
click at [79, 11] on icon "Dynamic Content Wrapper" at bounding box center [81, 13] width 4 height 5
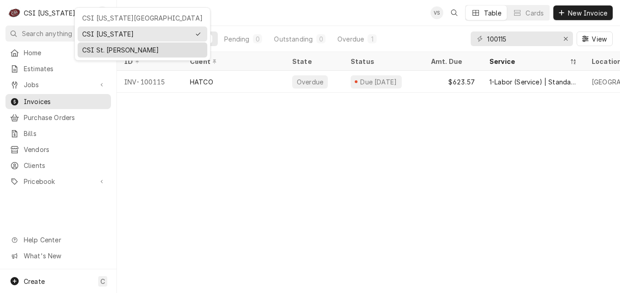
click at [108, 47] on div "CSI St. [PERSON_NAME]" at bounding box center [142, 50] width 121 height 10
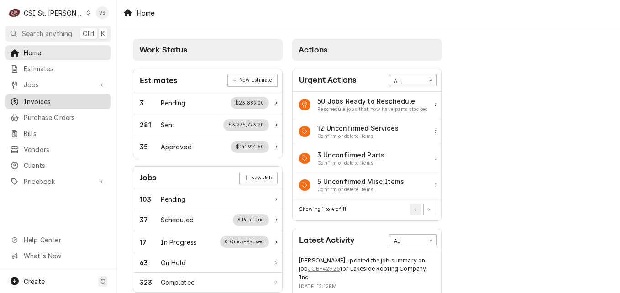
click at [464, 41] on div "C CSI St. [PERSON_NAME] VS Search anything Ctrl K Home Estimates Jobs Jobs Job …" at bounding box center [310, 146] width 620 height 293
click at [48, 101] on span "Invoices" at bounding box center [65, 102] width 83 height 10
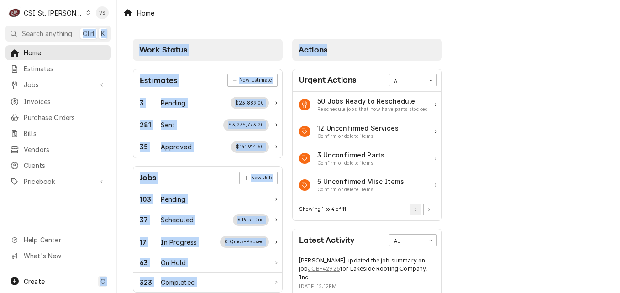
click at [36, 100] on span "Invoices" at bounding box center [65, 102] width 83 height 10
drag, startPoint x: 169, startPoint y: 16, endPoint x: 159, endPoint y: 26, distance: 13.2
click at [168, 17] on div "Home" at bounding box center [368, 13] width 503 height 26
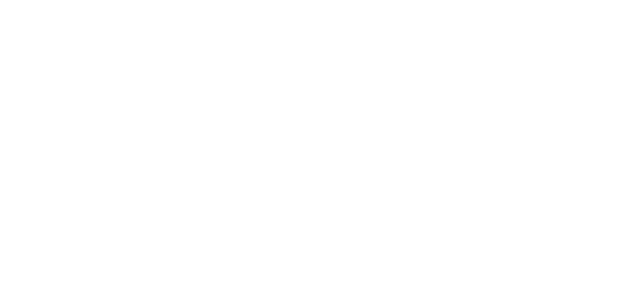
click at [35, 99] on div "Dynamic Content Wrapper" at bounding box center [310, 146] width 620 height 293
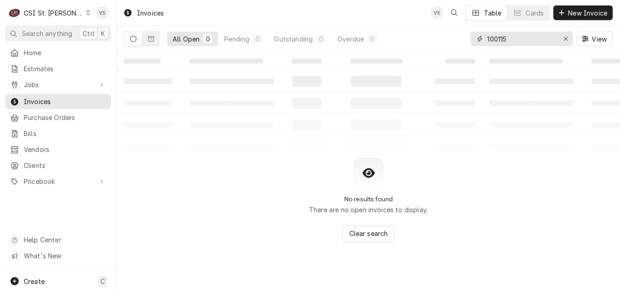
drag, startPoint x: 466, startPoint y: 37, endPoint x: 461, endPoint y: 38, distance: 5.2
click at [462, 37] on div "All Open 0 Pending 0 Outstanding 0 Overdue 0 100115 View" at bounding box center [368, 39] width 489 height 26
type input "4"
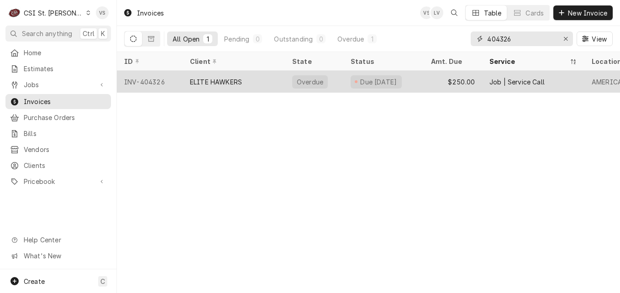
type input "404326"
click at [256, 82] on div "ELITE HAWKERS" at bounding box center [234, 82] width 102 height 22
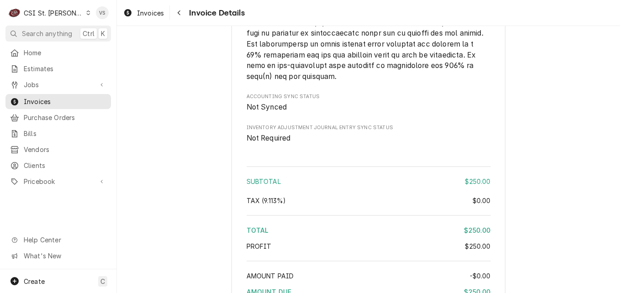
scroll to position [1365, 0]
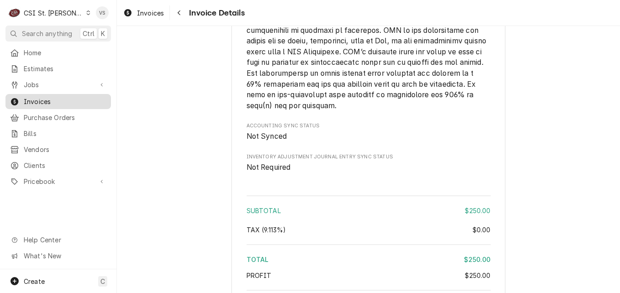
click at [62, 97] on span "Invoices" at bounding box center [65, 102] width 83 height 10
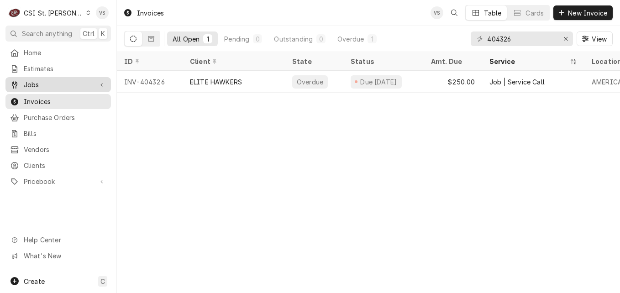
click at [38, 85] on span "Jobs" at bounding box center [58, 85] width 69 height 10
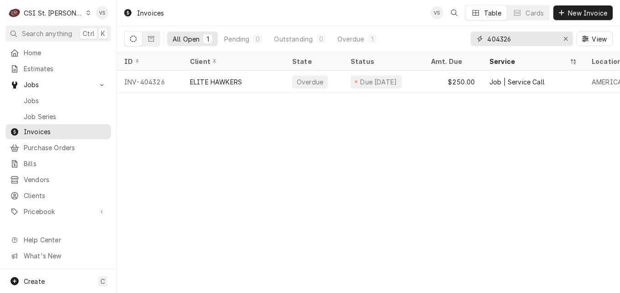
click at [518, 37] on input "404326" at bounding box center [521, 39] width 69 height 15
click at [50, 70] on span "Estimates" at bounding box center [65, 69] width 83 height 10
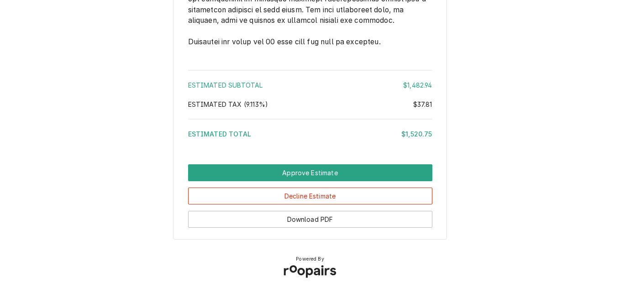
scroll to position [1948, 0]
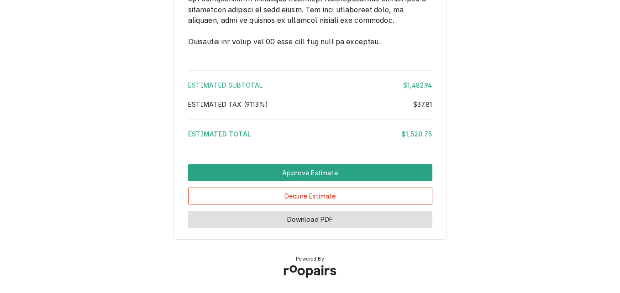
click at [353, 216] on button "Download PDF" at bounding box center [310, 219] width 244 height 17
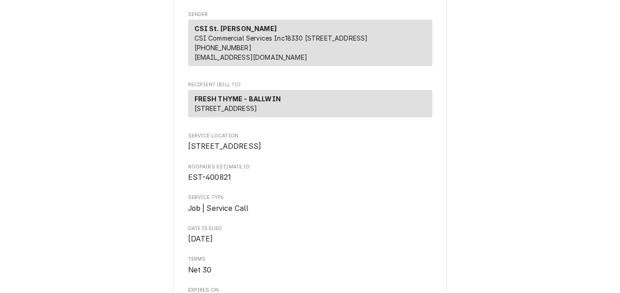
scroll to position [0, 0]
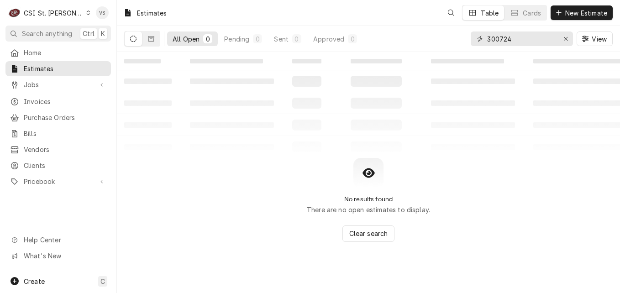
click at [468, 38] on div "All Open 0 Pending 0 Sent 0 Approved 0 300724 View" at bounding box center [368, 39] width 489 height 26
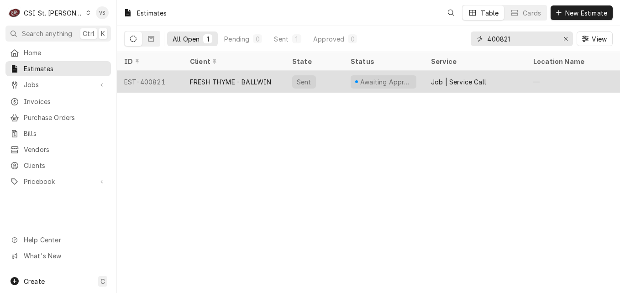
type input "400821"
click at [259, 82] on div "FRESH THYME - BALLWIN" at bounding box center [230, 82] width 81 height 10
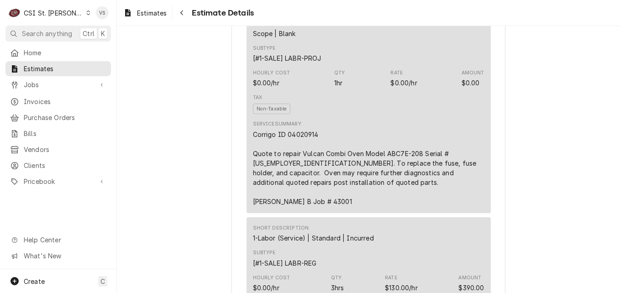
scroll to position [594, 0]
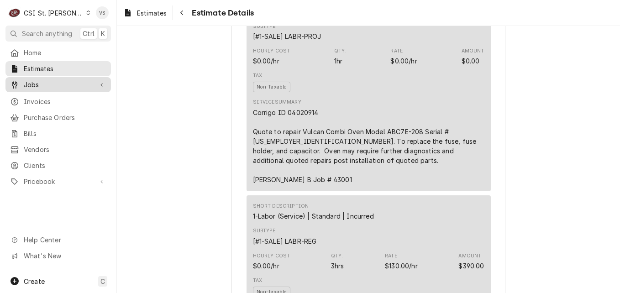
click at [42, 82] on span "Jobs" at bounding box center [58, 85] width 69 height 10
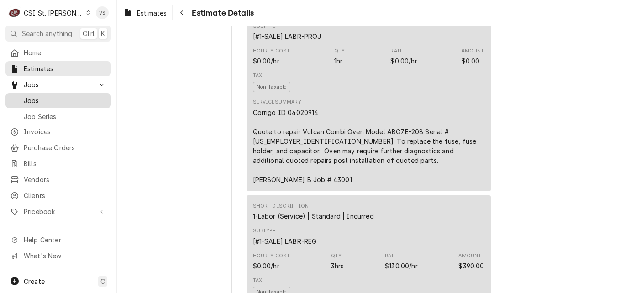
click at [37, 96] on span "Jobs" at bounding box center [65, 101] width 83 height 10
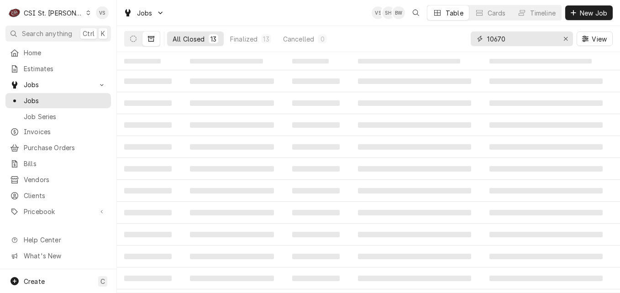
drag, startPoint x: 514, startPoint y: 40, endPoint x: 506, endPoint y: 38, distance: 8.4
click at [470, 38] on div "All Closed 13 Finalized 13 Cancelled 0 10670 View" at bounding box center [368, 39] width 489 height 26
click at [519, 44] on input "10670" at bounding box center [521, 39] width 69 height 15
click at [472, 39] on div "10670" at bounding box center [522, 39] width 102 height 15
type input "43001"
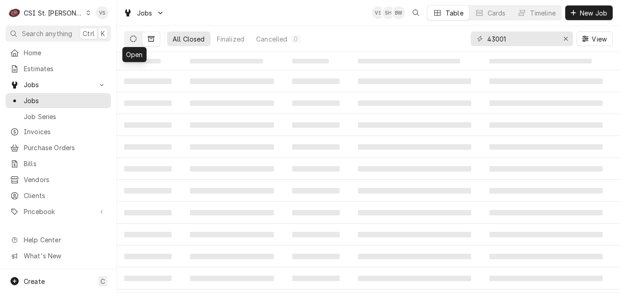
click at [135, 44] on button "Dynamic Content Wrapper" at bounding box center [133, 39] width 17 height 15
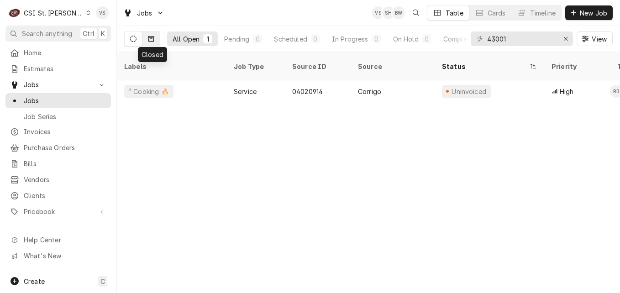
click at [153, 40] on icon "Dynamic Content Wrapper" at bounding box center [151, 39] width 6 height 6
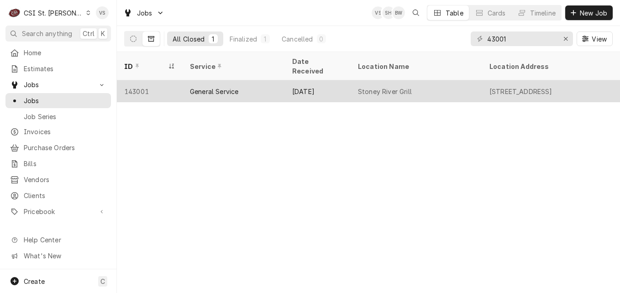
click at [235, 87] on div "General Service" at bounding box center [234, 91] width 102 height 22
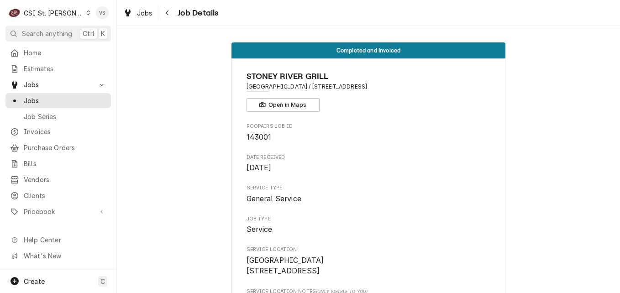
click at [56, 99] on span "Jobs" at bounding box center [65, 101] width 83 height 10
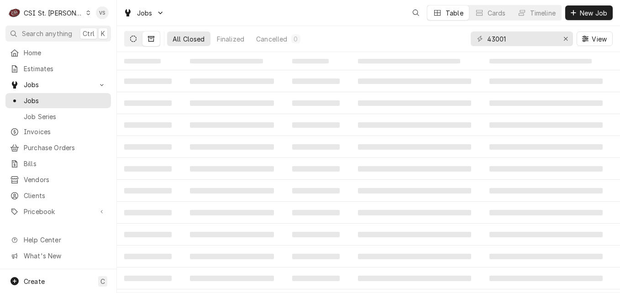
click at [133, 42] on button "Dynamic Content Wrapper" at bounding box center [133, 39] width 17 height 15
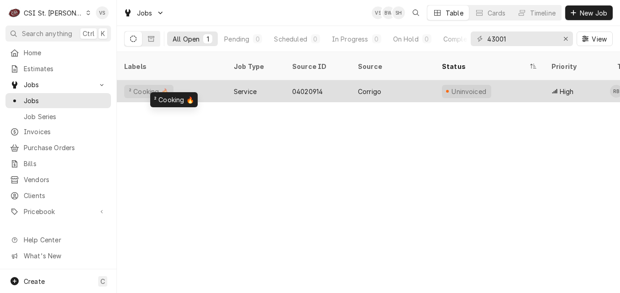
click at [201, 80] on div "² Cooking 🔥" at bounding box center [172, 91] width 110 height 22
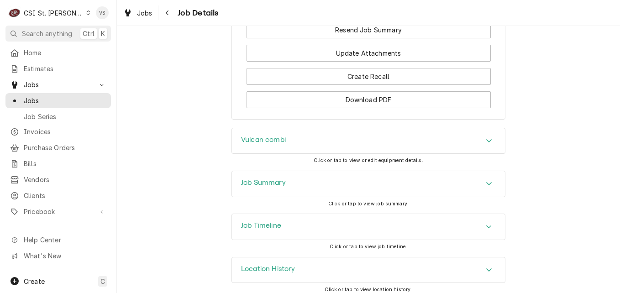
scroll to position [987, 0]
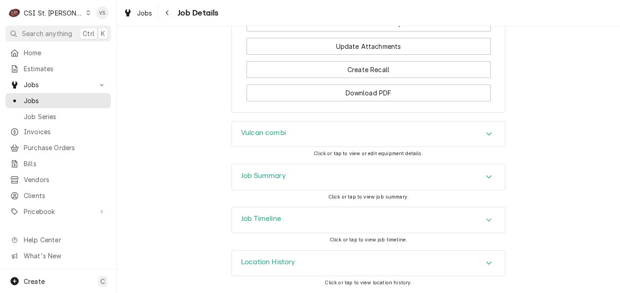
click at [296, 172] on div "Job Summary" at bounding box center [368, 177] width 273 height 26
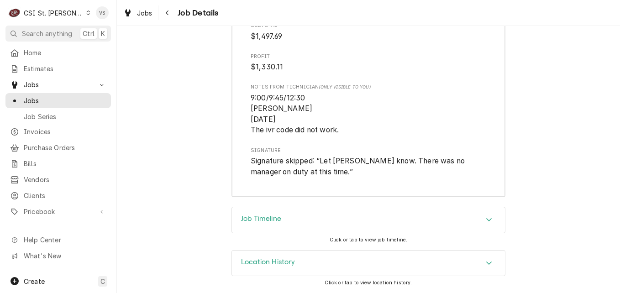
scroll to position [3108, 0]
click at [31, 96] on span "Jobs" at bounding box center [65, 101] width 83 height 10
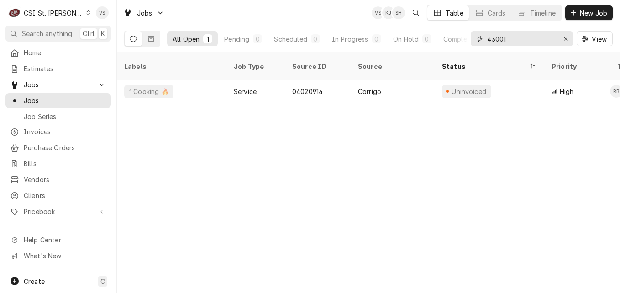
drag, startPoint x: 510, startPoint y: 39, endPoint x: 503, endPoint y: 39, distance: 7.3
click at [498, 39] on input "43001" at bounding box center [521, 39] width 69 height 15
click at [502, 40] on input "43001" at bounding box center [521, 39] width 69 height 15
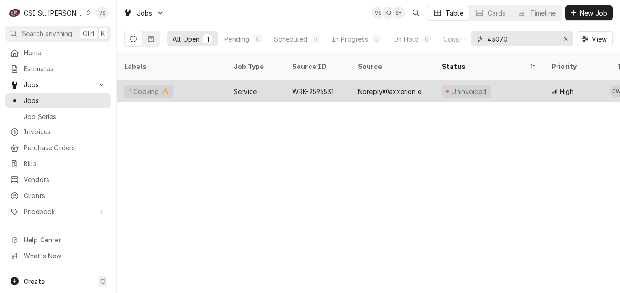
type input "43070"
click at [206, 80] on div "² Cooking 🔥" at bounding box center [172, 91] width 110 height 22
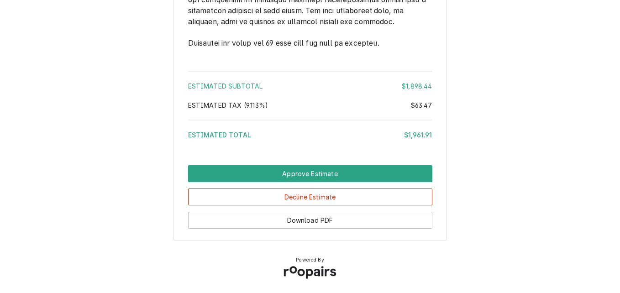
scroll to position [2087, 0]
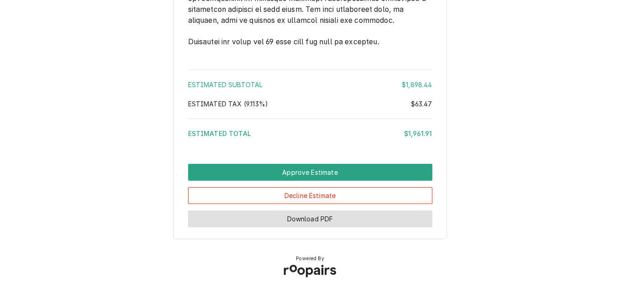
click at [322, 222] on button "Download PDF" at bounding box center [310, 219] width 244 height 17
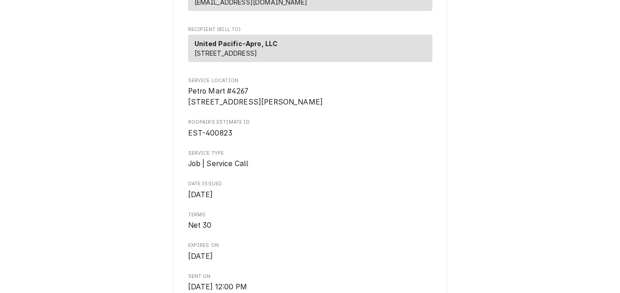
scroll to position [137, 0]
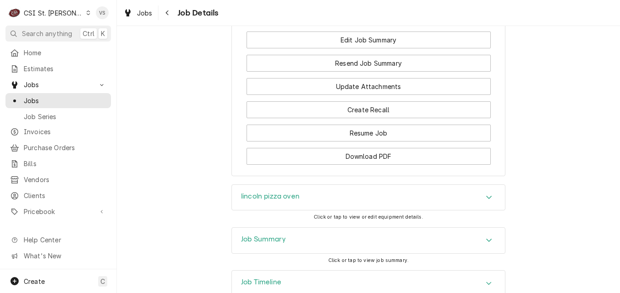
scroll to position [1279, 0]
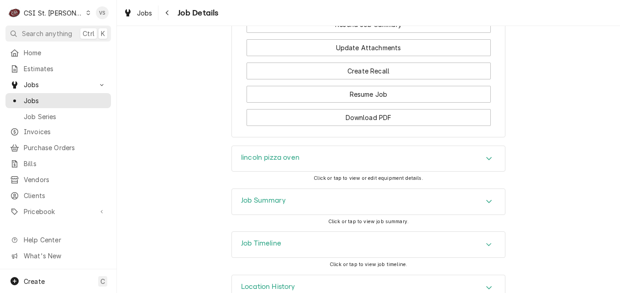
click at [272, 189] on div "Job Summary" at bounding box center [368, 202] width 273 height 26
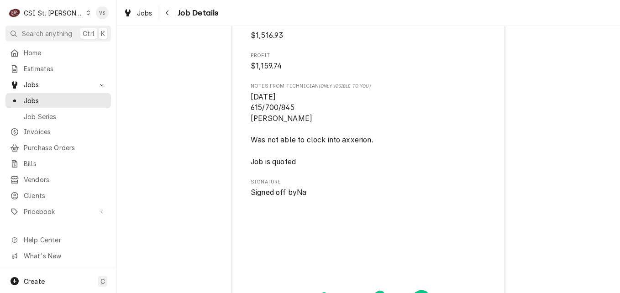
scroll to position [3244, 0]
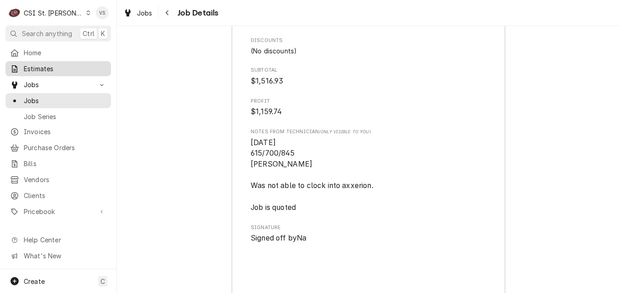
click at [53, 70] on span "Estimates" at bounding box center [65, 69] width 83 height 10
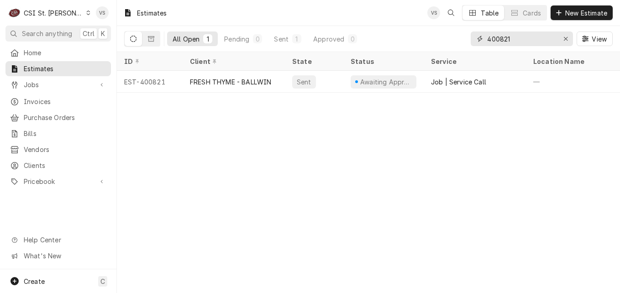
drag, startPoint x: 507, startPoint y: 37, endPoint x: 508, endPoint y: 51, distance: 14.2
click at [514, 39] on input "400821" at bounding box center [521, 39] width 69 height 15
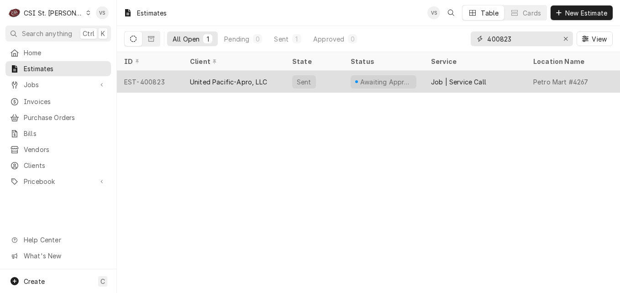
type input "400823"
click at [277, 84] on div "United Pacific-Apro, LLC" at bounding box center [234, 82] width 102 height 22
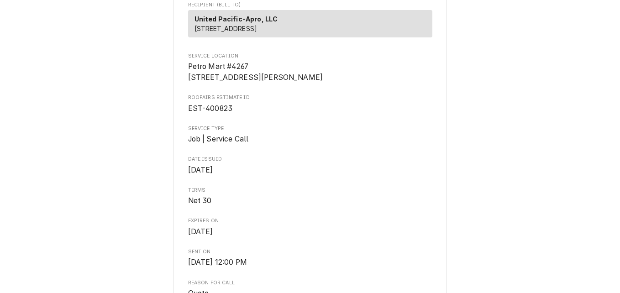
scroll to position [183, 0]
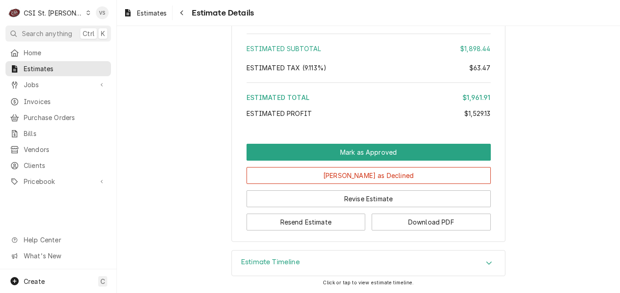
scroll to position [2467, 0]
click at [488, 265] on icon "Accordion Header" at bounding box center [489, 262] width 6 height 7
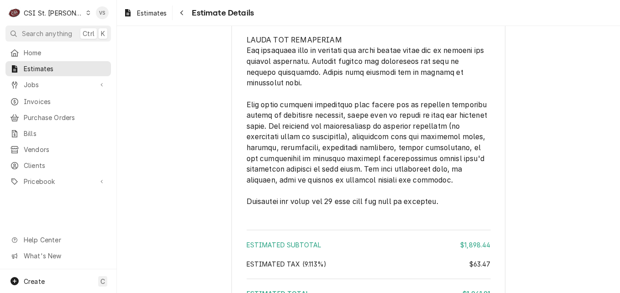
scroll to position [2240, 0]
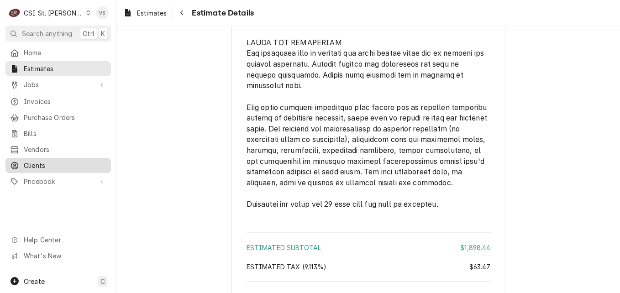
click at [44, 161] on span "Clients" at bounding box center [65, 166] width 83 height 10
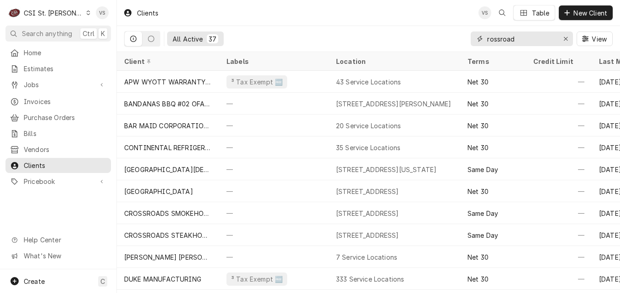
drag, startPoint x: 526, startPoint y: 40, endPoint x: 485, endPoint y: 39, distance: 40.7
click at [483, 40] on div "rossroad" at bounding box center [522, 39] width 102 height 15
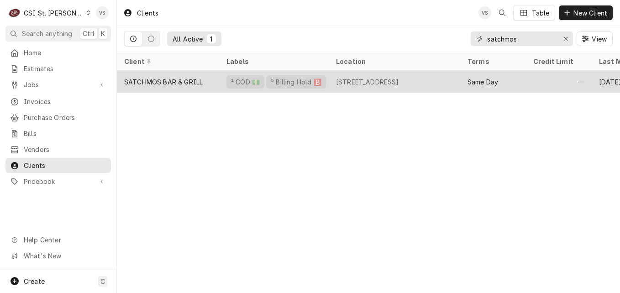
type input "satchmos"
click at [159, 80] on div "SATCHMOS BAR & GRILL" at bounding box center [163, 82] width 79 height 10
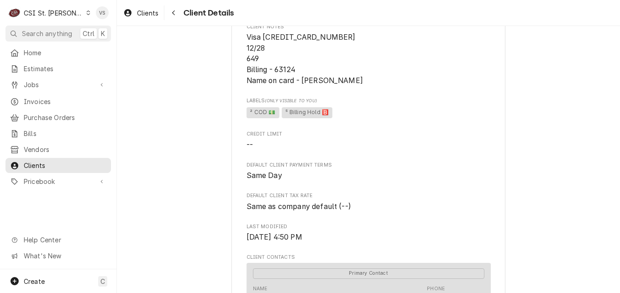
scroll to position [137, 0]
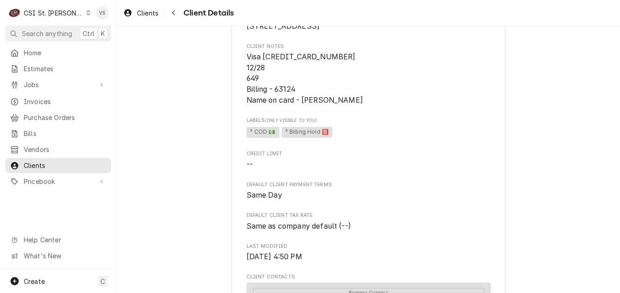
drag, startPoint x: 378, startPoint y: 109, endPoint x: 300, endPoint y: 109, distance: 77.7
click at [300, 106] on span "Visa 4147-2022-7361-3669 12/28 649 Billing - 63124 Name on card - Jeffrey D Moe…" at bounding box center [369, 79] width 244 height 54
drag, startPoint x: 300, startPoint y: 109, endPoint x: 318, endPoint y: 110, distance: 17.8
copy span "Jeffrey D Moenkhaus"
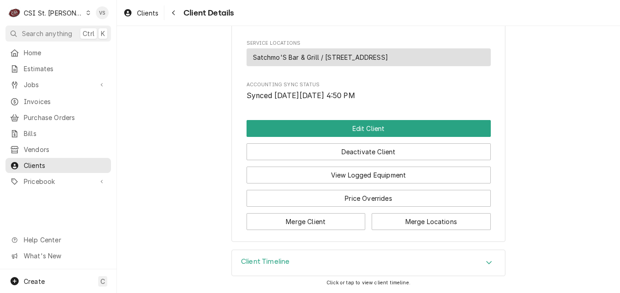
scroll to position [552, 0]
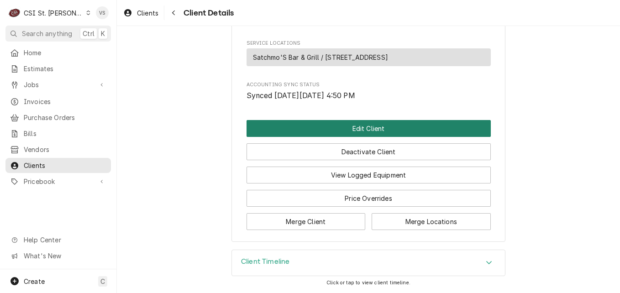
click at [368, 126] on button "Edit Client" at bounding box center [369, 128] width 244 height 17
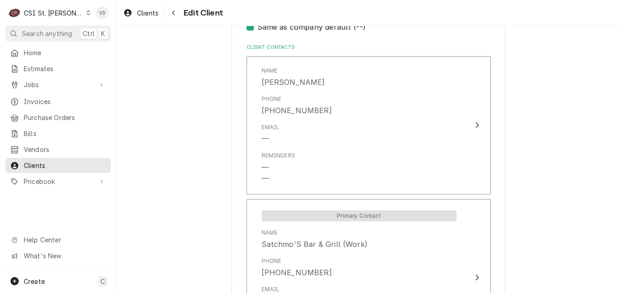
scroll to position [893, 0]
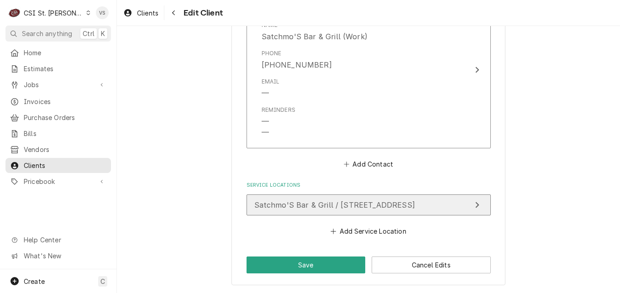
click at [331, 204] on span "Satchmo'S Bar & Grill / [STREET_ADDRESS]" at bounding box center [334, 205] width 161 height 9
type textarea "x"
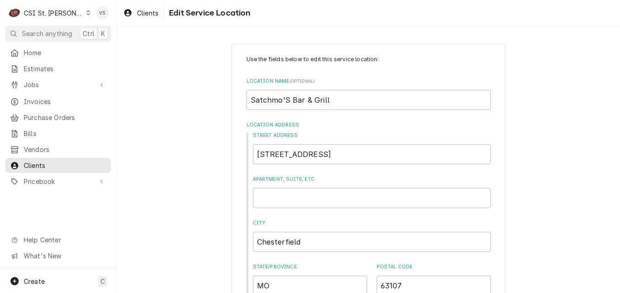
scroll to position [411, 0]
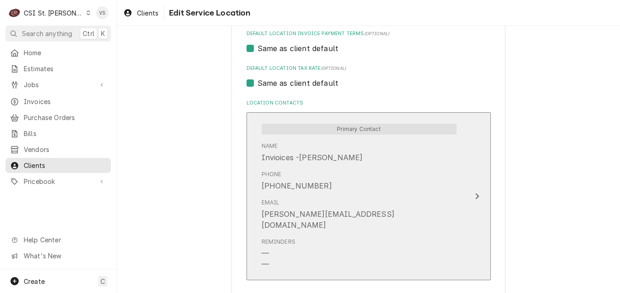
drag, startPoint x: 367, startPoint y: 215, endPoint x: 299, endPoint y: 219, distance: 68.2
click at [299, 219] on div "Email m.mitchell@satchmosgrill.com" at bounding box center [359, 214] width 195 height 39
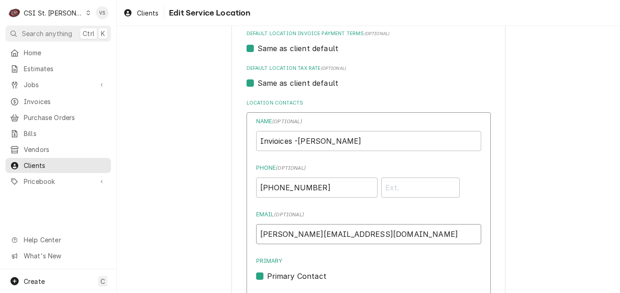
drag, startPoint x: 381, startPoint y: 236, endPoint x: 262, endPoint y: 237, distance: 118.8
click at [288, 236] on input "m.mitchell@satchmosgrill.com" at bounding box center [368, 234] width 225 height 20
click at [313, 234] on input "m.mitchell@satchmosgrill.com" at bounding box center [368, 234] width 225 height 20
click at [376, 232] on input "m.mitchell@satchmosgrill.com" at bounding box center [368, 234] width 225 height 20
drag, startPoint x: 375, startPoint y: 233, endPoint x: 255, endPoint y: 236, distance: 119.3
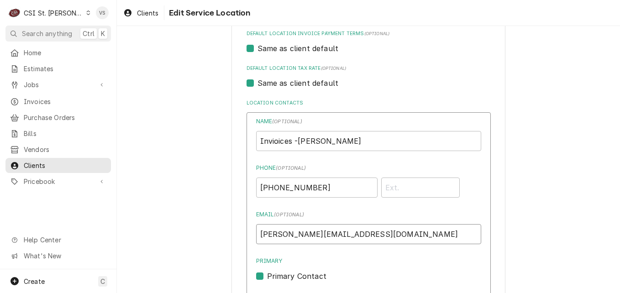
click at [256, 236] on input "m.mitchell@satchmosgrill.com" at bounding box center [368, 234] width 225 height 20
click at [86, 13] on div "Dynamic Content Wrapper" at bounding box center [88, 13] width 5 height 6
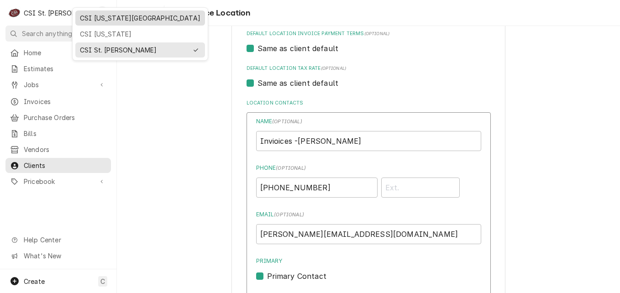
click at [87, 21] on div "CSI [US_STATE][GEOGRAPHIC_DATA]" at bounding box center [140, 18] width 121 height 10
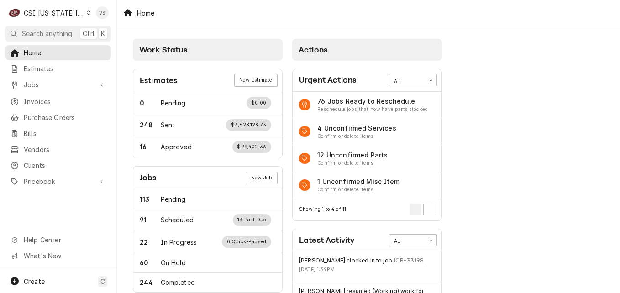
click at [47, 98] on span "Invoices" at bounding box center [65, 102] width 83 height 10
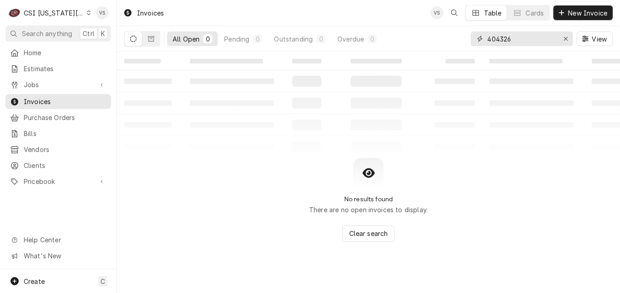
drag, startPoint x: 529, startPoint y: 39, endPoint x: 473, endPoint y: 43, distance: 55.9
click at [473, 43] on div "404326" at bounding box center [522, 39] width 102 height 15
click at [519, 37] on input "404326" at bounding box center [521, 39] width 69 height 15
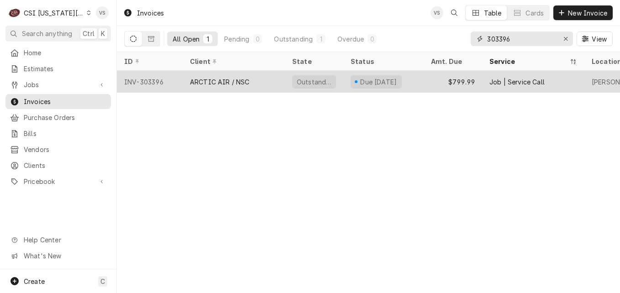
type input "303396"
click at [265, 83] on div "ARCTIC AIR / NSC" at bounding box center [234, 82] width 102 height 22
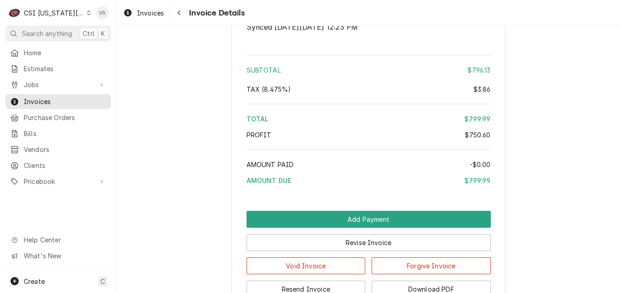
scroll to position [1964, 0]
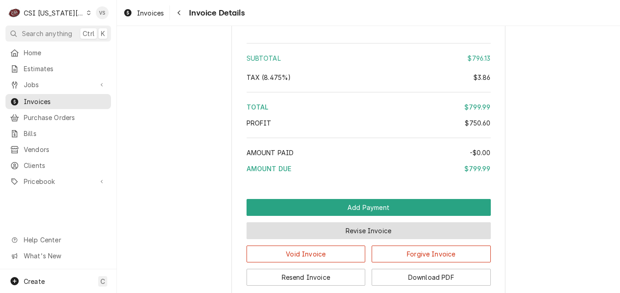
click at [371, 239] on button "Revise Invoice" at bounding box center [369, 230] width 244 height 17
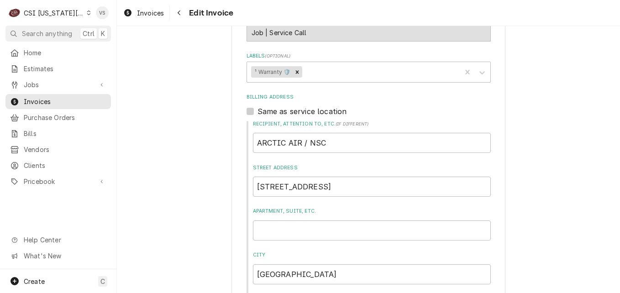
scroll to position [640, 0]
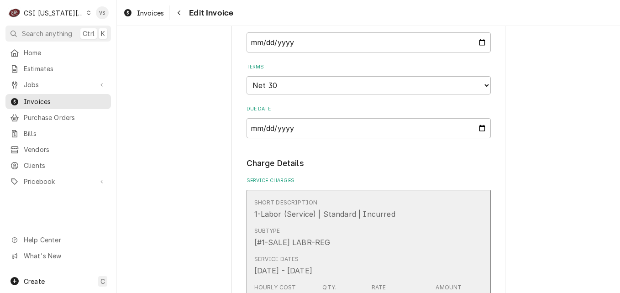
click at [410, 216] on div "Short Description 1-Labor (Service) | Standard | Incurred" at bounding box center [359, 209] width 210 height 28
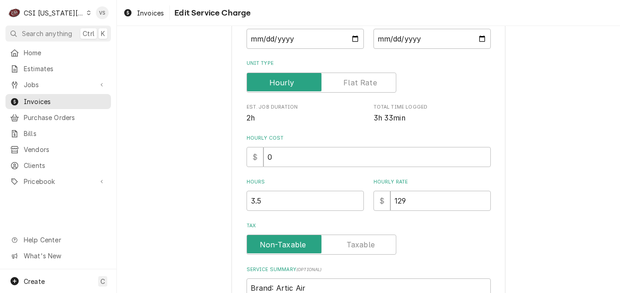
scroll to position [159, 0]
drag, startPoint x: 408, startPoint y: 202, endPoint x: 392, endPoint y: 201, distance: 16.5
click at [392, 201] on input "129" at bounding box center [441, 201] width 101 height 20
type textarea "x"
type input "0"
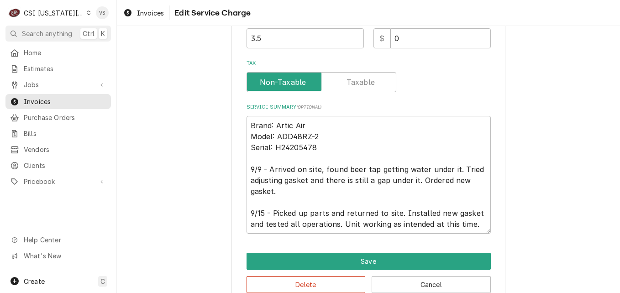
scroll to position [342, 0]
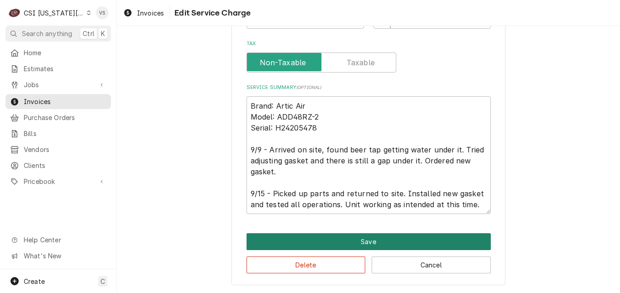
click at [359, 241] on button "Save" at bounding box center [369, 241] width 244 height 17
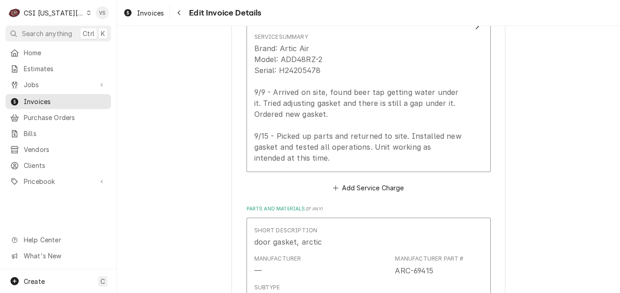
scroll to position [1131, 0]
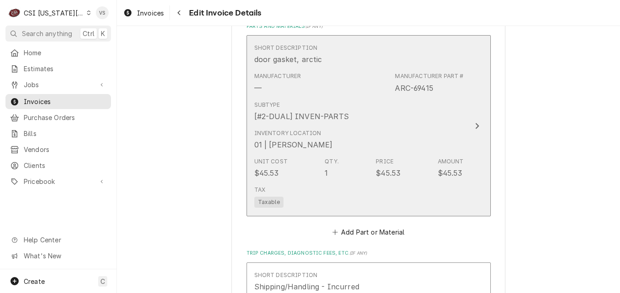
click at [409, 125] on div "Subtype [#2-DUAL] INVEN-PARTS" at bounding box center [359, 111] width 210 height 28
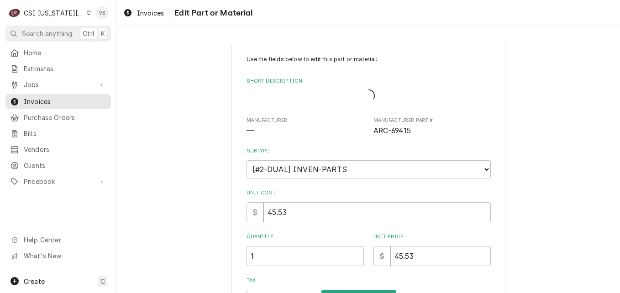
type textarea "x"
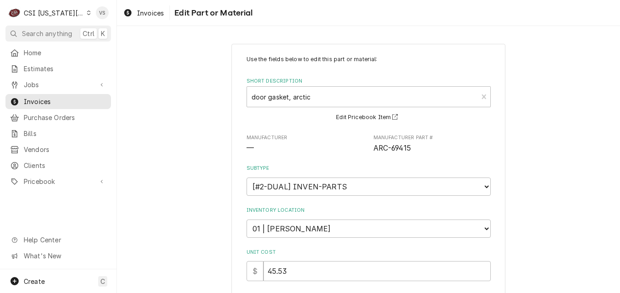
scroll to position [220, 0]
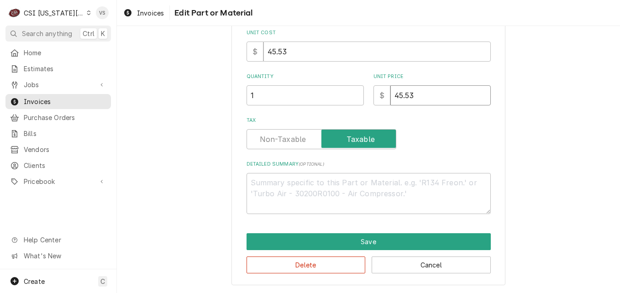
click at [394, 95] on input "45.53" at bounding box center [441, 95] width 101 height 20
type input "4"
type textarea "x"
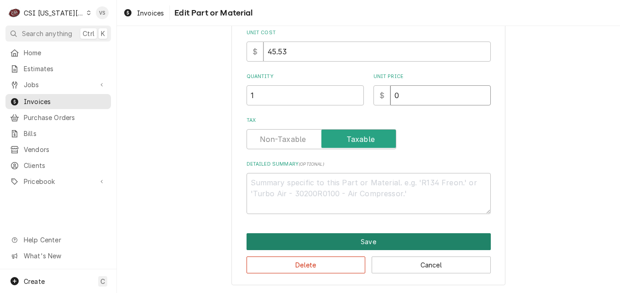
type input "0"
click at [377, 246] on button "Save" at bounding box center [369, 241] width 244 height 17
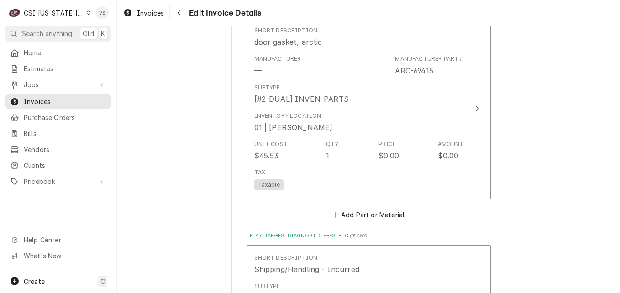
scroll to position [1423, 0]
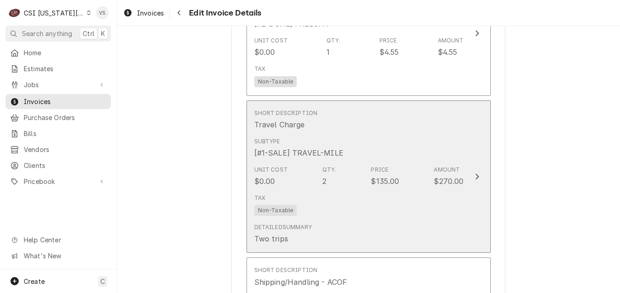
click at [362, 141] on div "Subtype [#1-SALE] TRAVEL-MILE" at bounding box center [359, 148] width 210 height 28
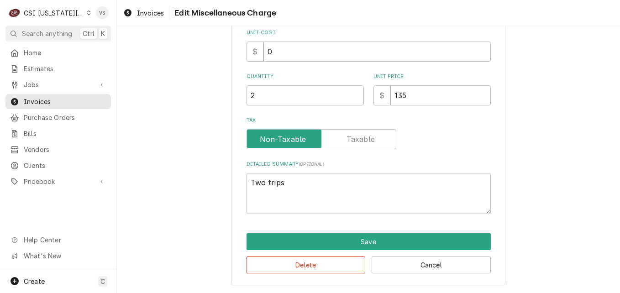
scroll to position [77, 0]
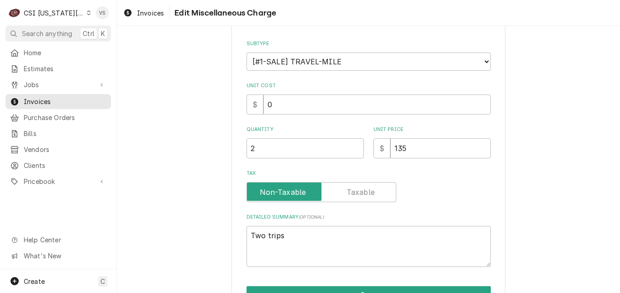
type textarea "x"
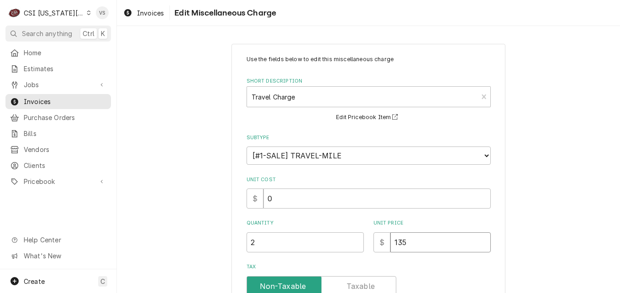
drag, startPoint x: 408, startPoint y: 241, endPoint x: 386, endPoint y: 243, distance: 21.5
click at [386, 243] on div "$ 135" at bounding box center [432, 243] width 117 height 20
type input "0"
type textarea "x"
type input "0"
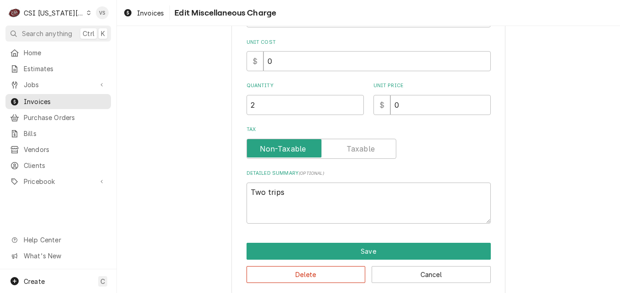
scroll to position [147, 0]
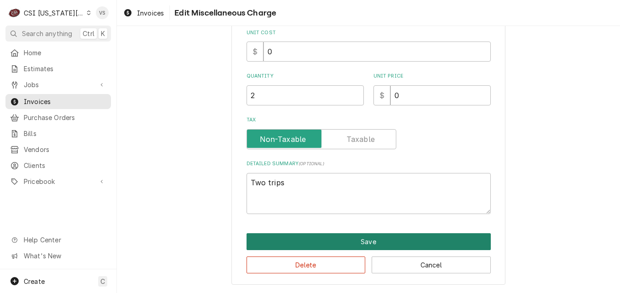
click at [376, 243] on button "Save" at bounding box center [369, 241] width 244 height 17
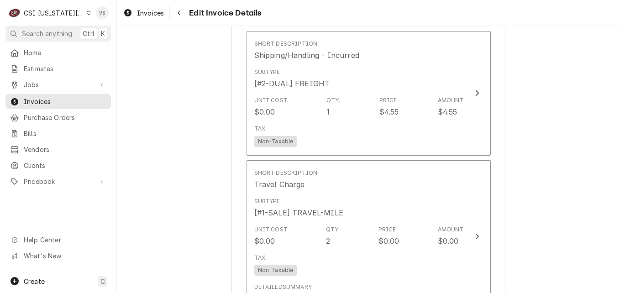
scroll to position [1371, 0]
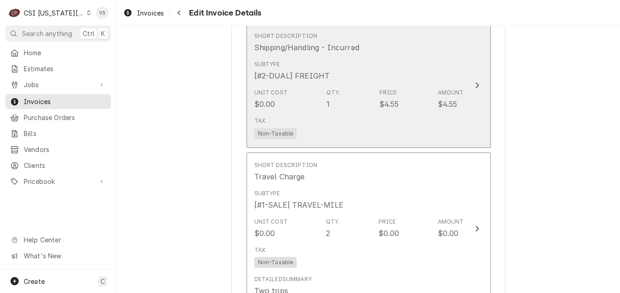
click at [387, 69] on div "Subtype [#2-DUAL] FREIGHT" at bounding box center [359, 71] width 210 height 28
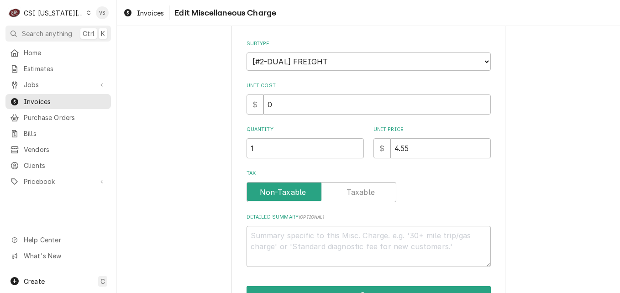
type textarea "x"
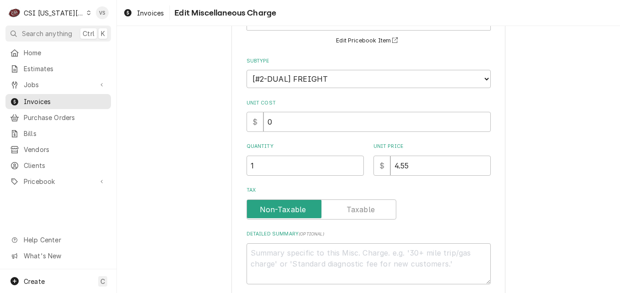
scroll to position [0, 0]
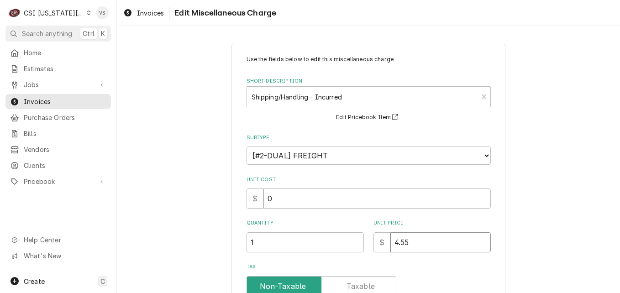
drag, startPoint x: 408, startPoint y: 243, endPoint x: 391, endPoint y: 244, distance: 17.0
click at [391, 244] on input "4.55" at bounding box center [441, 243] width 101 height 20
type input "0"
type textarea "x"
type input "0"
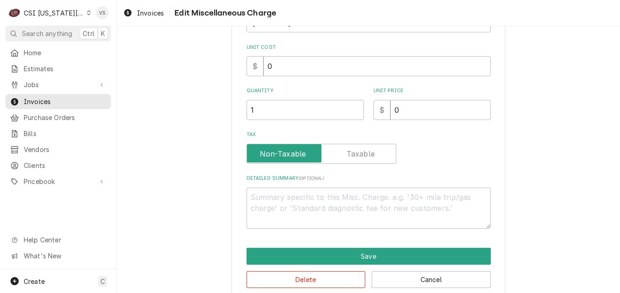
scroll to position [137, 0]
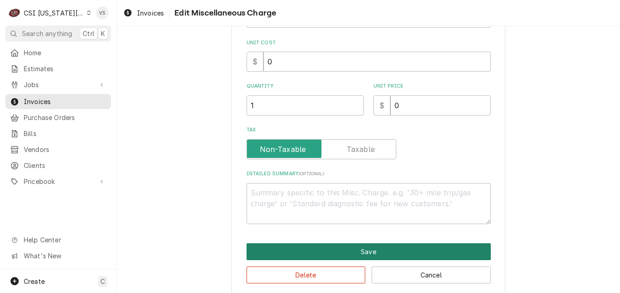
click at [374, 254] on button "Save" at bounding box center [369, 252] width 244 height 17
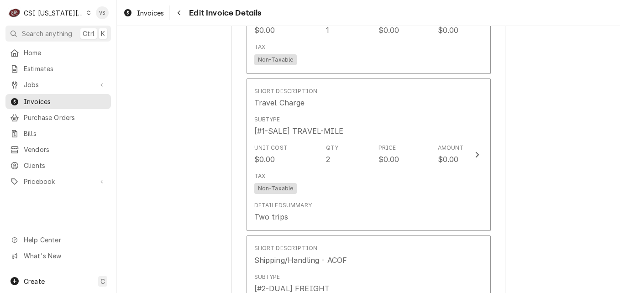
scroll to position [1719, 0]
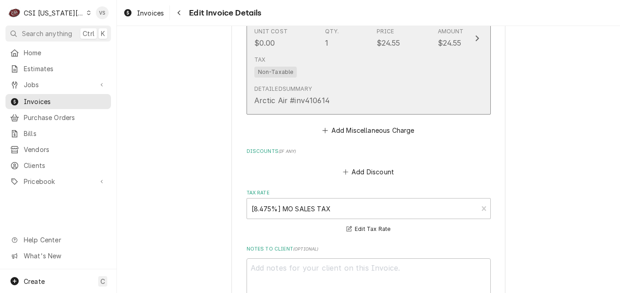
click at [356, 64] on div "Tax Non-Taxable" at bounding box center [359, 66] width 210 height 29
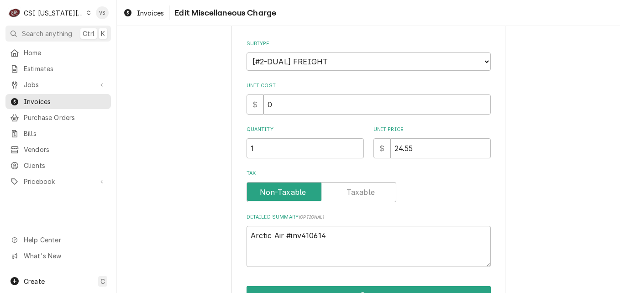
type textarea "x"
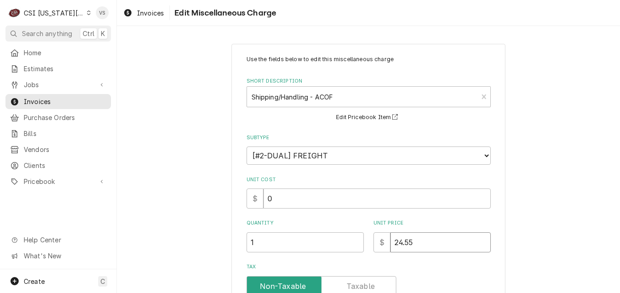
drag, startPoint x: 414, startPoint y: 244, endPoint x: 391, endPoint y: 244, distance: 23.3
click at [391, 244] on input "24.55" at bounding box center [441, 243] width 101 height 20
type input "0"
type textarea "x"
type input "0"
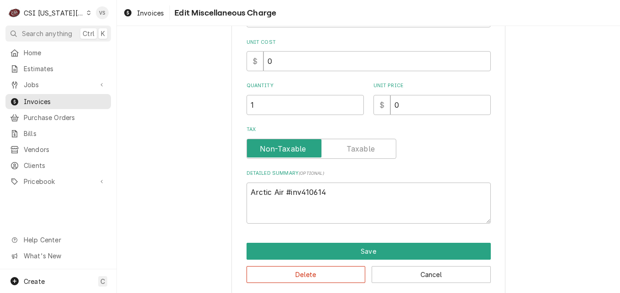
scroll to position [147, 0]
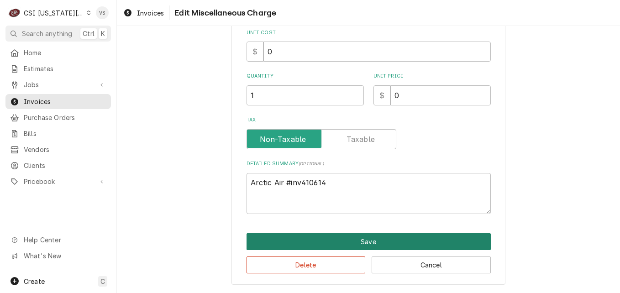
click at [360, 242] on button "Save" at bounding box center [369, 241] width 244 height 17
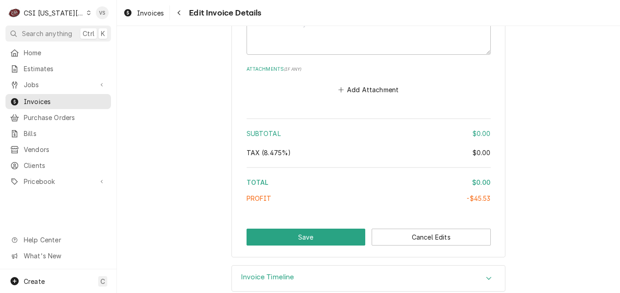
scroll to position [1979, 0]
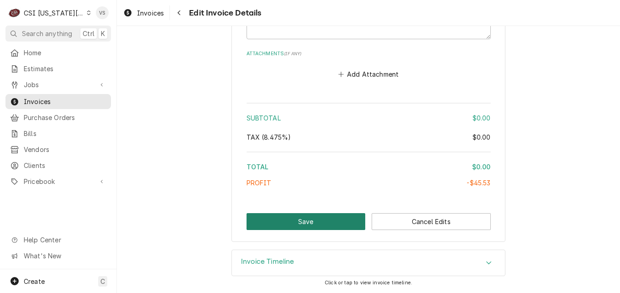
click at [327, 217] on button "Save" at bounding box center [306, 221] width 119 height 17
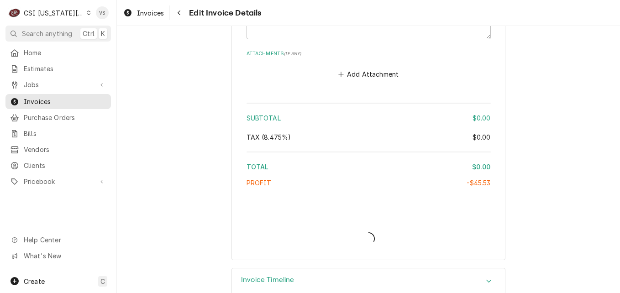
type textarea "x"
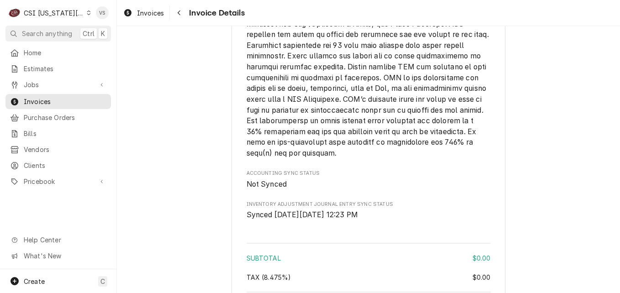
scroll to position [1973, 0]
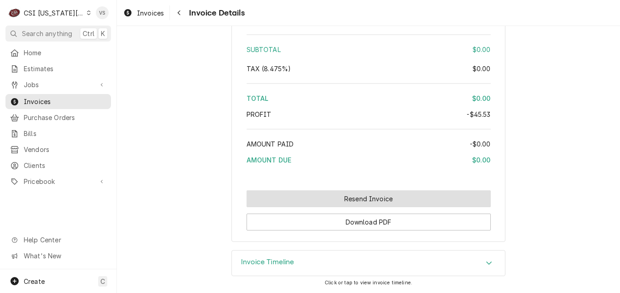
click at [315, 191] on button "Resend Invoice" at bounding box center [369, 199] width 244 height 17
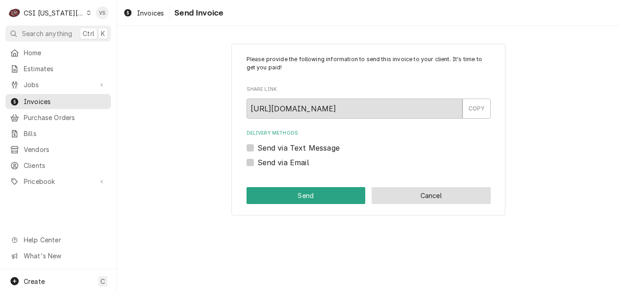
click at [393, 189] on button "Cancel" at bounding box center [431, 195] width 119 height 17
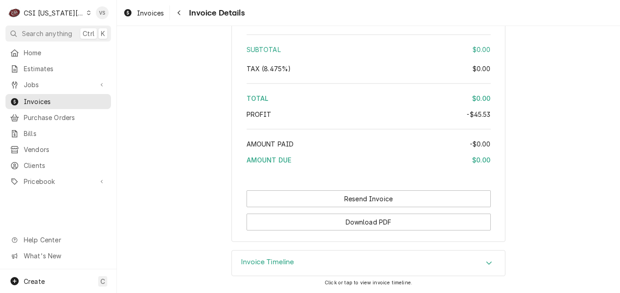
scroll to position [1970, 0]
click at [87, 12] on icon "Dynamic Content Wrapper" at bounding box center [89, 13] width 4 height 5
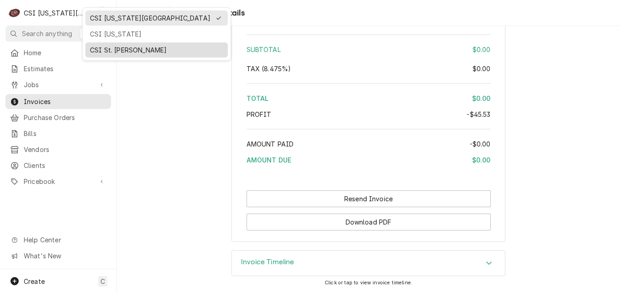
click at [103, 48] on div "CSI St. [PERSON_NAME]" at bounding box center [156, 50] width 133 height 10
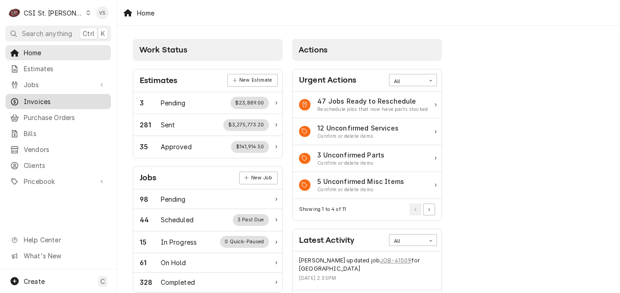
click at [37, 98] on span "Invoices" at bounding box center [65, 102] width 83 height 10
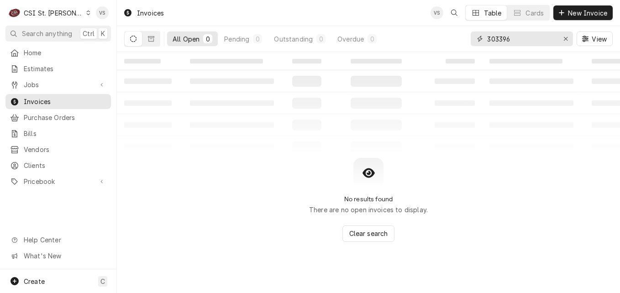
drag, startPoint x: 517, startPoint y: 39, endPoint x: 461, endPoint y: 36, distance: 55.9
click at [485, 37] on div "303396" at bounding box center [522, 39] width 102 height 15
type input "4"
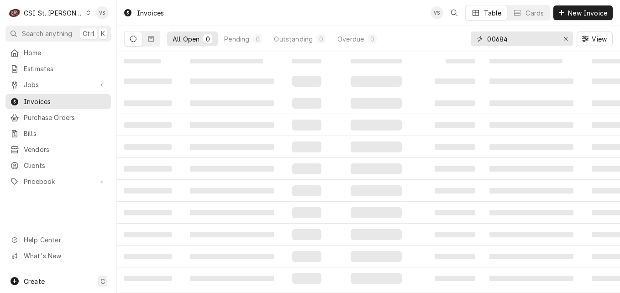
click at [488, 40] on input "00684" at bounding box center [521, 39] width 69 height 15
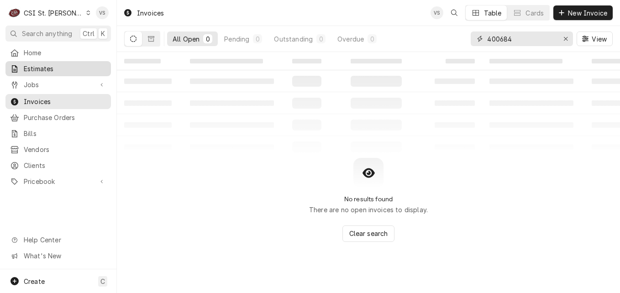
type input "400684"
click at [49, 66] on span "Estimates" at bounding box center [65, 69] width 83 height 10
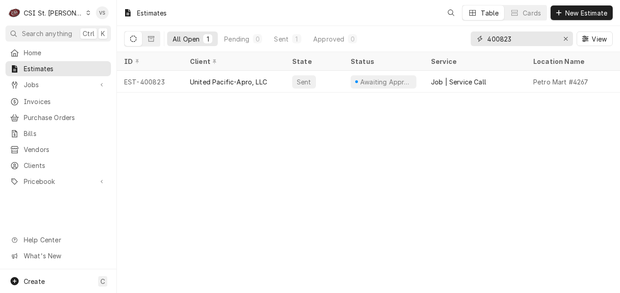
drag, startPoint x: 522, startPoint y: 41, endPoint x: 501, endPoint y: 37, distance: 21.3
click at [496, 40] on input "400823" at bounding box center [521, 39] width 69 height 15
click at [501, 37] on input "400823" at bounding box center [521, 39] width 69 height 15
click at [517, 40] on input "400823" at bounding box center [521, 39] width 69 height 15
click at [514, 38] on input "400823" at bounding box center [521, 39] width 69 height 15
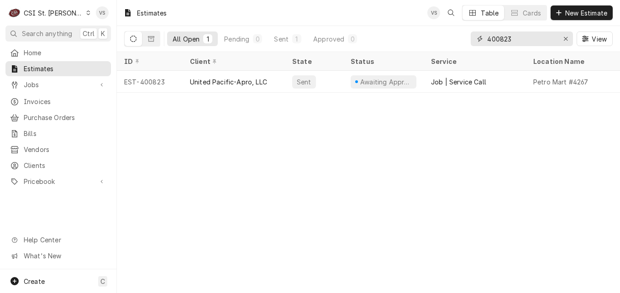
click at [516, 37] on input "400823" at bounding box center [521, 39] width 69 height 15
click at [500, 38] on input "400823" at bounding box center [521, 39] width 69 height 15
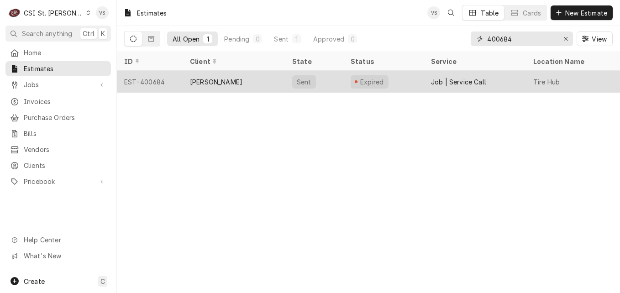
type input "400684"
click at [266, 85] on div "[PERSON_NAME]" at bounding box center [234, 82] width 102 height 22
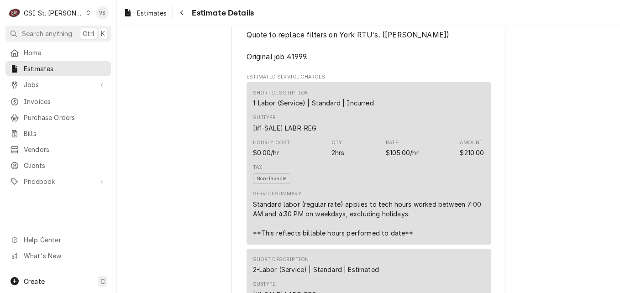
scroll to position [594, 0]
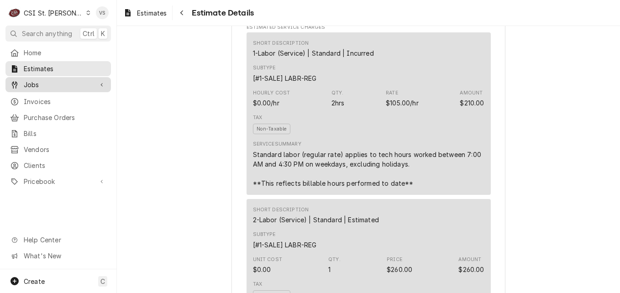
click at [30, 81] on span "Jobs" at bounding box center [58, 85] width 69 height 10
click at [36, 86] on span "Jobs" at bounding box center [58, 85] width 69 height 10
click at [34, 85] on span "Jobs" at bounding box center [58, 85] width 69 height 10
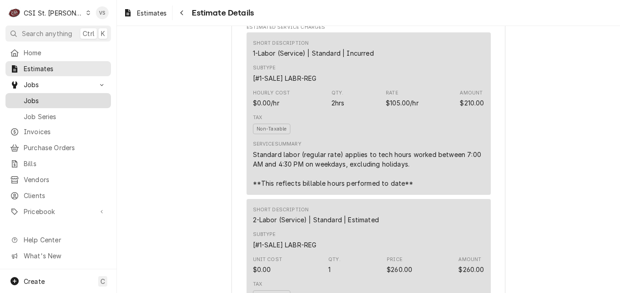
click at [33, 96] on span "Jobs" at bounding box center [65, 101] width 83 height 10
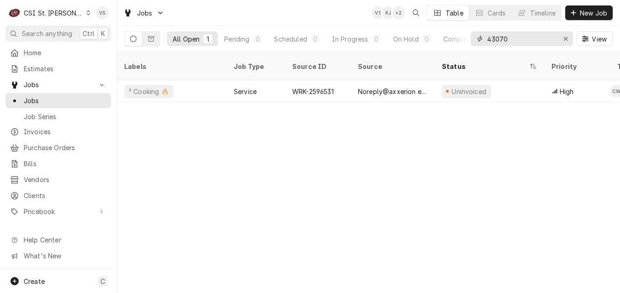
drag, startPoint x: 486, startPoint y: 38, endPoint x: 472, endPoint y: 38, distance: 13.3
click at [472, 38] on div "43070" at bounding box center [522, 39] width 102 height 15
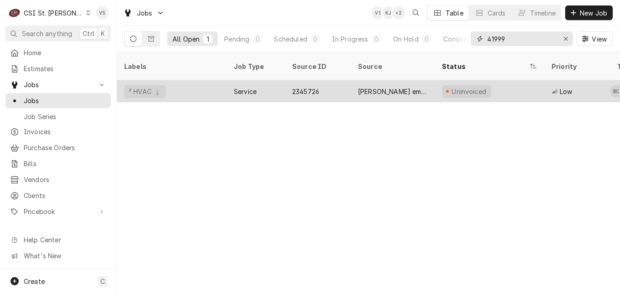
type input "41999"
click at [189, 80] on div "² HVAC 🌡️" at bounding box center [172, 91] width 110 height 22
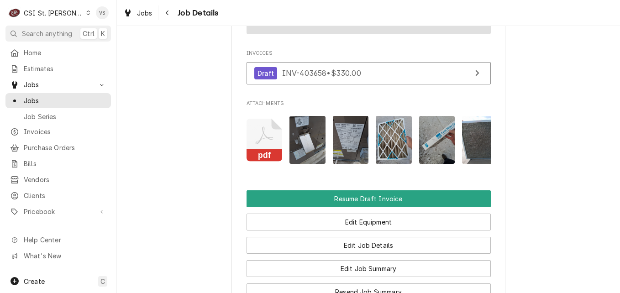
scroll to position [914, 0]
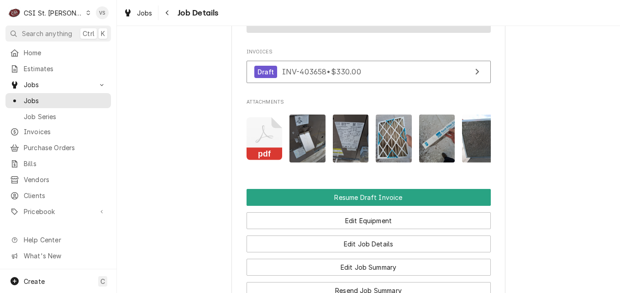
click at [317, 158] on img "Attachments" at bounding box center [308, 139] width 36 height 48
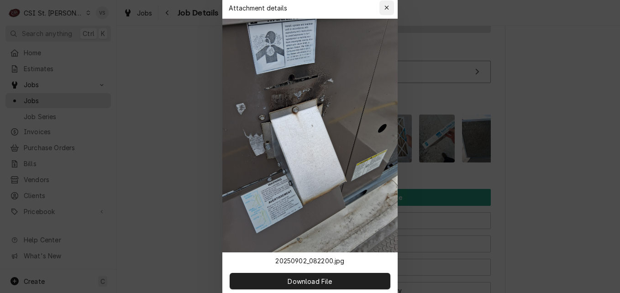
click at [387, 5] on icon "button" at bounding box center [387, 8] width 5 height 6
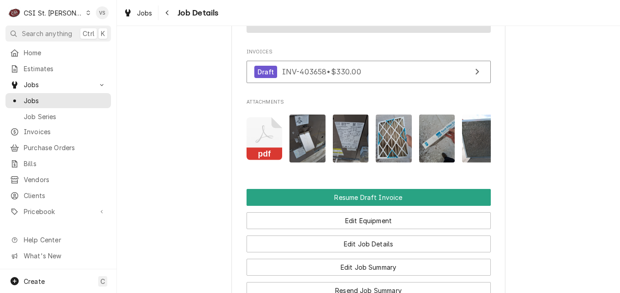
click at [350, 160] on img "Attachments" at bounding box center [351, 139] width 36 height 48
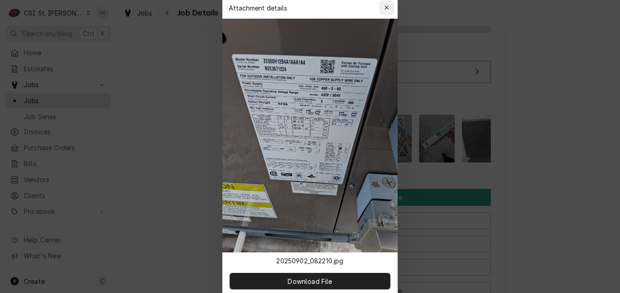
click at [386, 11] on div "button" at bounding box center [386, 7] width 9 height 9
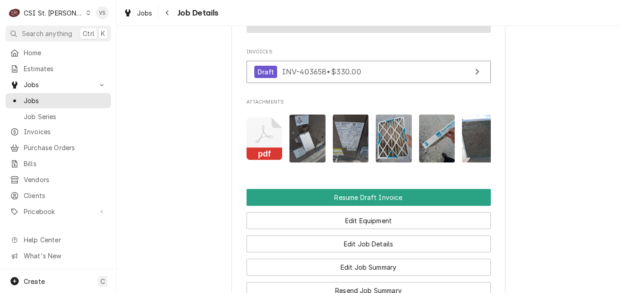
click at [401, 156] on img "Attachments" at bounding box center [394, 139] width 36 height 48
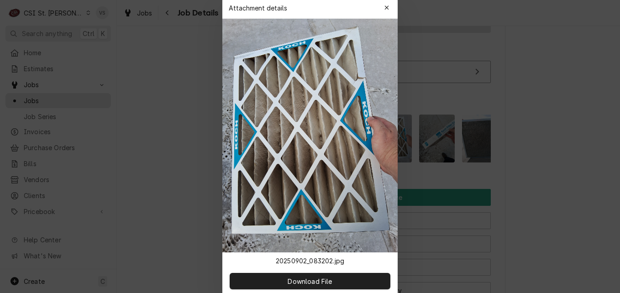
click at [430, 157] on div at bounding box center [310, 146] width 620 height 293
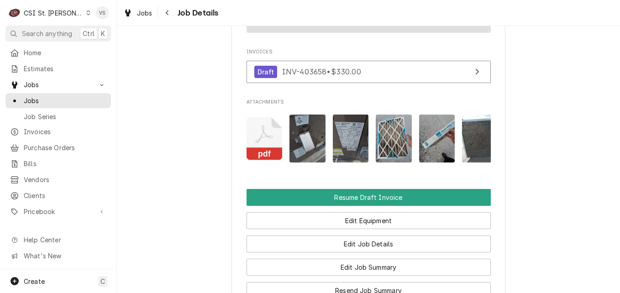
click at [434, 158] on img "Attachments" at bounding box center [437, 139] width 36 height 48
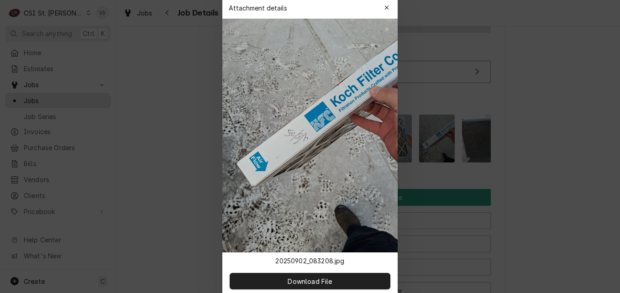
click at [434, 158] on div at bounding box center [310, 146] width 620 height 293
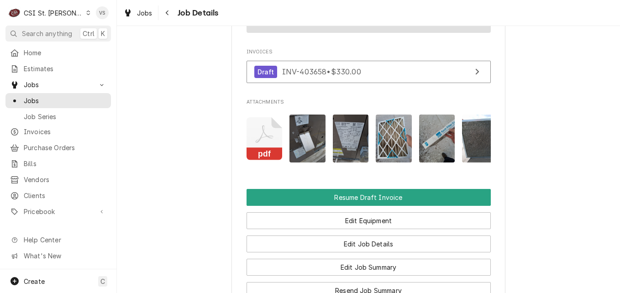
click at [433, 155] on img "Attachments" at bounding box center [437, 139] width 36 height 48
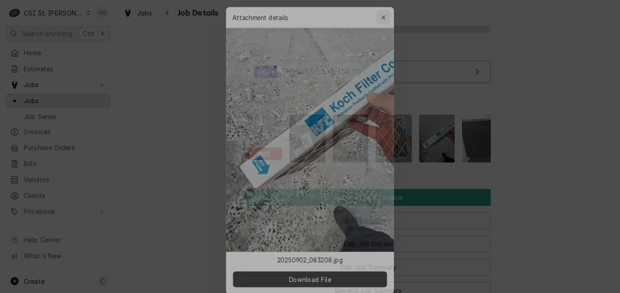
click at [391, 7] on div "button" at bounding box center [386, 7] width 9 height 9
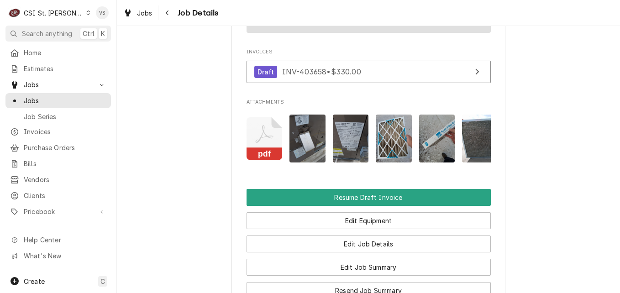
click at [462, 152] on img "Attachments" at bounding box center [480, 139] width 36 height 48
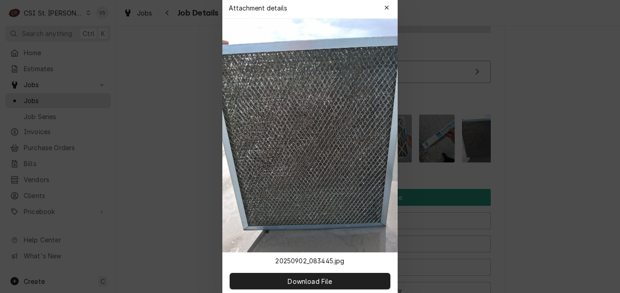
click at [462, 152] on div at bounding box center [310, 146] width 620 height 293
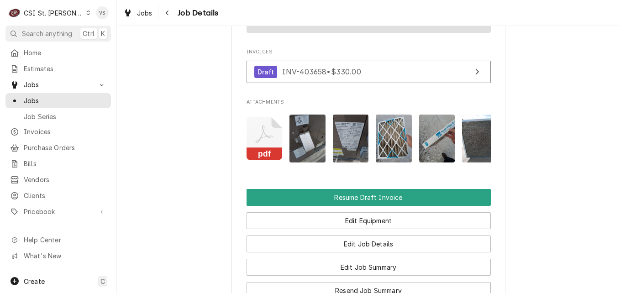
click at [463, 156] on img "Attachments" at bounding box center [480, 139] width 36 height 48
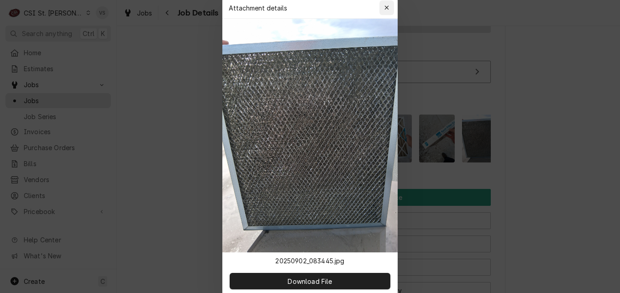
click at [388, 7] on icon "button" at bounding box center [387, 8] width 5 height 6
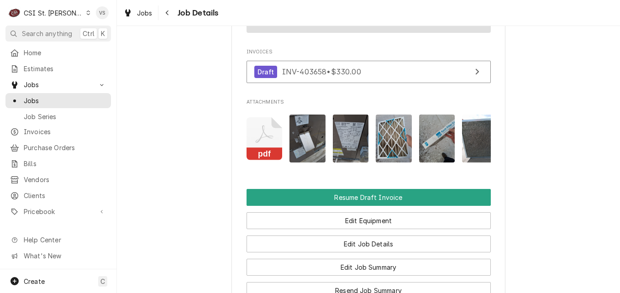
scroll to position [0, 15]
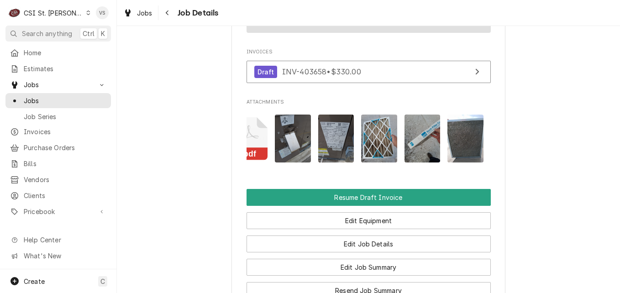
click at [284, 154] on img "Attachments" at bounding box center [293, 139] width 36 height 48
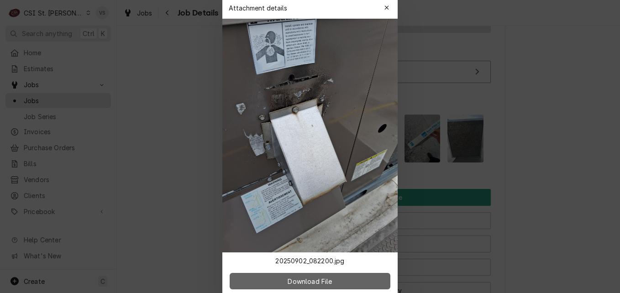
click at [310, 284] on span "Download File" at bounding box center [310, 281] width 48 height 10
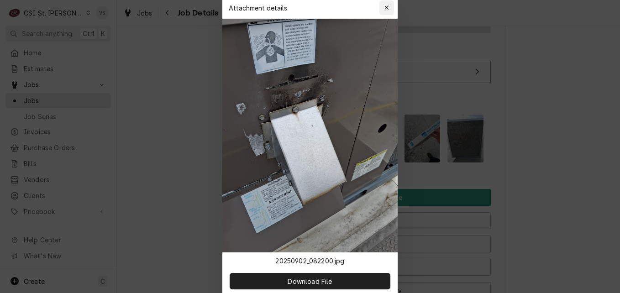
click at [392, 10] on button "button" at bounding box center [387, 7] width 15 height 15
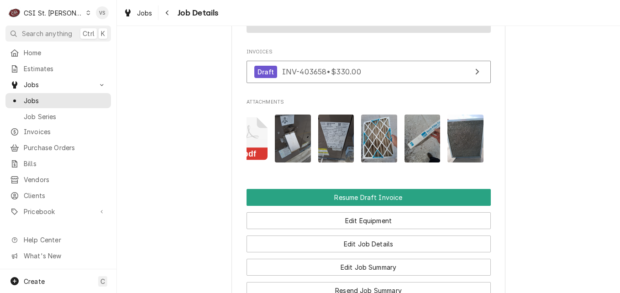
click at [475, 161] on img "Attachments" at bounding box center [466, 139] width 36 height 48
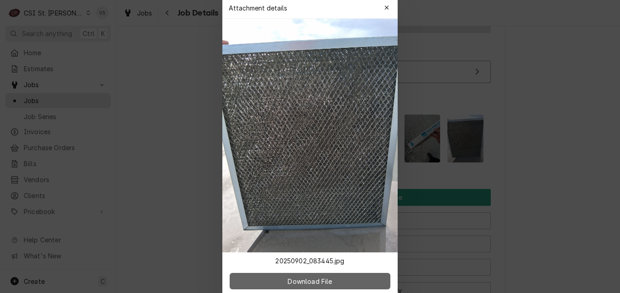
click at [303, 278] on span "Download File" at bounding box center [310, 281] width 48 height 10
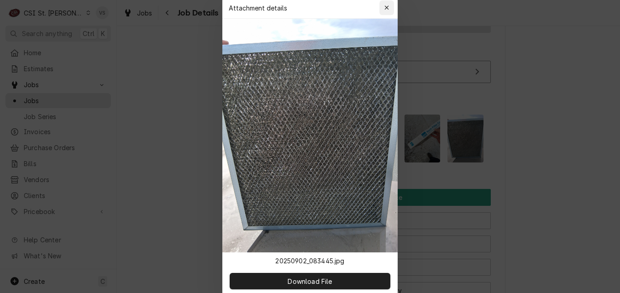
click at [385, 9] on icon "button" at bounding box center [387, 8] width 5 height 6
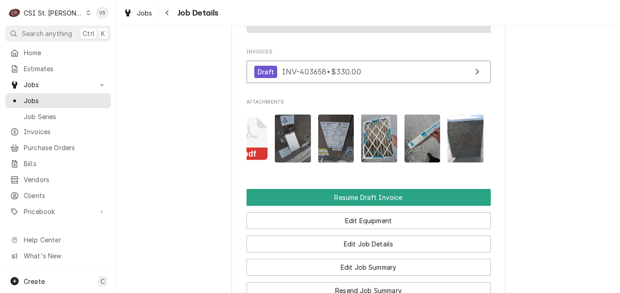
click at [339, 163] on img "Attachments" at bounding box center [336, 139] width 36 height 48
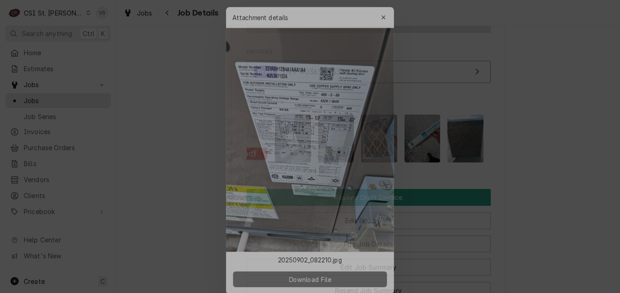
click at [335, 281] on button "Download File" at bounding box center [310, 281] width 161 height 16
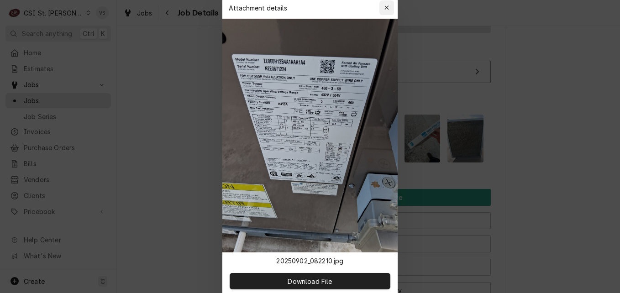
click at [386, 8] on icon "button" at bounding box center [387, 8] width 5 height 6
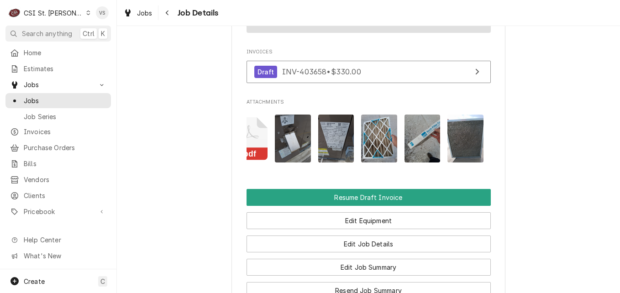
click at [375, 153] on img "Attachments" at bounding box center [379, 139] width 36 height 48
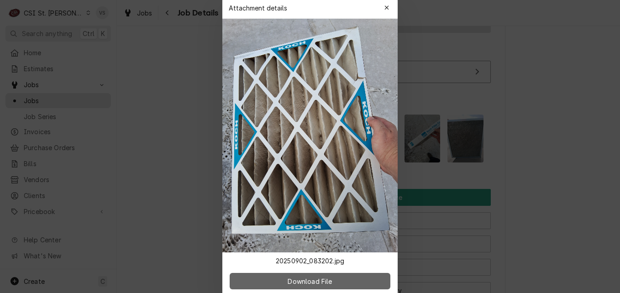
click at [289, 283] on span "Download File" at bounding box center [310, 281] width 48 height 10
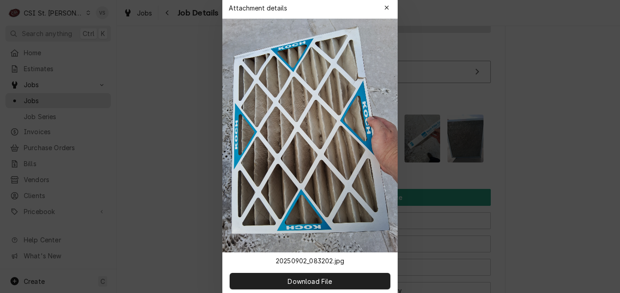
click at [385, 12] on div "button" at bounding box center [386, 7] width 9 height 9
click at [387, 9] on div "Jobs Job Details" at bounding box center [368, 13] width 503 height 26
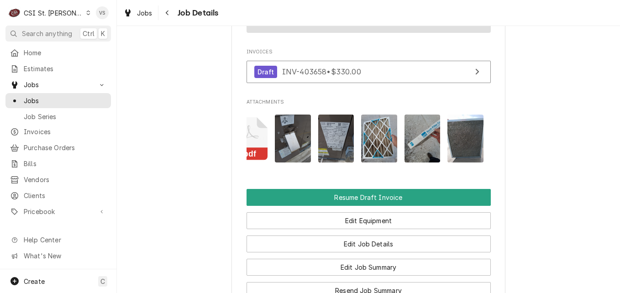
click at [418, 158] on img "Attachments" at bounding box center [423, 139] width 36 height 48
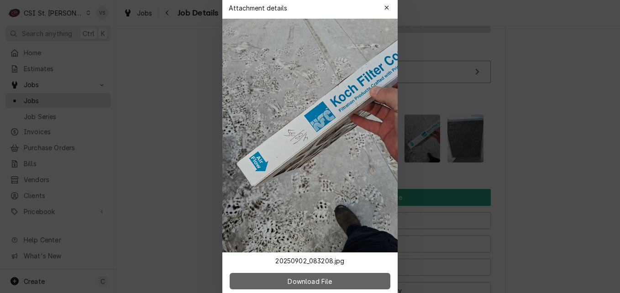
click at [337, 278] on button "Download File" at bounding box center [310, 281] width 161 height 16
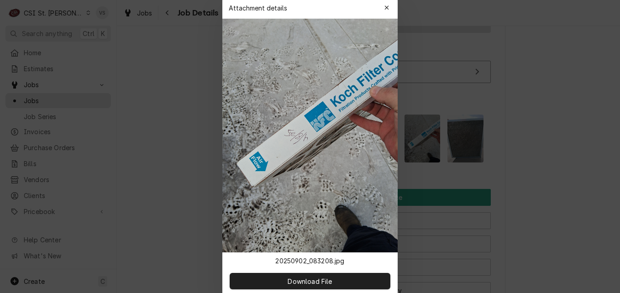
drag, startPoint x: 388, startPoint y: 10, endPoint x: 384, endPoint y: 14, distance: 5.5
click at [388, 10] on icon "button" at bounding box center [387, 8] width 5 height 6
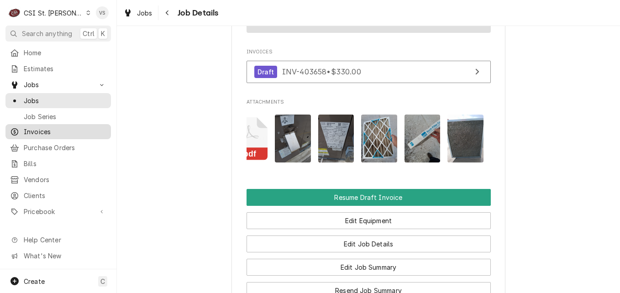
click at [51, 128] on span "Invoices" at bounding box center [65, 132] width 83 height 10
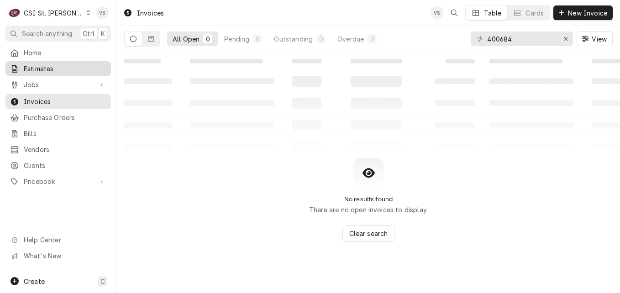
click at [45, 65] on span "Estimates" at bounding box center [65, 69] width 83 height 10
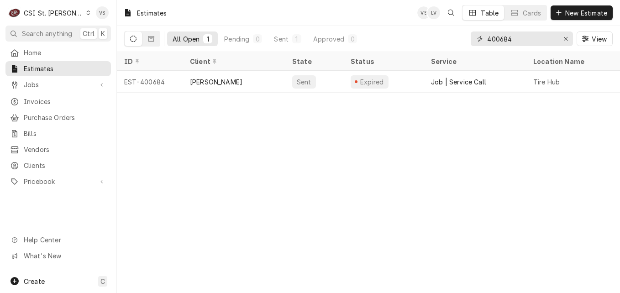
drag, startPoint x: 511, startPoint y: 37, endPoint x: 477, endPoint y: 40, distance: 33.5
click at [477, 38] on div "400684" at bounding box center [522, 39] width 102 height 15
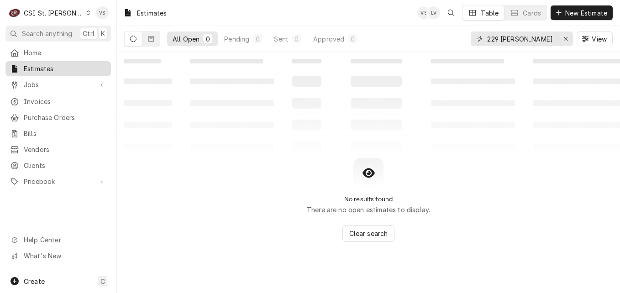
type input "229 hazelwood"
click at [37, 83] on span "Jobs" at bounding box center [58, 85] width 69 height 10
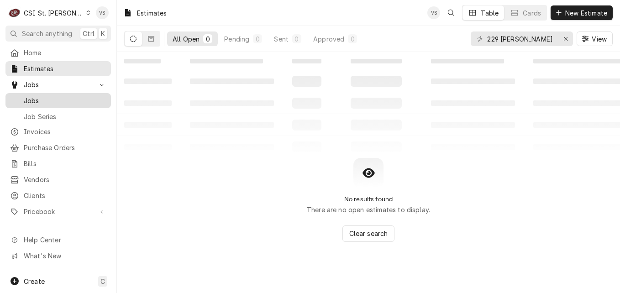
click at [41, 96] on span "Jobs" at bounding box center [65, 101] width 83 height 10
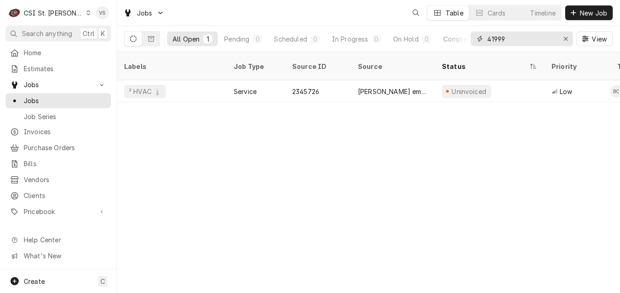
click at [506, 41] on input "41999" at bounding box center [521, 39] width 69 height 15
click at [507, 39] on input "41999" at bounding box center [521, 39] width 69 height 15
drag, startPoint x: 508, startPoint y: 38, endPoint x: 497, endPoint y: 42, distance: 11.6
click at [482, 39] on div "41999" at bounding box center [522, 39] width 102 height 15
type input "c"
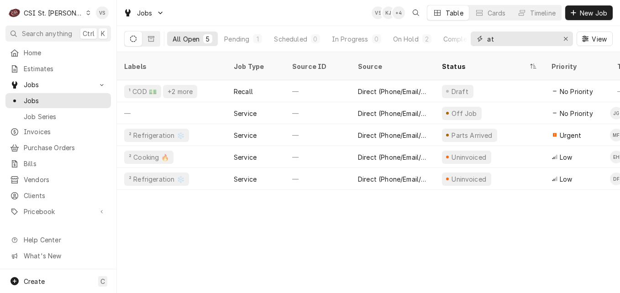
type input "a"
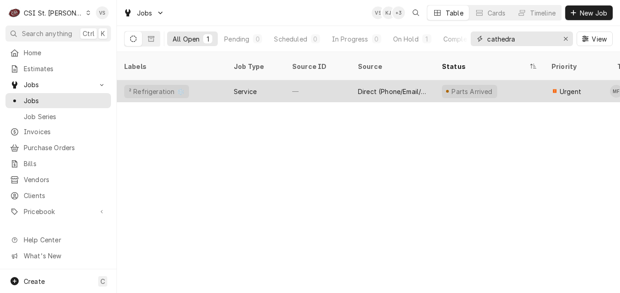
type input "cathedra"
click at [204, 82] on div "² Refrigeration ❄️" at bounding box center [172, 91] width 110 height 22
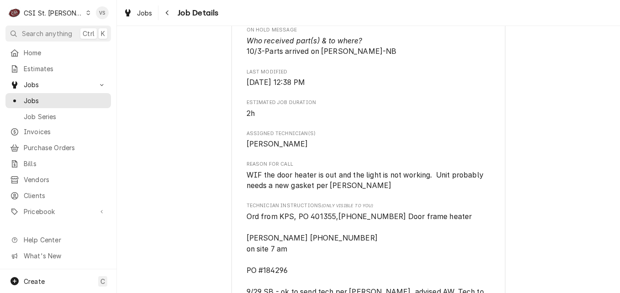
scroll to position [777, 0]
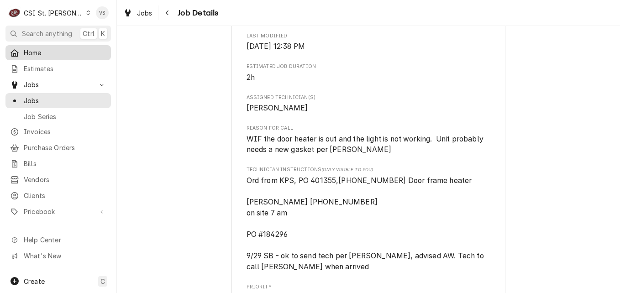
click at [64, 53] on span "Home" at bounding box center [65, 53] width 83 height 10
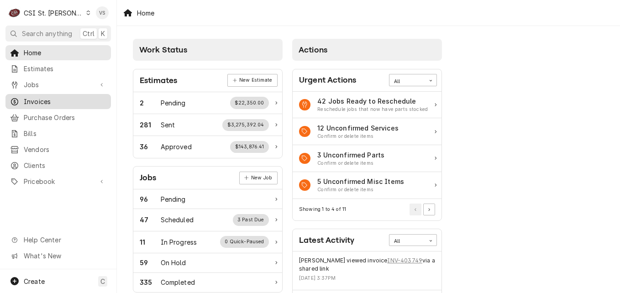
click at [35, 97] on span "Invoices" at bounding box center [65, 102] width 83 height 10
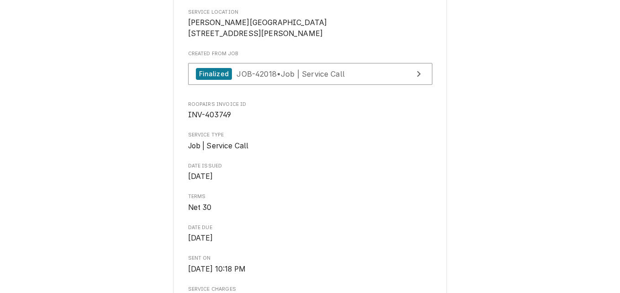
scroll to position [183, 0]
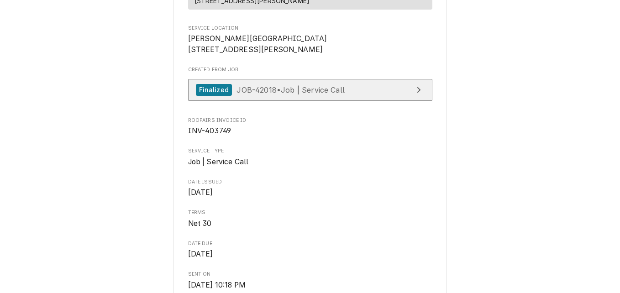
click at [312, 96] on div "Finalized JOB-42018 • Job | Service Call" at bounding box center [270, 90] width 149 height 12
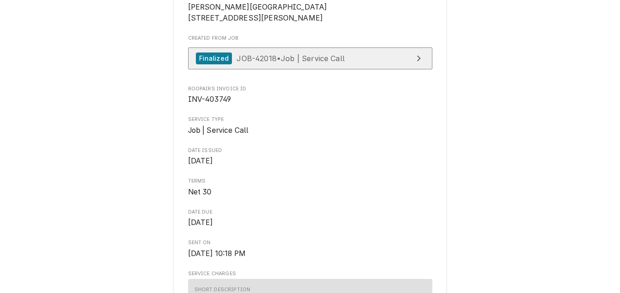
scroll to position [228, 0]
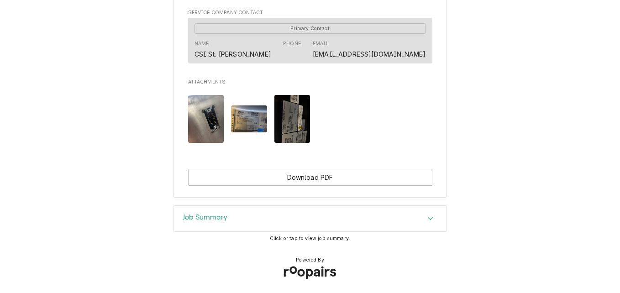
scroll to position [630, 0]
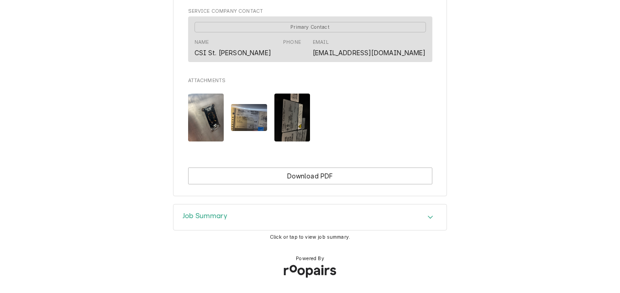
click at [215, 221] on div "Job Summary" at bounding box center [205, 217] width 45 height 11
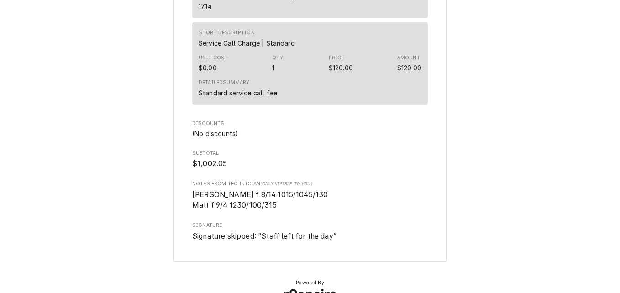
scroll to position [2640, 0]
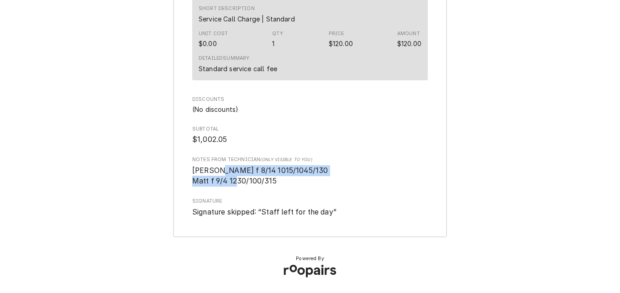
drag, startPoint x: 211, startPoint y: 169, endPoint x: 266, endPoint y: 178, distance: 55.5
click at [266, 178] on span "[PERSON_NAME] f 8/14 1015/1045/130 Matt f 9/4 1230/100/315" at bounding box center [260, 176] width 136 height 20
drag, startPoint x: 266, startPoint y: 178, endPoint x: 216, endPoint y: 172, distance: 50.7
click at [216, 172] on span "[PERSON_NAME] f 8/14 1015/1045/130 Matt f 9/4 1230/100/315" at bounding box center [260, 176] width 136 height 20
drag, startPoint x: 212, startPoint y: 170, endPoint x: 276, endPoint y: 184, distance: 66.0
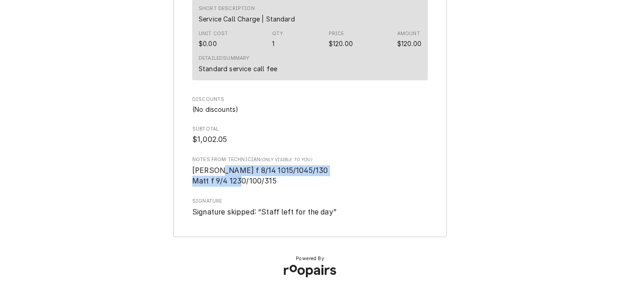
click at [276, 184] on span "Matt f 8/14 1015/1045/130 Matt f 9/4 1230/100/315" at bounding box center [310, 175] width 236 height 21
drag, startPoint x: 276, startPoint y: 184, endPoint x: 234, endPoint y: 181, distance: 41.7
copy span "8/14 1015/1045/130 Matt f 9/4 1230/100/315"
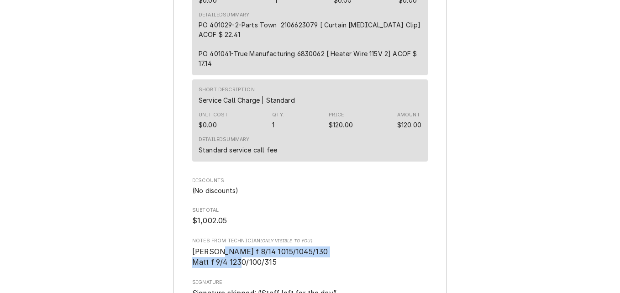
scroll to position [2548, 0]
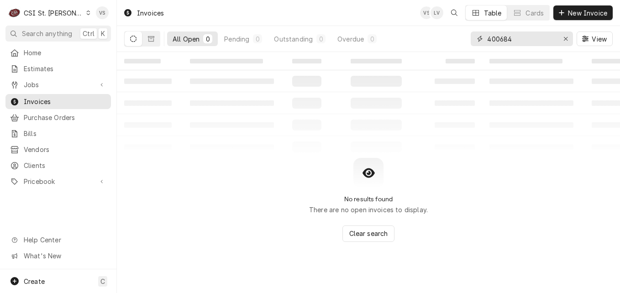
drag, startPoint x: 514, startPoint y: 40, endPoint x: 392, endPoint y: 85, distance: 130.5
click at [461, 40] on div "All Open 0 Pending 0 Outstanding 0 Overdue 0 400684 View" at bounding box center [368, 39] width 489 height 26
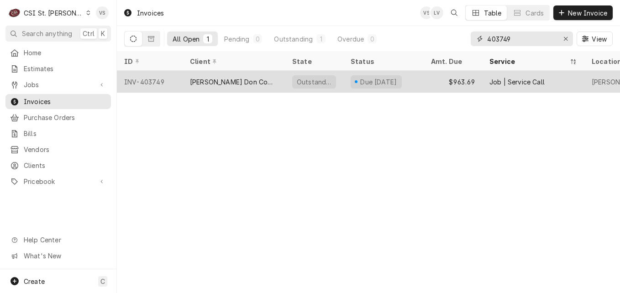
type input "403749"
click at [275, 84] on div "[PERSON_NAME] Don Company" at bounding box center [234, 82] width 102 height 22
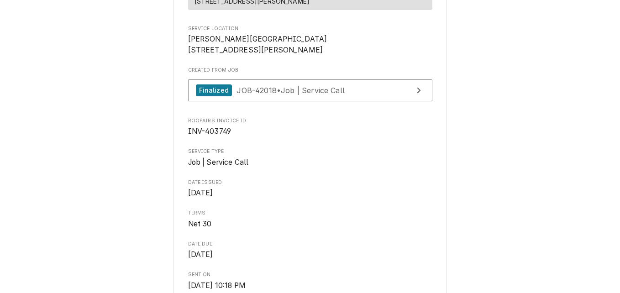
scroll to position [183, 0]
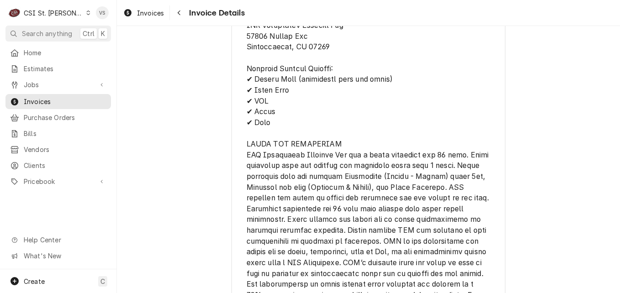
scroll to position [2056, 0]
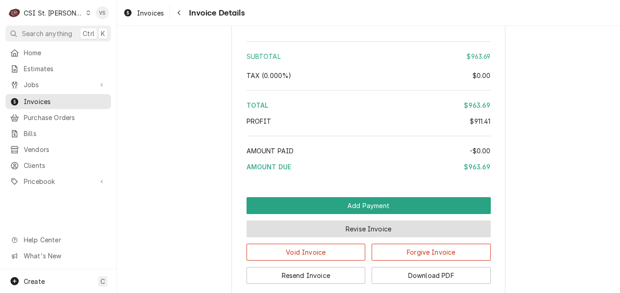
click at [382, 238] on button "Revise Invoice" at bounding box center [369, 229] width 244 height 17
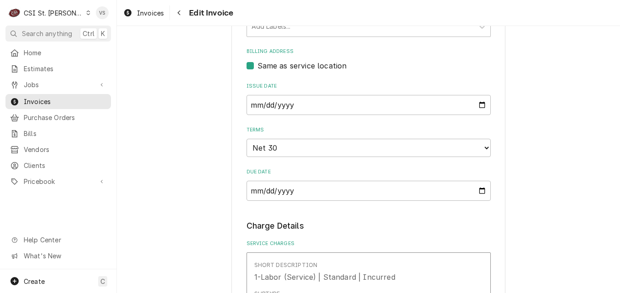
scroll to position [594, 0]
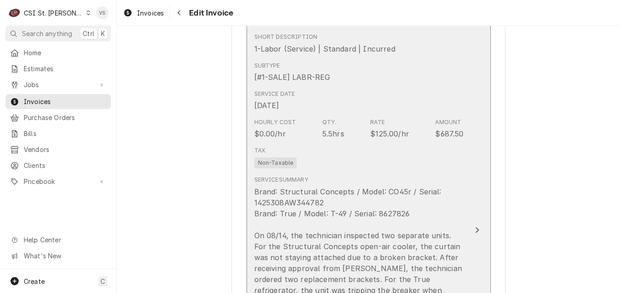
click at [393, 158] on div "Tax Non-Taxable" at bounding box center [359, 157] width 210 height 29
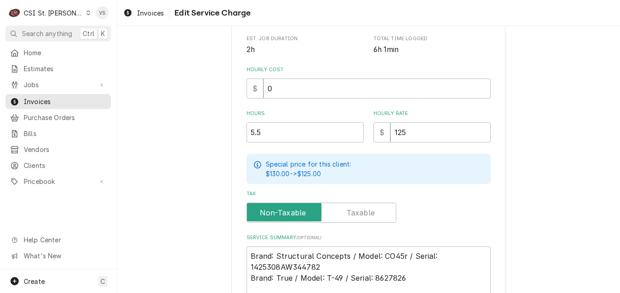
scroll to position [487, 0]
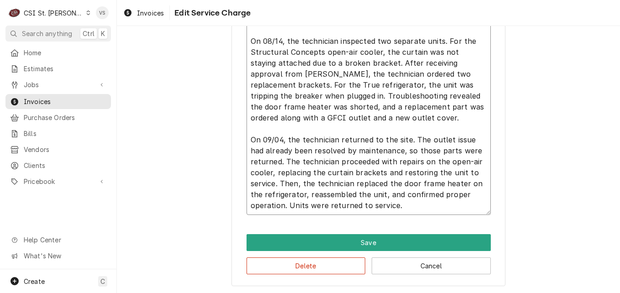
click at [402, 202] on textarea "Brand: Structural Concepts / Model: CO45r / Serial: 1425308AW344782 Brand: True…" at bounding box center [369, 102] width 244 height 228
click at [404, 204] on textarea "Brand: Structural Concepts / Model: CO45r / Serial: 1425308AW344782 Brand: True…" at bounding box center [369, 102] width 244 height 228
type textarea "x"
type textarea "Brand: Structural Concepts / Model: CO45r / Serial: 1425308AW344782 Brand: True…"
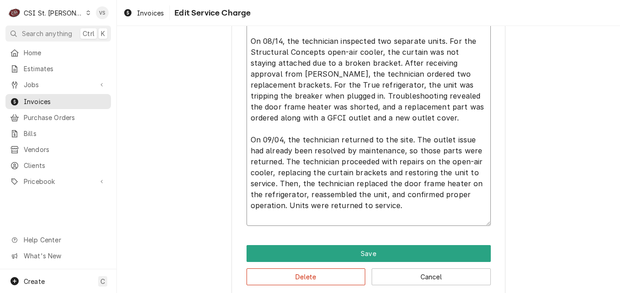
paste textarea "8/14 1015/1045/130 Matt f 9/4 1230/100/315"
type textarea "x"
type textarea "Brand: Structural Concepts / Model: CO45r / Serial: 1425308AW344782 Brand: True…"
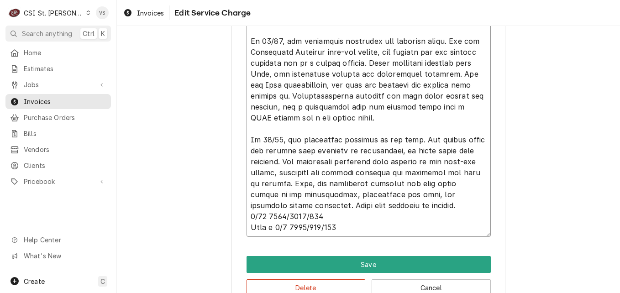
drag, startPoint x: 268, startPoint y: 227, endPoint x: 245, endPoint y: 226, distance: 22.4
click at [247, 226] on textarea "Service Summary ( optional )" at bounding box center [369, 112] width 244 height 249
type textarea "x"
type textarea "Brand: Structural Concepts / Model: CO45r / Serial: 1425308AW344782 Brand: True…"
drag, startPoint x: 295, startPoint y: 226, endPoint x: 281, endPoint y: 226, distance: 13.2
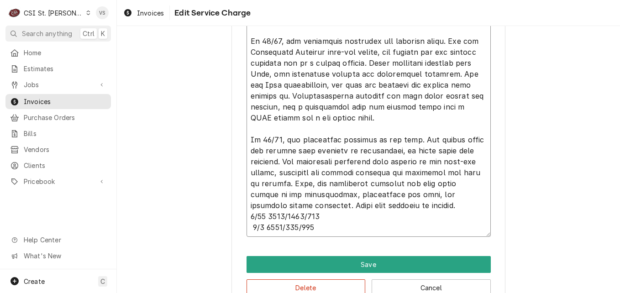
click at [281, 226] on textarea "Service Summary ( optional )" at bounding box center [369, 112] width 244 height 249
type textarea "x"
type textarea "Brand: Structural Concepts / Model: CO45r / Serial: 1425308AW344782 Brand: True…"
type textarea "x"
type textarea "Brand: Structural Concepts / Model: CO45r / Serial: 1425308AW344782 Brand: True…"
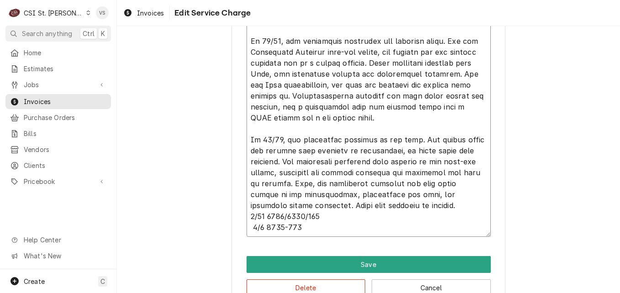
drag, startPoint x: 281, startPoint y: 216, endPoint x: 265, endPoint y: 215, distance: 16.0
click at [265, 215] on textarea "Service Summary ( optional )" at bounding box center [369, 112] width 244 height 249
type textarea "x"
type textarea "Brand: Structural Concepts / Model: CO45r / Serial: 1425308AW344782 Brand: True…"
type textarea "x"
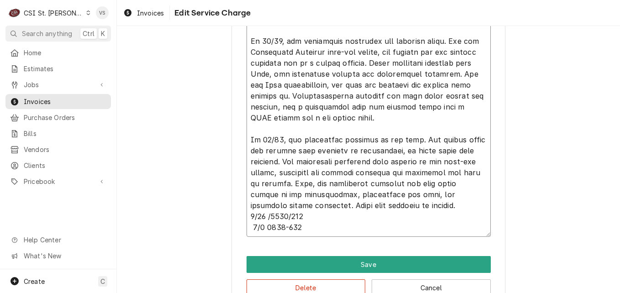
type textarea "Brand: Structural Concepts / Model: CO45r / Serial: 1425308AW344782 Brand: True…"
click at [283, 212] on textarea "Service Summary ( optional )" at bounding box center [369, 112] width 244 height 249
type textarea "x"
type textarea "Brand: Structural Concepts / Model: CO45r / Serial: 1425308AW344782 Brand: True…"
type textarea "x"
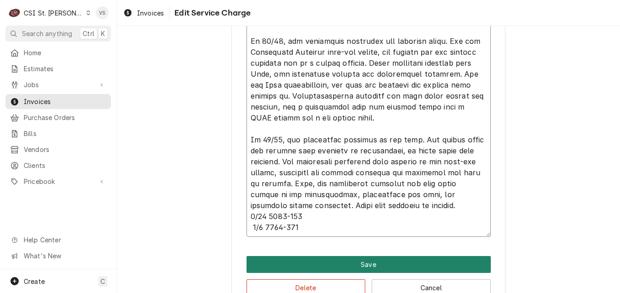
type textarea "Brand: Structural Concepts / Model: CO45r / Serial: 1425308AW344782 Brand: True…"
click at [364, 260] on button "Save" at bounding box center [369, 264] width 244 height 17
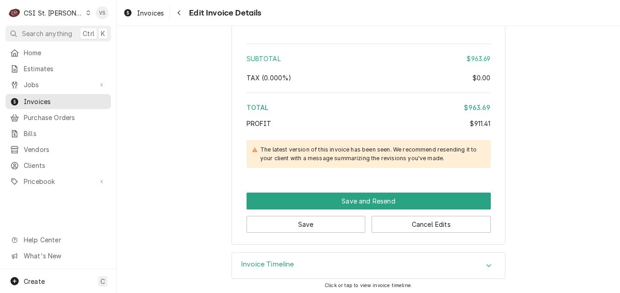
scroll to position [2001, 0]
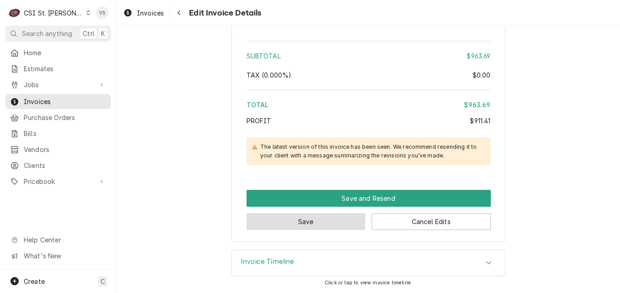
click at [300, 222] on button "Save" at bounding box center [306, 221] width 119 height 17
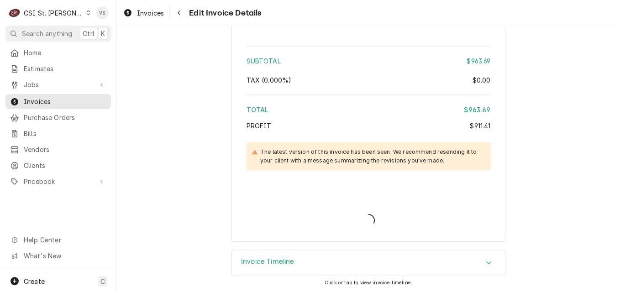
type textarea "x"
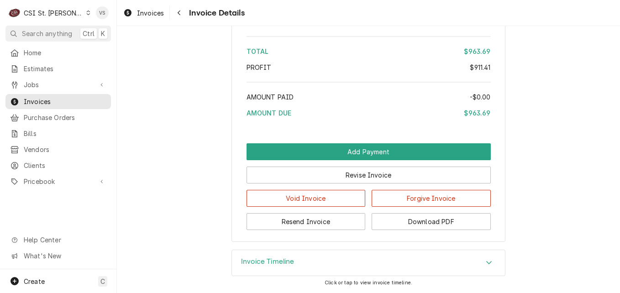
scroll to position [2128, 0]
click at [412, 221] on button "Download PDF" at bounding box center [431, 221] width 119 height 17
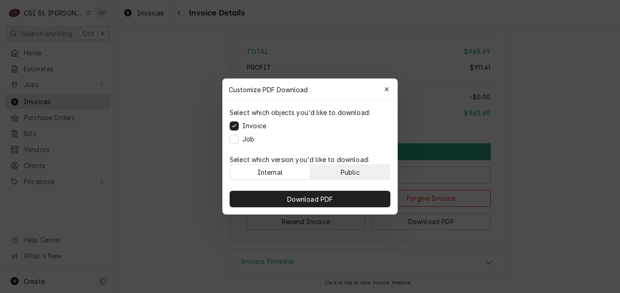
click at [355, 172] on div "Public" at bounding box center [350, 173] width 19 height 10
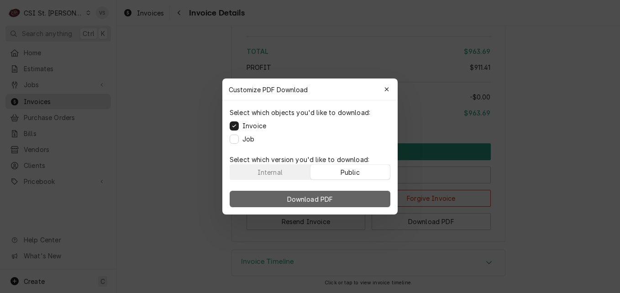
click at [355, 196] on button "Download PDF" at bounding box center [310, 199] width 161 height 16
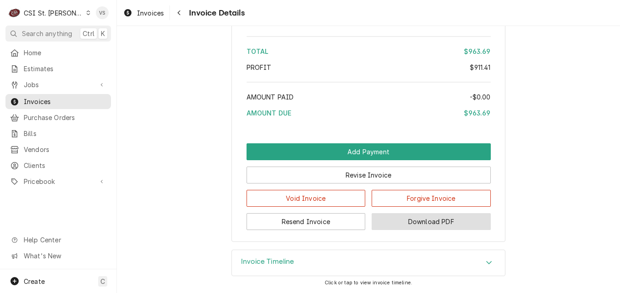
click at [403, 222] on button "Download PDF" at bounding box center [431, 221] width 119 height 17
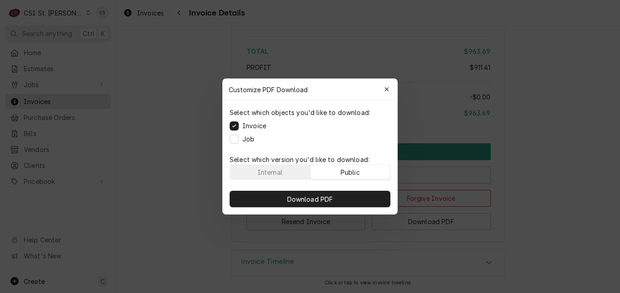
click at [361, 169] on button "Public" at bounding box center [351, 172] width 80 height 15
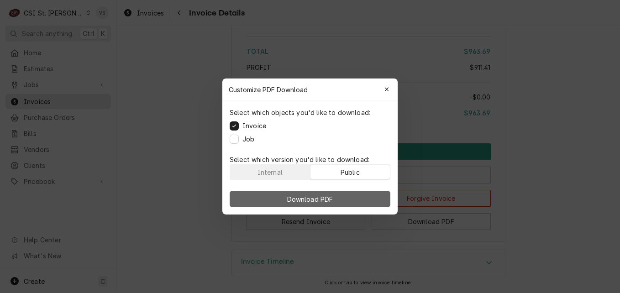
click at [360, 195] on button "Download PDF" at bounding box center [310, 199] width 161 height 16
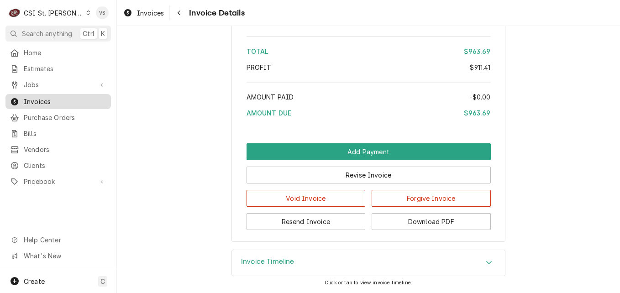
click at [41, 101] on span "Invoices" at bounding box center [65, 102] width 83 height 10
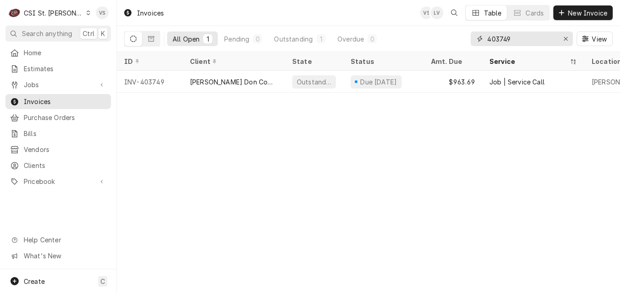
click at [503, 38] on input "403749" at bounding box center [521, 39] width 69 height 15
type input "403750"
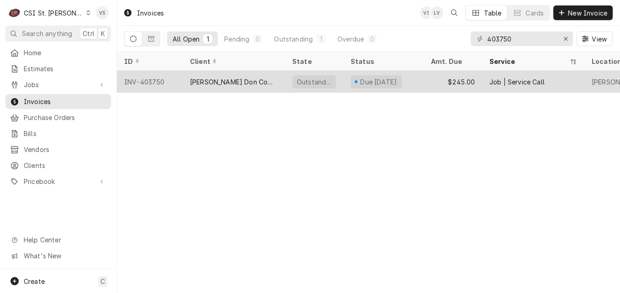
click at [231, 80] on div "[PERSON_NAME] Don Company" at bounding box center [234, 82] width 88 height 10
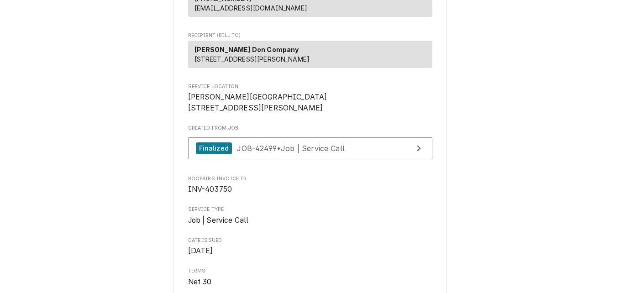
scroll to position [137, 0]
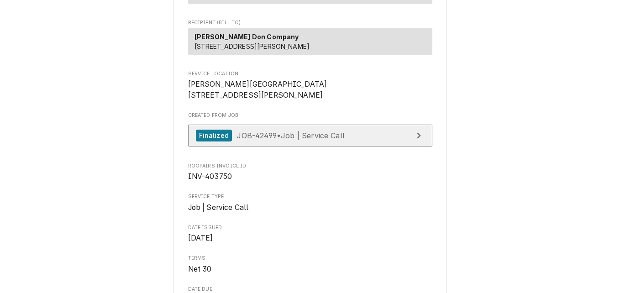
click at [248, 140] on span "JOB-42499 • Job | Service Call" at bounding box center [291, 135] width 108 height 9
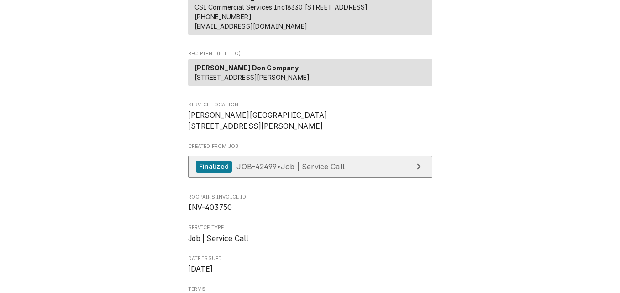
scroll to position [91, 0]
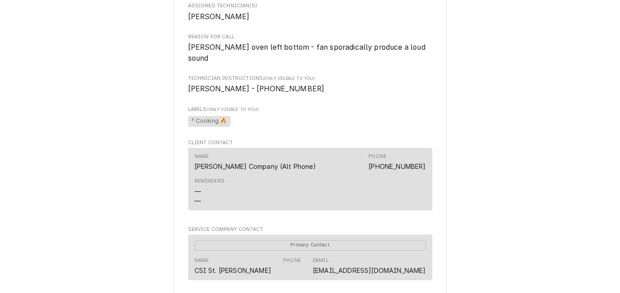
scroll to position [630, 0]
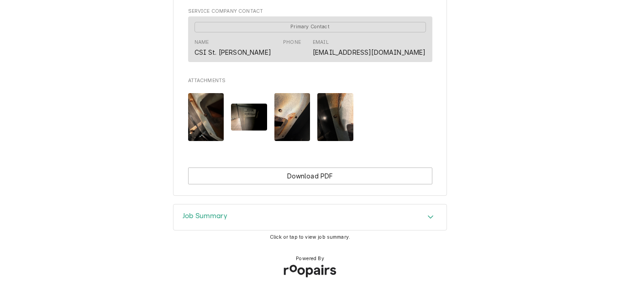
click at [196, 213] on h3 "Job Summary" at bounding box center [205, 216] width 45 height 9
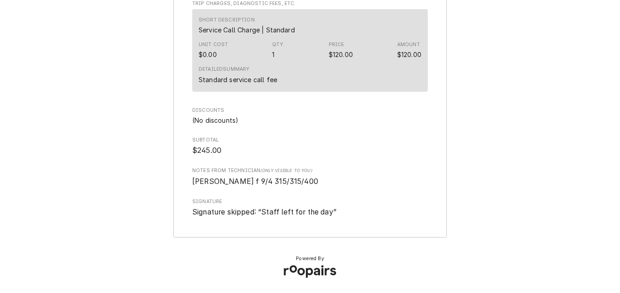
scroll to position [2148, 0]
drag, startPoint x: 271, startPoint y: 179, endPoint x: 240, endPoint y: 183, distance: 31.7
click at [240, 183] on span "[PERSON_NAME] f 9/4 315/315/400" at bounding box center [310, 181] width 236 height 11
drag, startPoint x: 240, startPoint y: 183, endPoint x: 233, endPoint y: 134, distance: 48.8
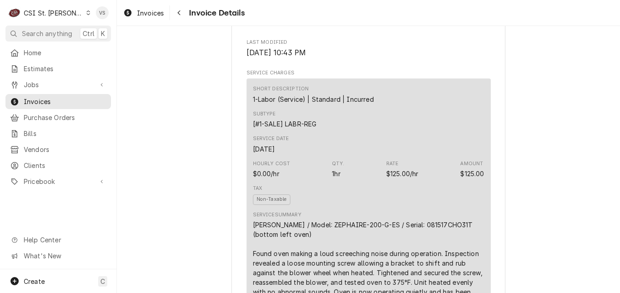
scroll to position [503, 0]
click at [373, 132] on div "Subtype [#1-SALE] LABR-REG" at bounding box center [369, 120] width 232 height 25
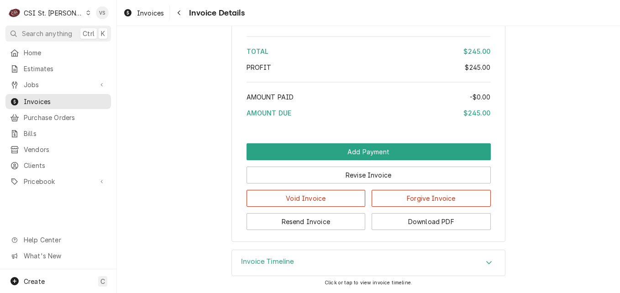
scroll to position [1634, 0]
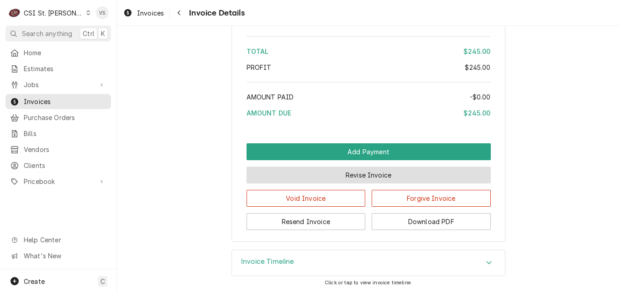
click at [319, 171] on button "Revise Invoice" at bounding box center [369, 175] width 244 height 17
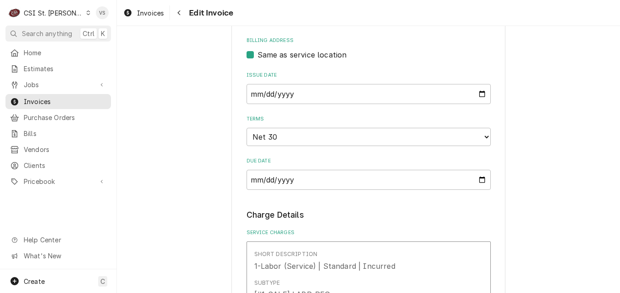
scroll to position [731, 0]
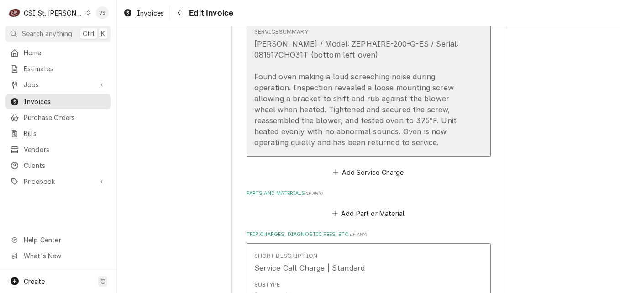
click at [413, 60] on div "Blodgett / Model: ZEPHAIRE-200-G-ES / Serial: 081517CHO31T (bottom left oven) F…" at bounding box center [359, 93] width 210 height 110
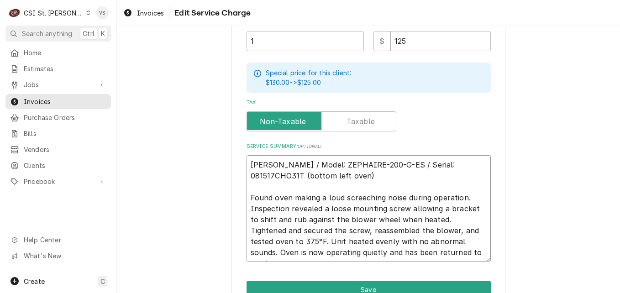
scroll to position [11, 0]
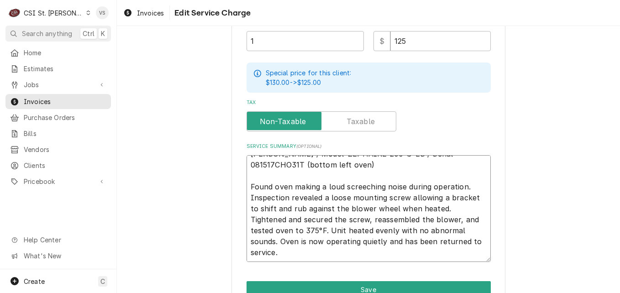
click at [306, 252] on textarea "Blodgett / Model: ZEPHAIRE-200-G-ES / Serial: 081517CHO31T (bottom left oven) F…" at bounding box center [369, 208] width 244 height 107
type textarea "x"
type textarea "Blodgett / Model: ZEPHAIRE-200-G-ES / Serial: 081517CHO31T (bottom left oven) F…"
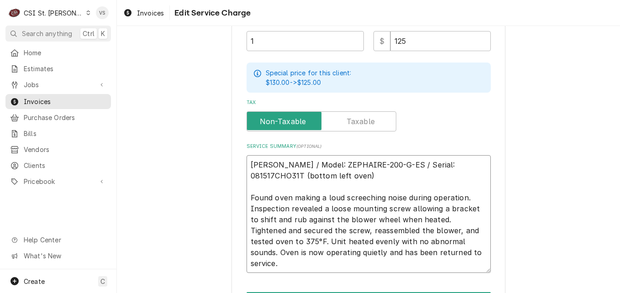
type textarea "x"
type textarea "Blodgett / Model: ZEPHAIRE-200-G-ES / Serial: 081517CHO31T (bottom left oven) F…"
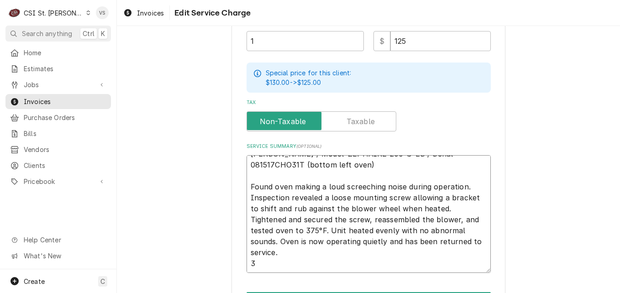
type textarea "x"
type textarea "Blodgett / Model: ZEPHAIRE-200-G-ES / Serial: 081517CHO31T (bottom left oven) F…"
type textarea "x"
type textarea "Blodgett / Model: ZEPHAIRE-200-G-ES / Serial: 081517CHO31T (bottom left oven) F…"
type textarea "x"
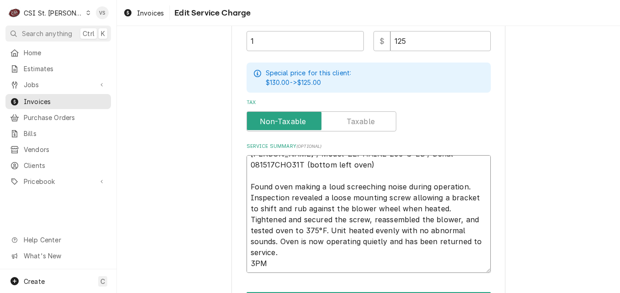
type textarea "Blodgett / Model: ZEPHAIRE-200-G-ES / Serial: 081517CHO31T (bottom left oven) F…"
type textarea "x"
type textarea "Blodgett / Model: ZEPHAIRE-200-G-ES / Serial: 081517CHO31T (bottom left oven) F…"
type textarea "x"
type textarea "Blodgett / Model: ZEPHAIRE-200-G-ES / Serial: 081517CHO31T (bottom left oven) F…"
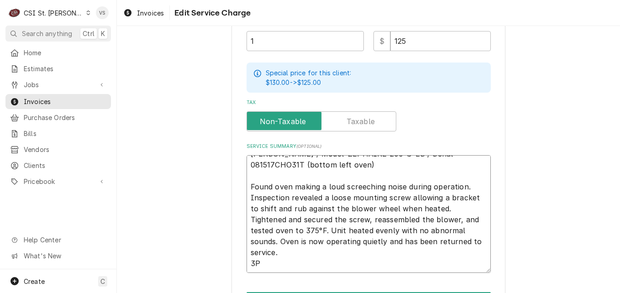
type textarea "x"
type textarea "Blodgett / Model: ZEPHAIRE-200-G-ES / Serial: 081517CHO31T (bottom left oven) F…"
type textarea "x"
type textarea "Blodgett / Model: ZEPHAIRE-200-G-ES / Serial: 081517CHO31T (bottom left oven) F…"
type textarea "x"
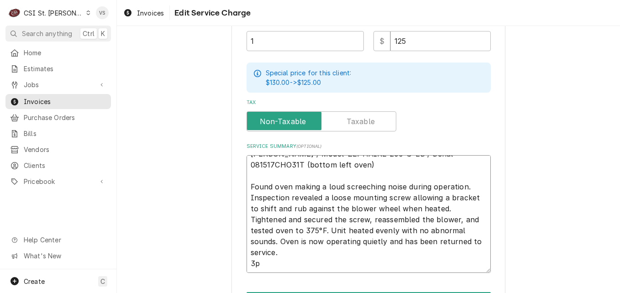
type textarea "Blodgett / Model: ZEPHAIRE-200-G-ES / Serial: 081517CHO31T (bottom left oven) F…"
type textarea "x"
type textarea "Blodgett / Model: ZEPHAIRE-200-G-ES / Serial: 081517CHO31T (bottom left oven) F…"
type textarea "x"
type textarea "Blodgett / Model: ZEPHAIRE-200-G-ES / Serial: 081517CHO31T (bottom left oven) F…"
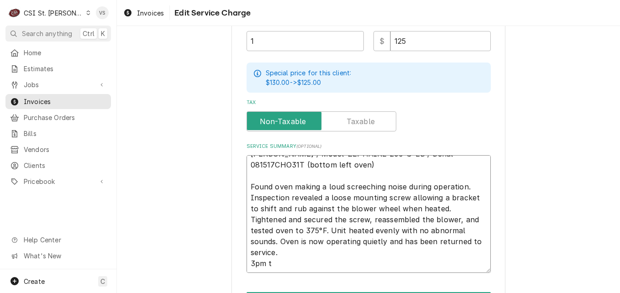
type textarea "x"
type textarea "Blodgett / Model: ZEPHAIRE-200-G-ES / Serial: 081517CHO31T (bottom left oven) F…"
type textarea "x"
type textarea "Blodgett / Model: ZEPHAIRE-200-G-ES / Serial: 081517CHO31T (bottom left oven) F…"
type textarea "x"
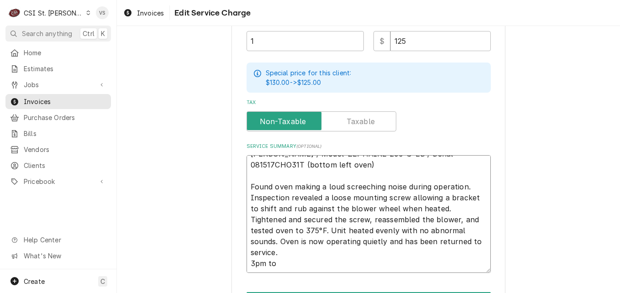
type textarea "Blodgett / Model: ZEPHAIRE-200-G-ES / Serial: 081517CHO31T (bottom left oven) F…"
type textarea "x"
type textarea "Blodgett / Model: ZEPHAIRE-200-G-ES / Serial: 081517CHO31T (bottom left oven) F…"
type textarea "x"
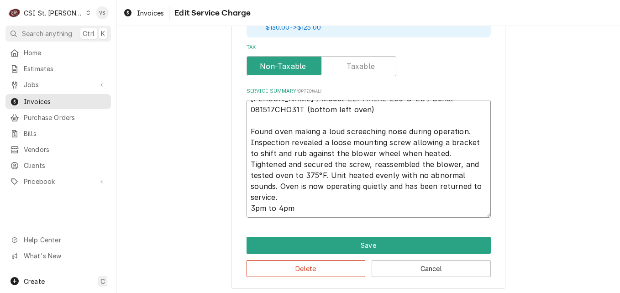
scroll to position [378, 0]
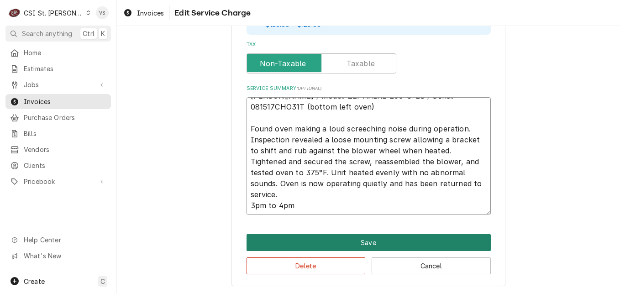
type textarea "Blodgett / Model: ZEPHAIRE-200-G-ES / Serial: 081517CHO31T (bottom left oven) F…"
click at [298, 238] on button "Save" at bounding box center [369, 242] width 244 height 17
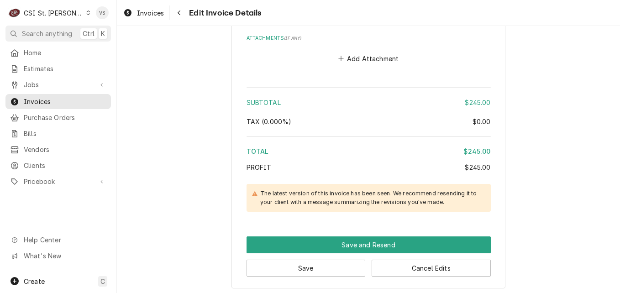
scroll to position [1301, 0]
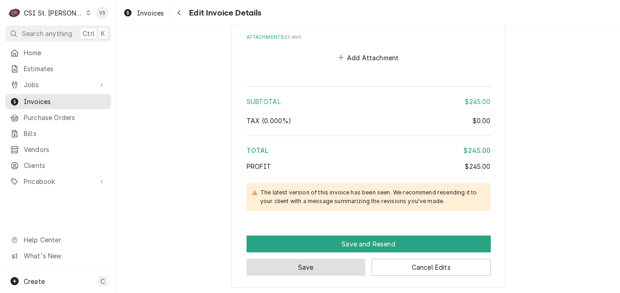
click at [323, 270] on button "Save" at bounding box center [306, 267] width 119 height 17
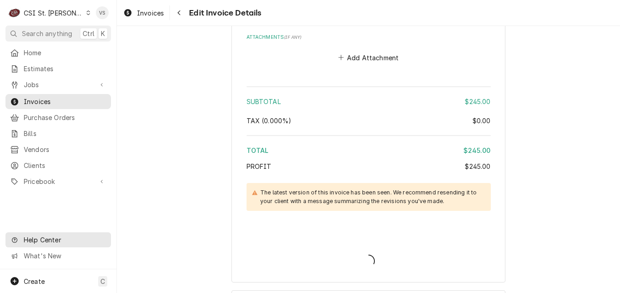
type textarea "x"
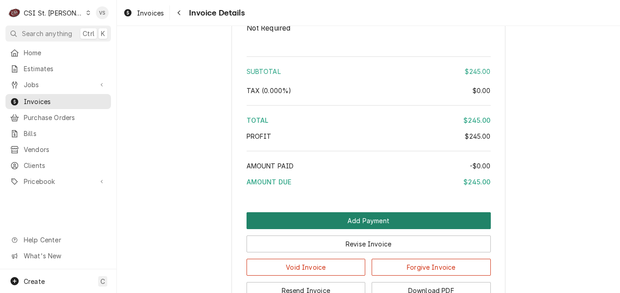
scroll to position [1613, 0]
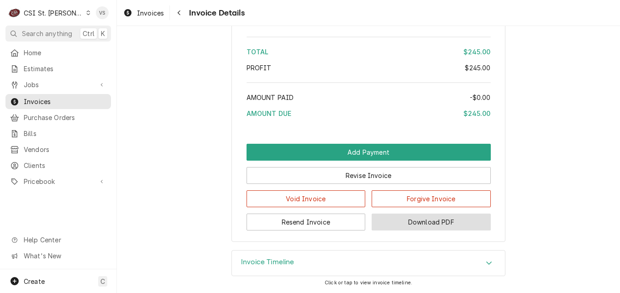
click at [402, 217] on button "Download PDF" at bounding box center [431, 222] width 119 height 17
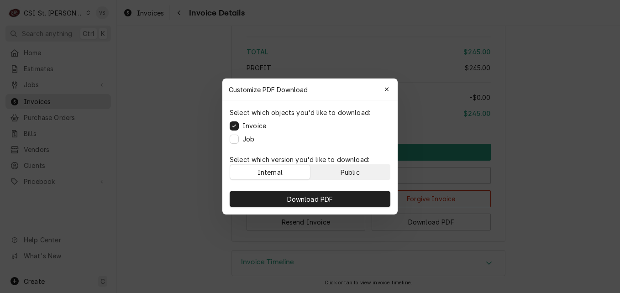
click at [363, 175] on button "Public" at bounding box center [351, 172] width 80 height 15
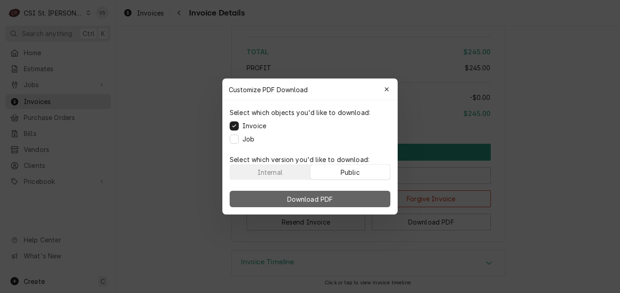
click at [365, 192] on button "Download PDF" at bounding box center [310, 199] width 161 height 16
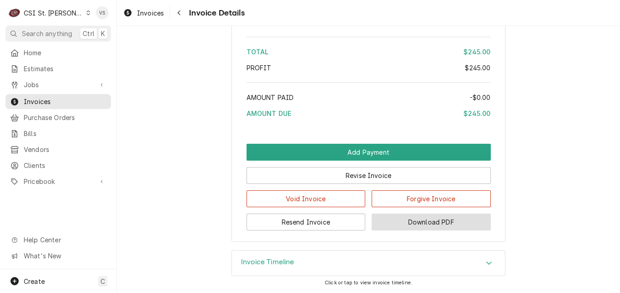
click at [423, 221] on button "Download PDF" at bounding box center [431, 222] width 119 height 17
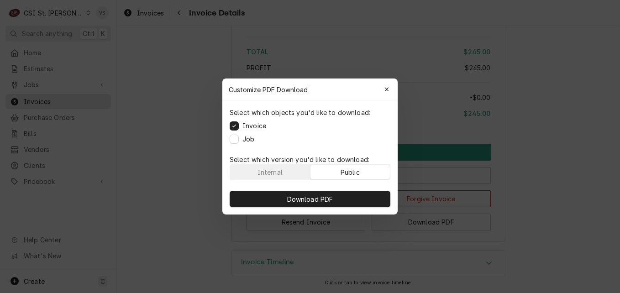
click at [363, 174] on button "Public" at bounding box center [351, 172] width 80 height 15
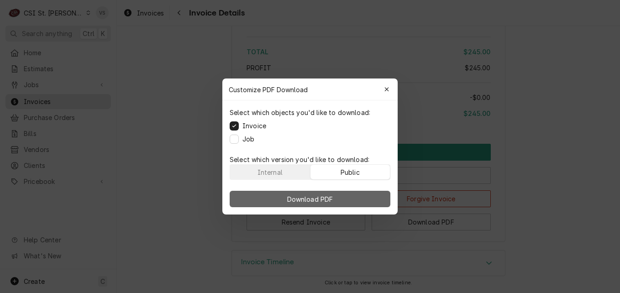
click at [356, 197] on button "Download PDF" at bounding box center [310, 199] width 161 height 16
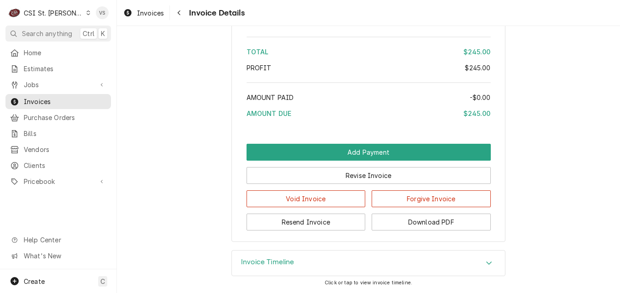
click at [86, 13] on div "Dynamic Content Wrapper" at bounding box center [88, 13] width 5 height 6
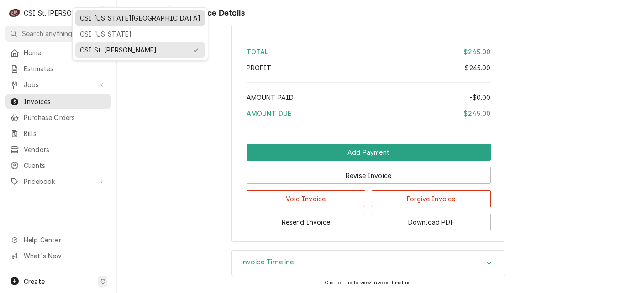
click at [100, 18] on div "CSI Kansas City" at bounding box center [140, 18] width 121 height 10
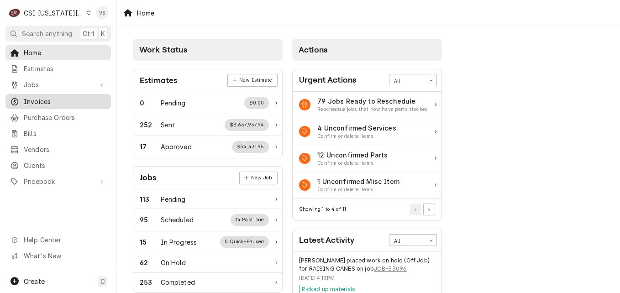
click at [55, 97] on span "Invoices" at bounding box center [65, 102] width 83 height 10
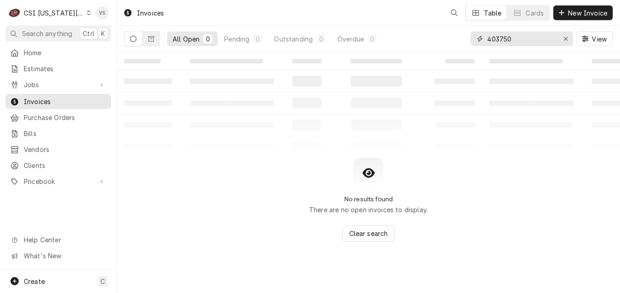
click at [461, 40] on div "All Open 0 Pending 0 Outstanding 0 Overdue 0 403750 View" at bounding box center [368, 39] width 489 height 26
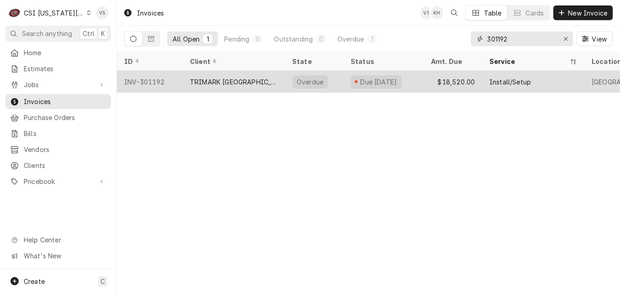
type input "301192"
click at [253, 80] on div "TRIMARK [GEOGRAPHIC_DATA] (1)" at bounding box center [234, 82] width 102 height 22
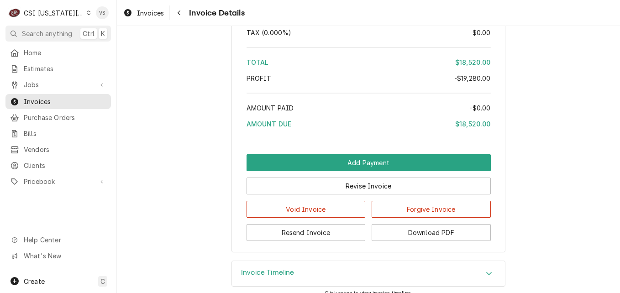
scroll to position [1917, 0]
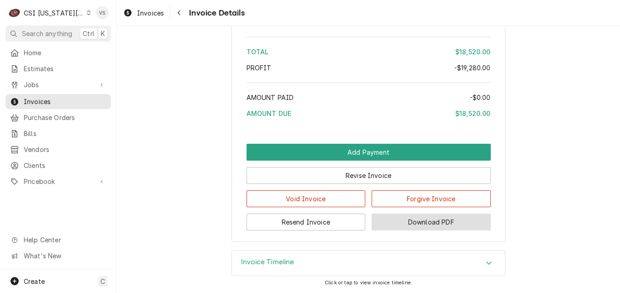
click at [433, 220] on button "Download PDF" at bounding box center [431, 222] width 119 height 17
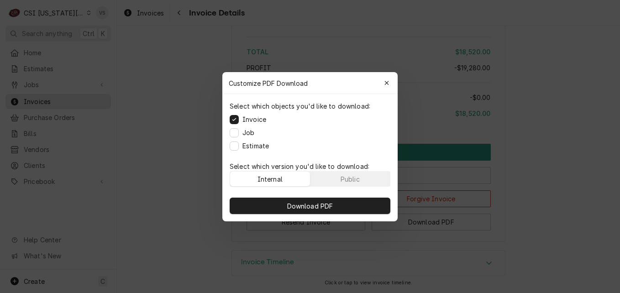
click at [345, 179] on div "Public" at bounding box center [350, 179] width 19 height 10
click at [345, 204] on button "Download PDF" at bounding box center [310, 206] width 161 height 16
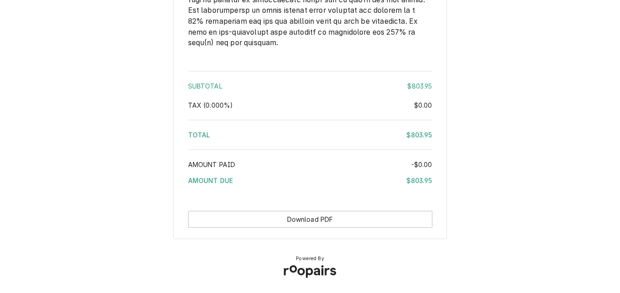
scroll to position [1537, 0]
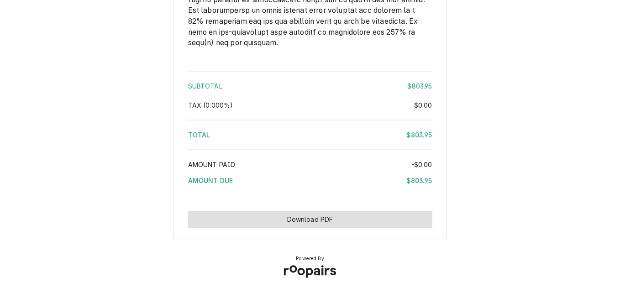
click at [385, 227] on button "Download PDF" at bounding box center [310, 219] width 244 height 17
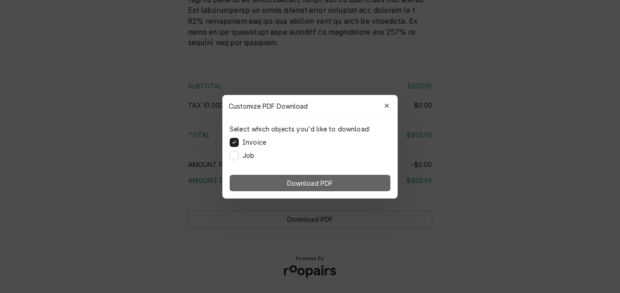
click at [349, 184] on button "Download PDF" at bounding box center [310, 183] width 161 height 16
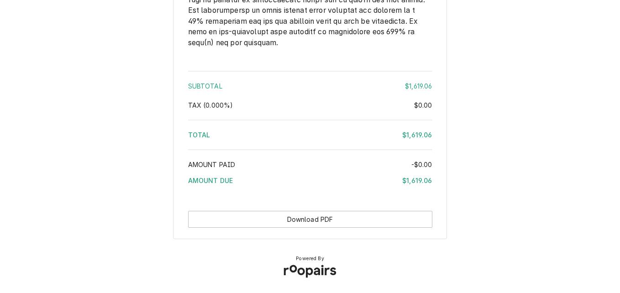
scroll to position [1714, 0]
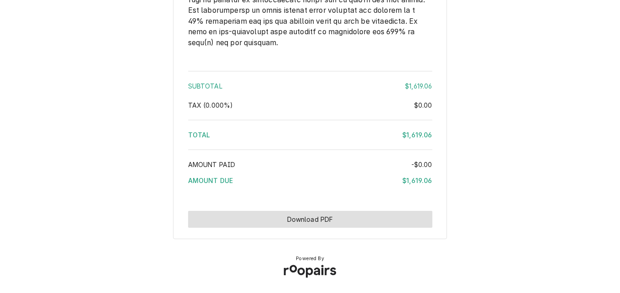
click at [290, 221] on button "Download PDF" at bounding box center [310, 219] width 244 height 17
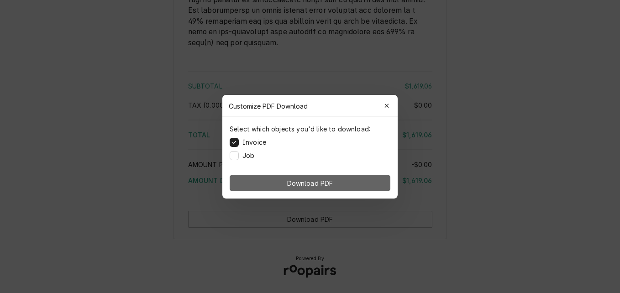
click at [344, 183] on button "Download PDF" at bounding box center [310, 183] width 161 height 16
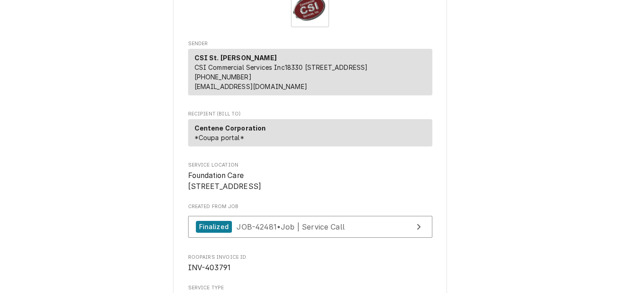
scroll to position [183, 0]
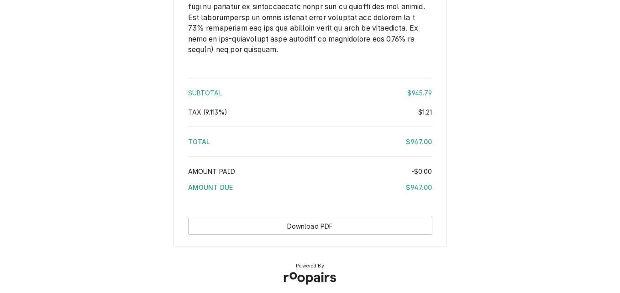
scroll to position [1449, 0]
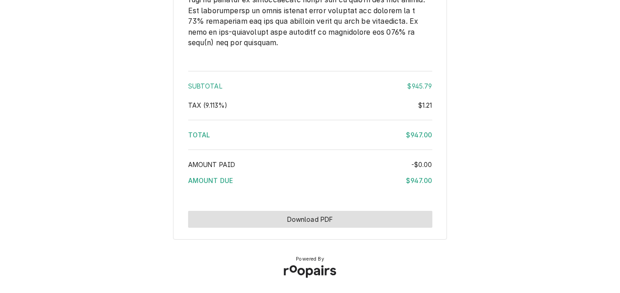
click at [380, 221] on button "Download PDF" at bounding box center [310, 219] width 244 height 17
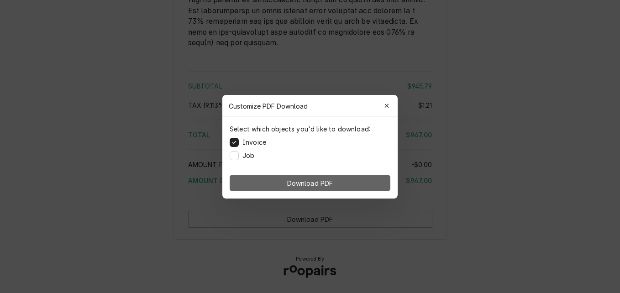
click at [371, 183] on button "Download PDF" at bounding box center [310, 183] width 161 height 16
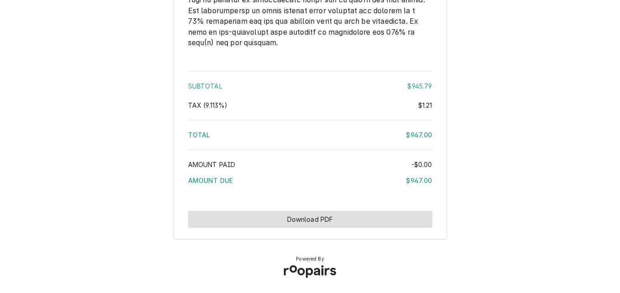
click at [376, 214] on button "Download PDF" at bounding box center [310, 219] width 244 height 17
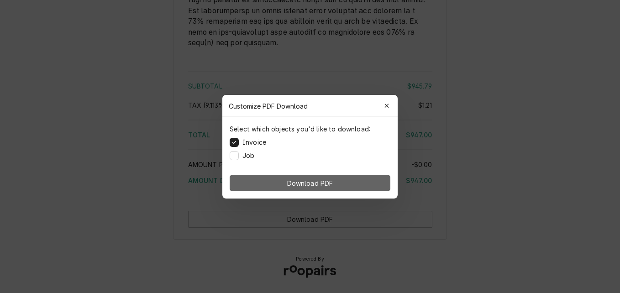
click at [368, 178] on button "Download PDF" at bounding box center [310, 183] width 161 height 16
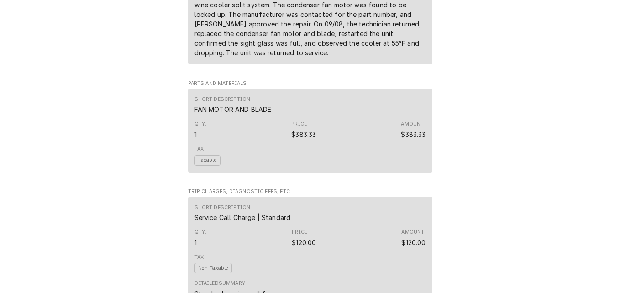
scroll to position [1518, 0]
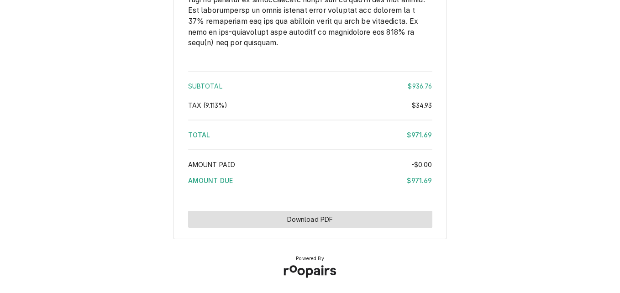
click at [371, 221] on button "Download PDF" at bounding box center [310, 219] width 244 height 17
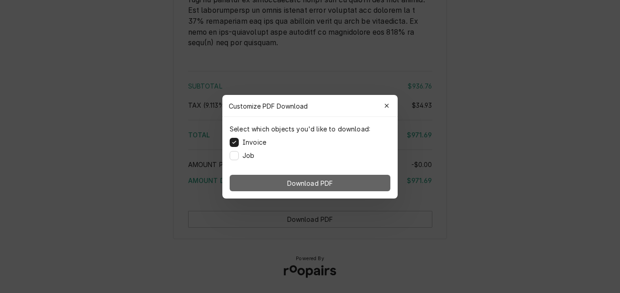
click at [309, 180] on span "Download PDF" at bounding box center [311, 183] width 50 height 10
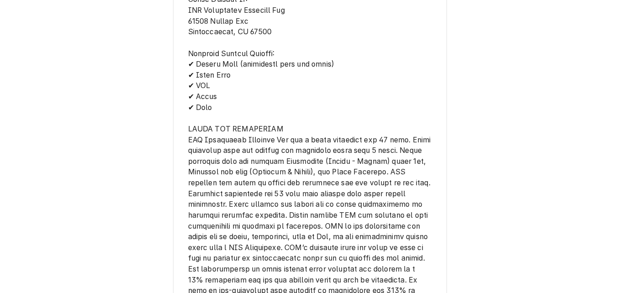
scroll to position [2208, 0]
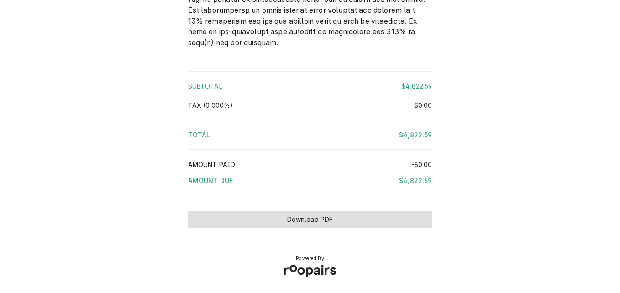
click at [359, 218] on button "Download PDF" at bounding box center [310, 219] width 244 height 17
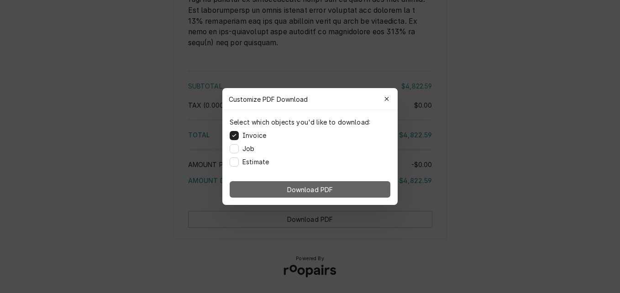
click at [350, 189] on button "Download PDF" at bounding box center [310, 189] width 161 height 16
